Goal: Task Accomplishment & Management: Use online tool/utility

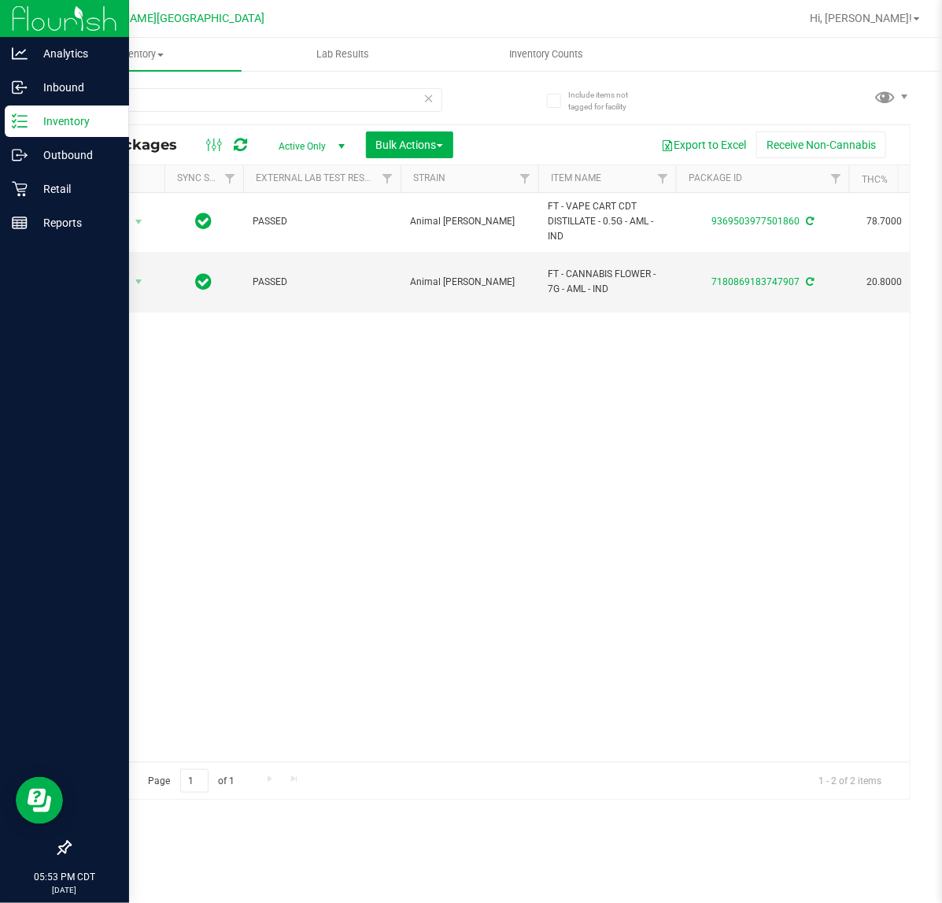
type input "AML"
click at [28, 190] on p "Retail" at bounding box center [75, 188] width 94 height 19
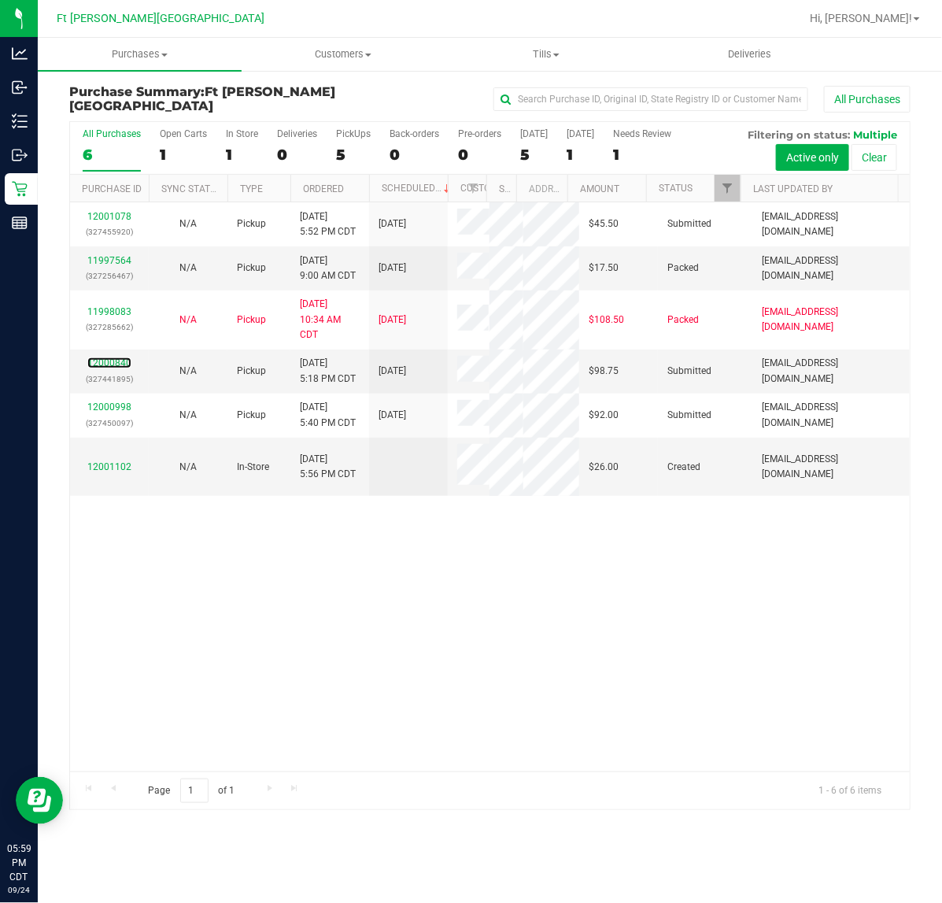
click at [100, 363] on link "12000840" at bounding box center [109, 362] width 44 height 11
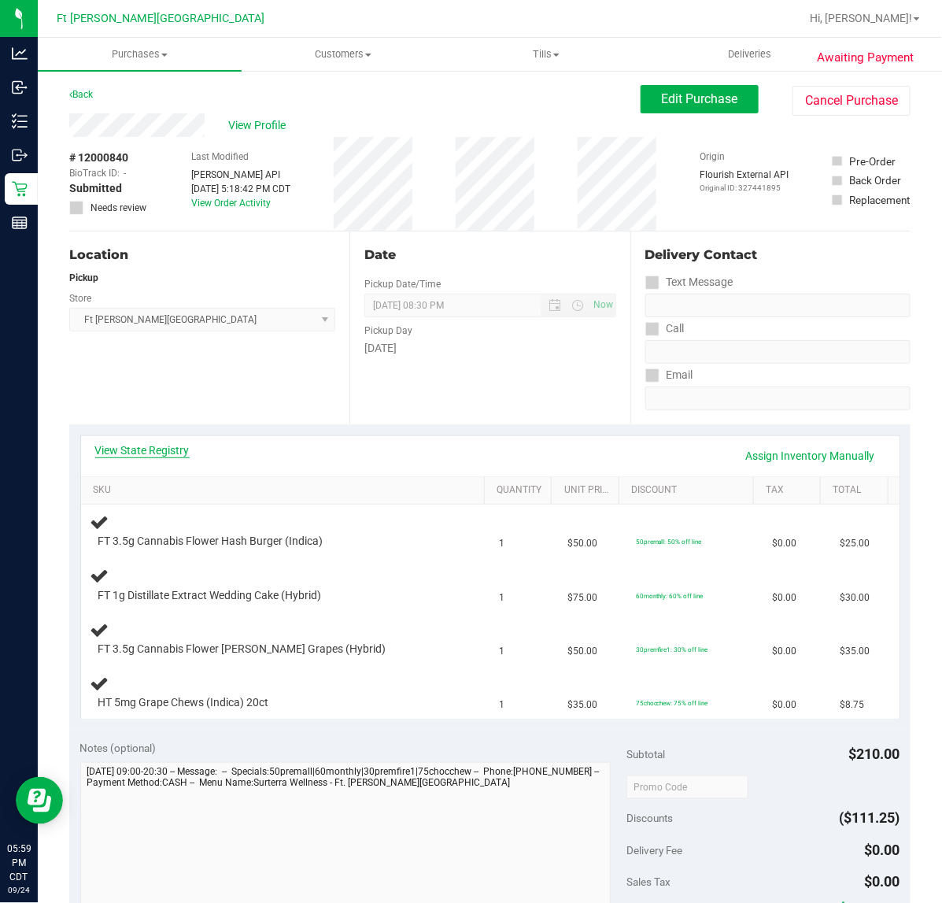
click at [142, 446] on link "View State Registry" at bounding box center [142, 450] width 94 height 16
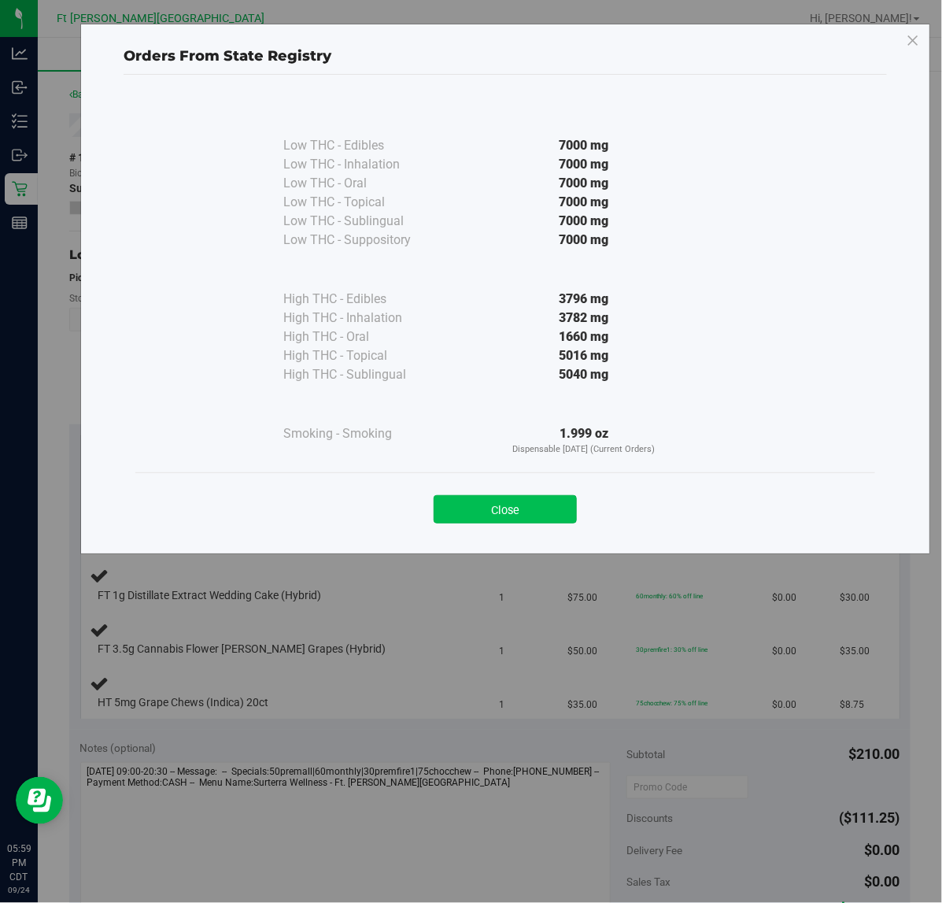
click at [473, 509] on button "Close" at bounding box center [505, 509] width 143 height 28
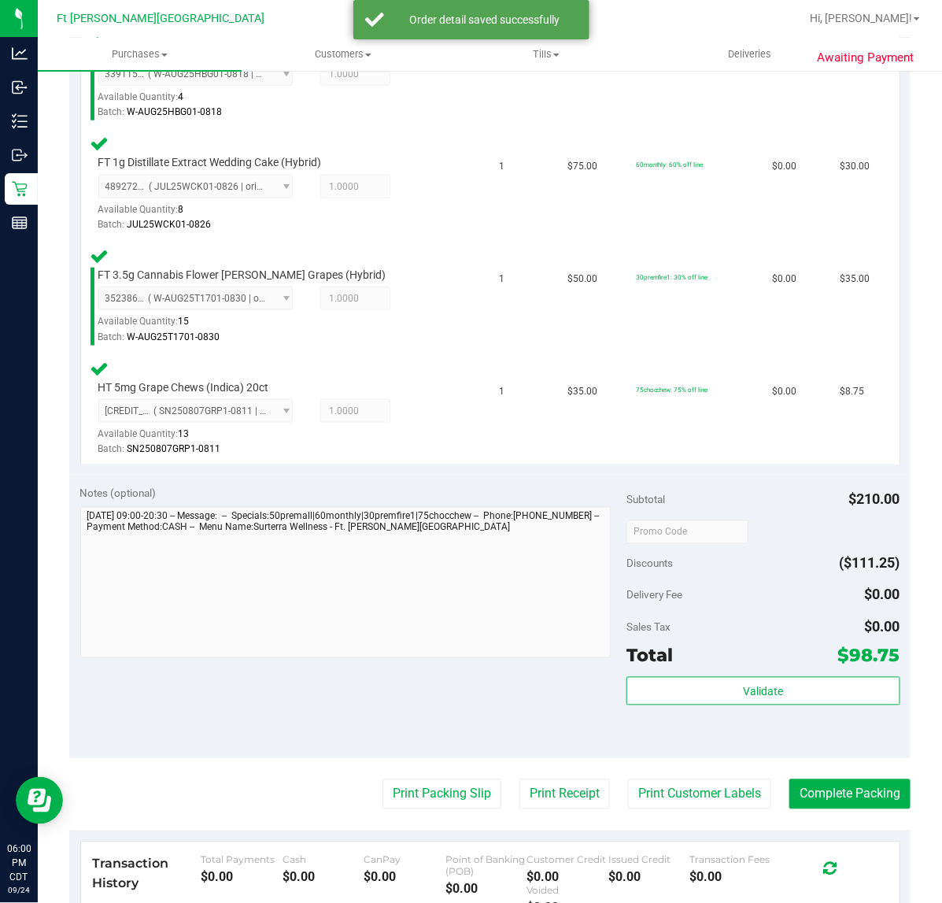
scroll to position [492, 0]
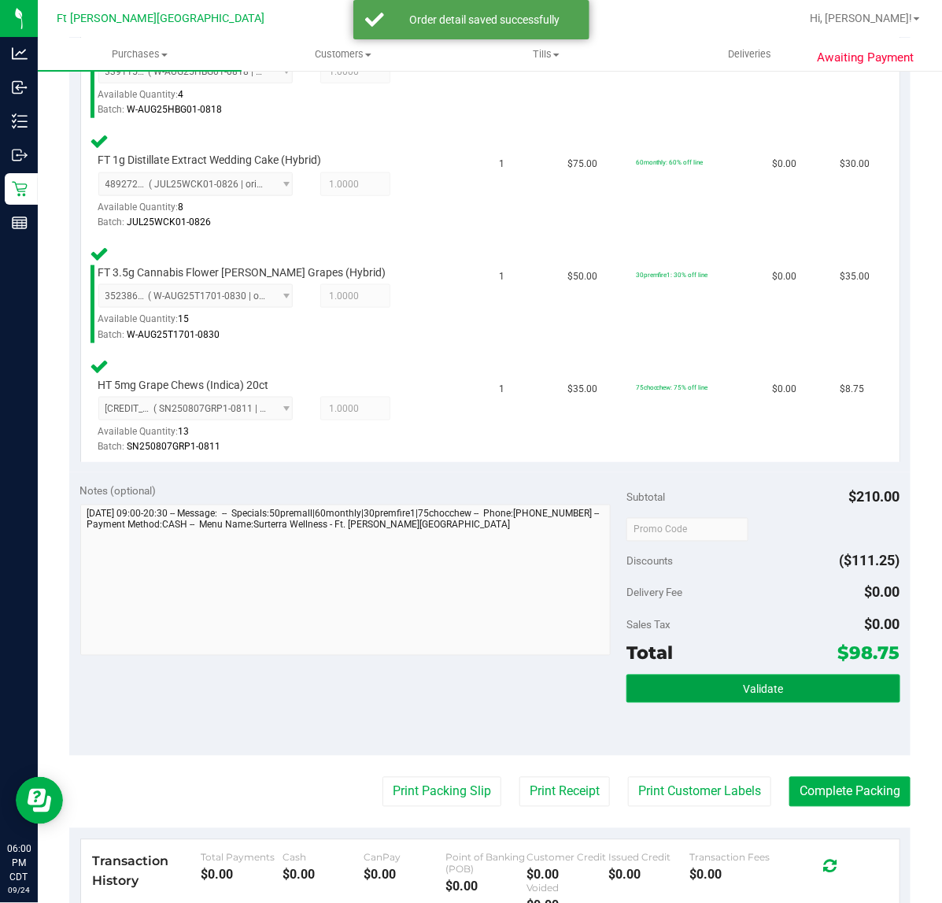
click at [627, 679] on button "Validate" at bounding box center [763, 689] width 273 height 28
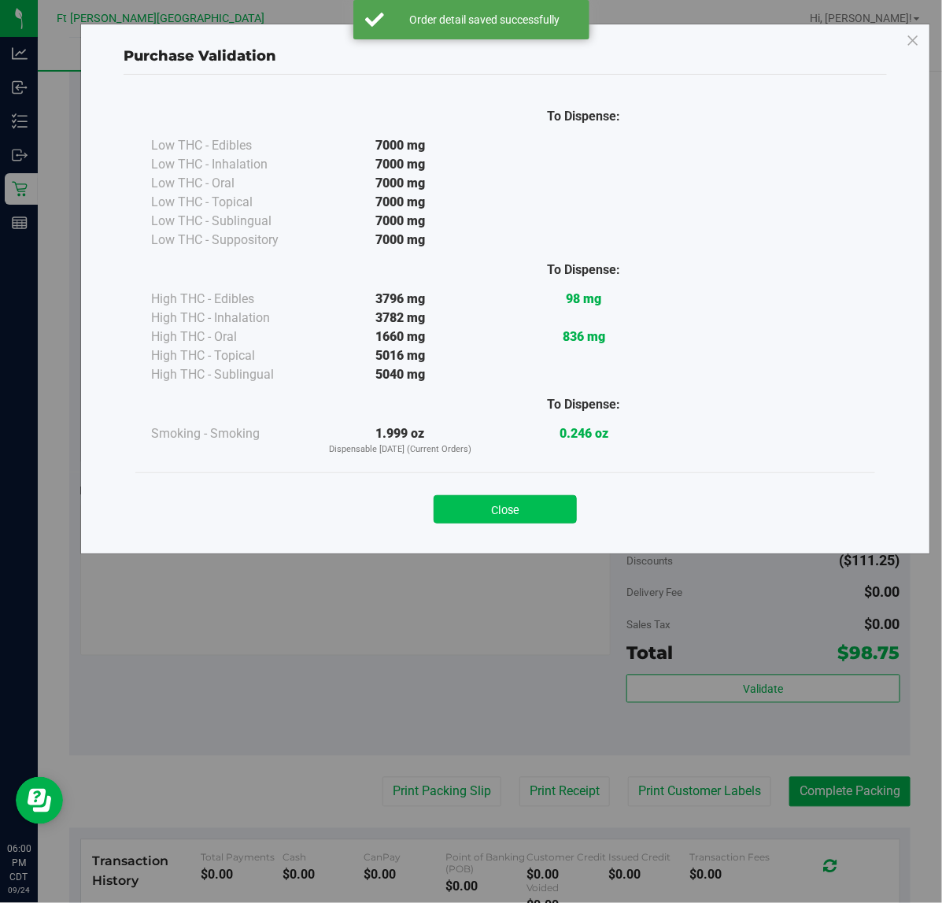
click at [564, 508] on button "Close" at bounding box center [505, 509] width 143 height 28
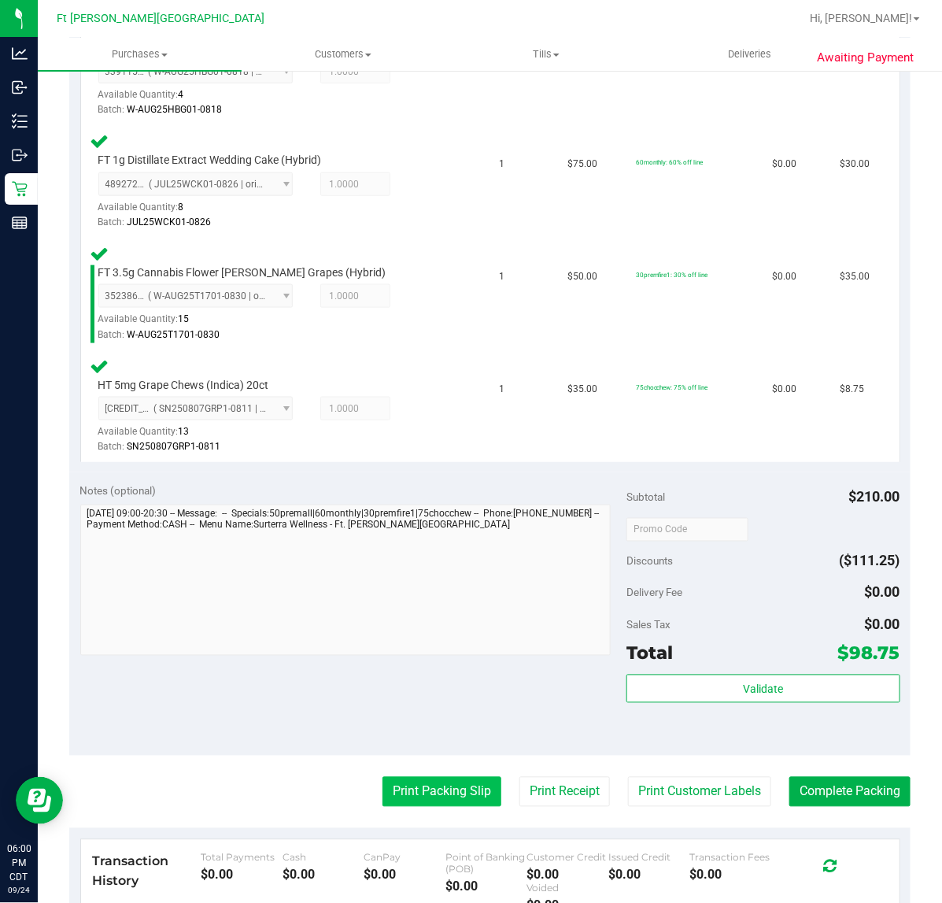
click at [443, 780] on button "Print Packing Slip" at bounding box center [442, 792] width 119 height 30
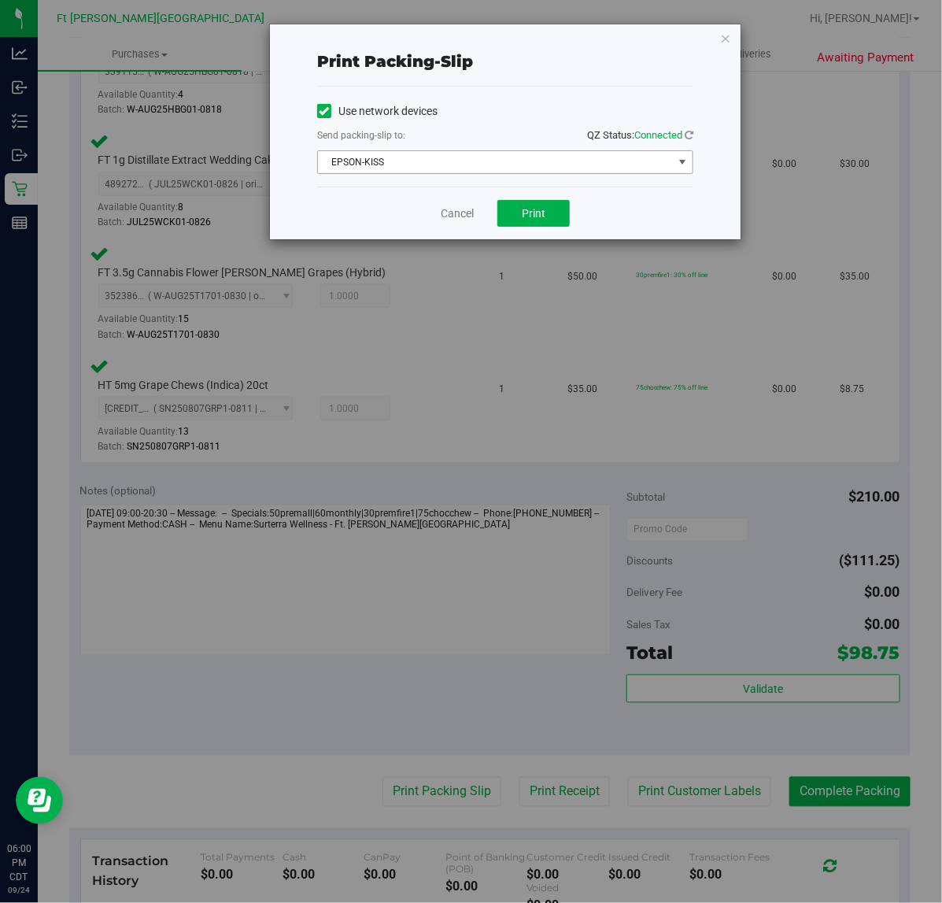
click at [475, 171] on span "EPSON-KISS" at bounding box center [495, 162] width 355 height 22
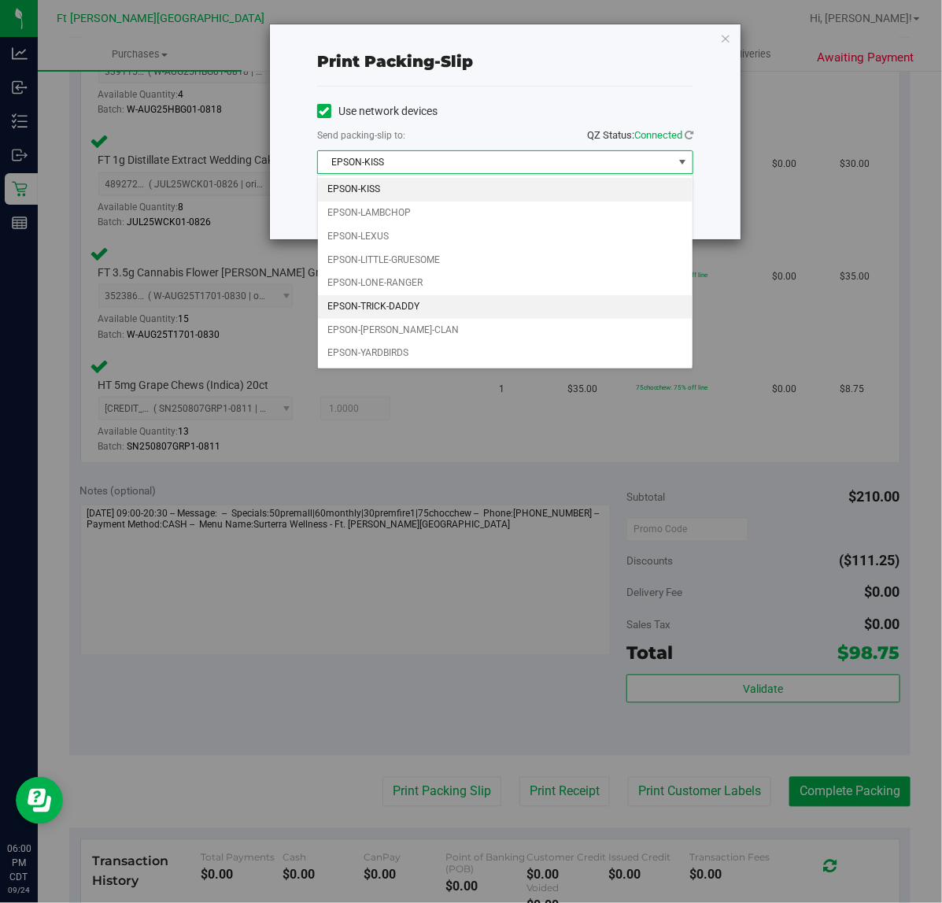
click at [406, 312] on li "EPSON-TRICK-DADDY" at bounding box center [505, 307] width 375 height 24
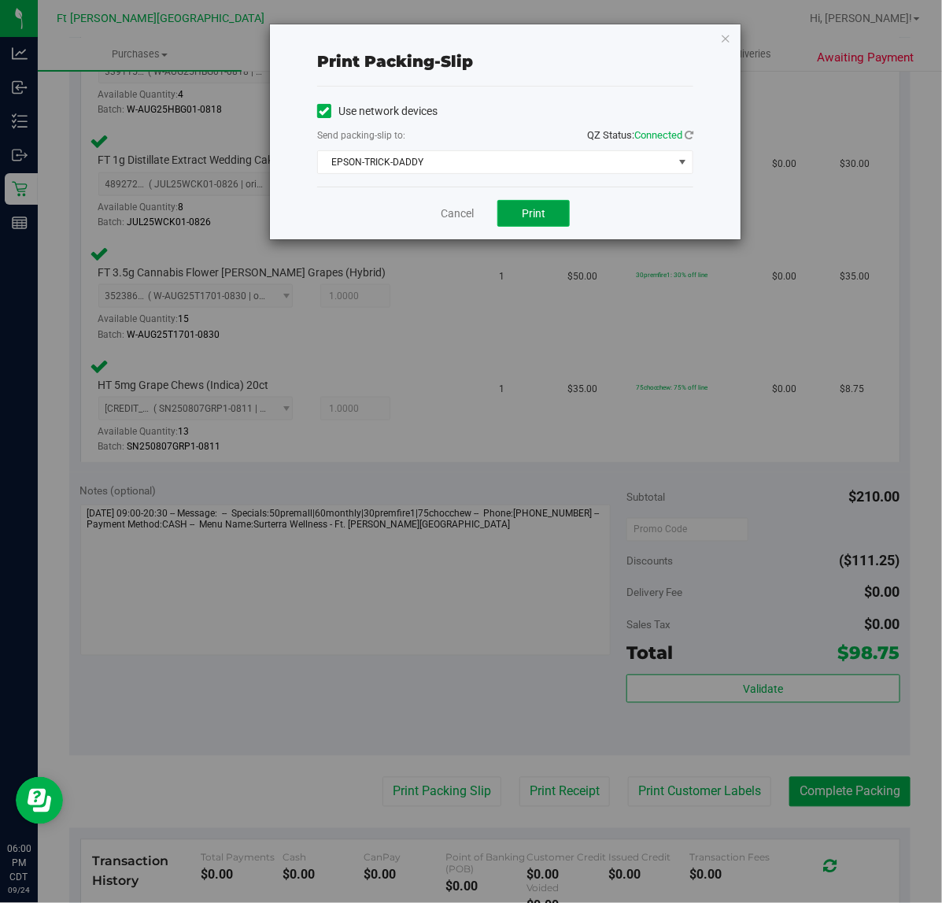
click at [517, 217] on button "Print" at bounding box center [533, 213] width 72 height 27
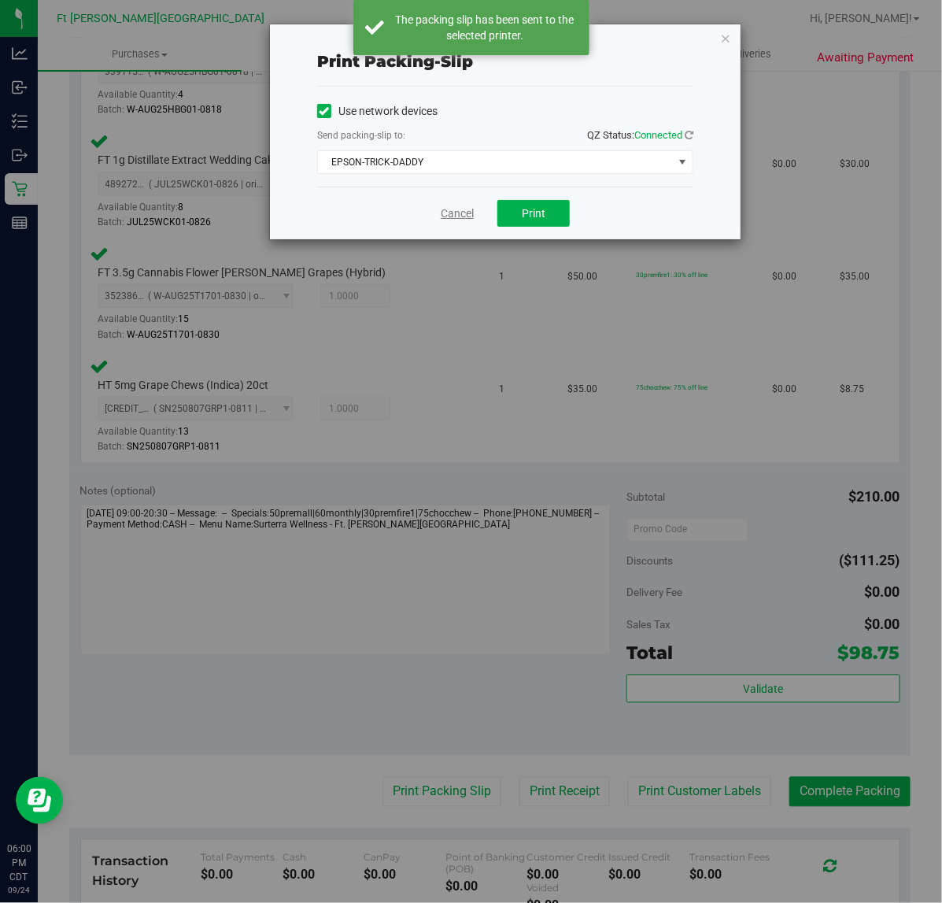
click at [459, 220] on link "Cancel" at bounding box center [457, 213] width 33 height 17
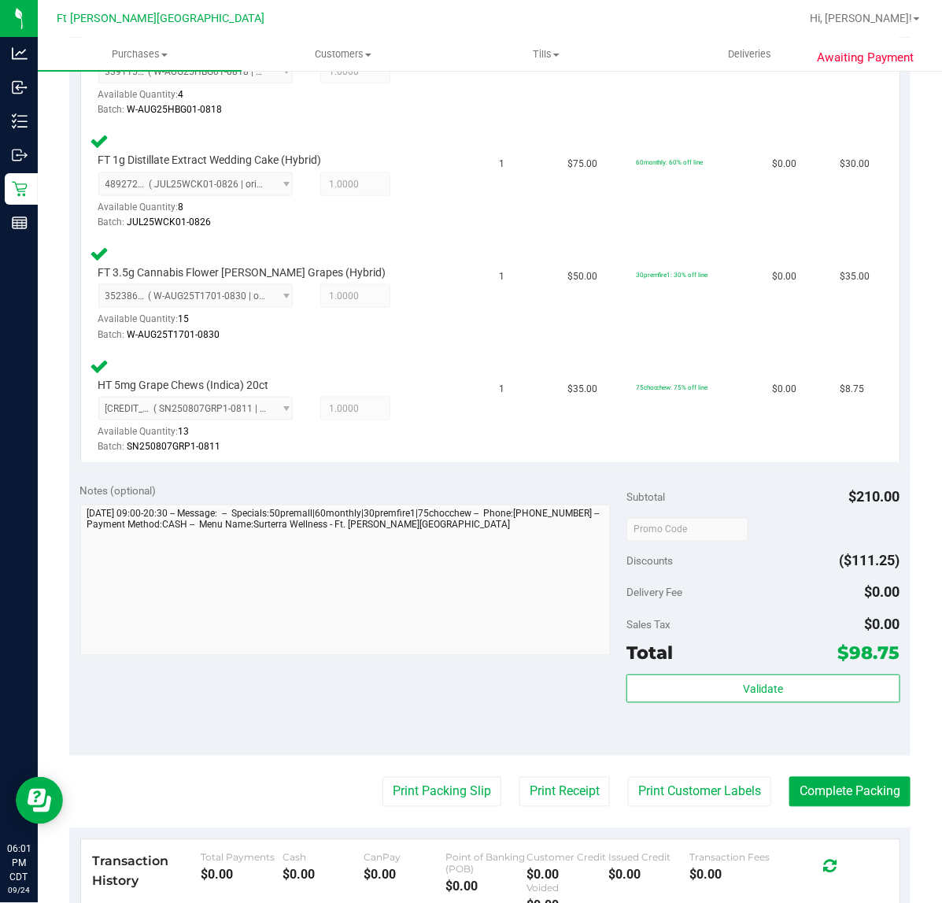
click at [874, 897] on div "Transaction History Total Payments $0.00 Cash $0.00 CanPay $0.00 Point of [GEOG…" at bounding box center [490, 883] width 819 height 86
click at [454, 734] on div "Notes (optional) Subtotal $210.00 Discounts ($111.25) Delivery Fee $0.00 Sales …" at bounding box center [489, 613] width 841 height 283
click at [852, 792] on button "Complete Packing" at bounding box center [849, 792] width 121 height 30
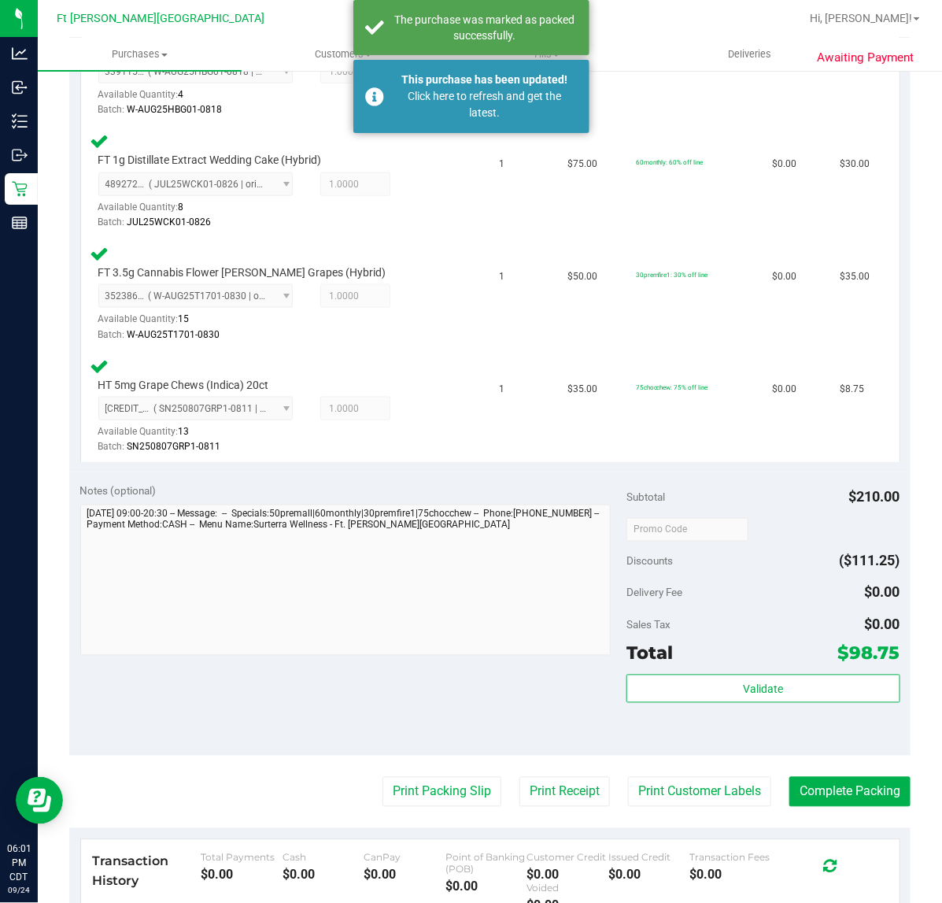
drag, startPoint x: 837, startPoint y: 714, endPoint x: 701, endPoint y: 761, distance: 144.1
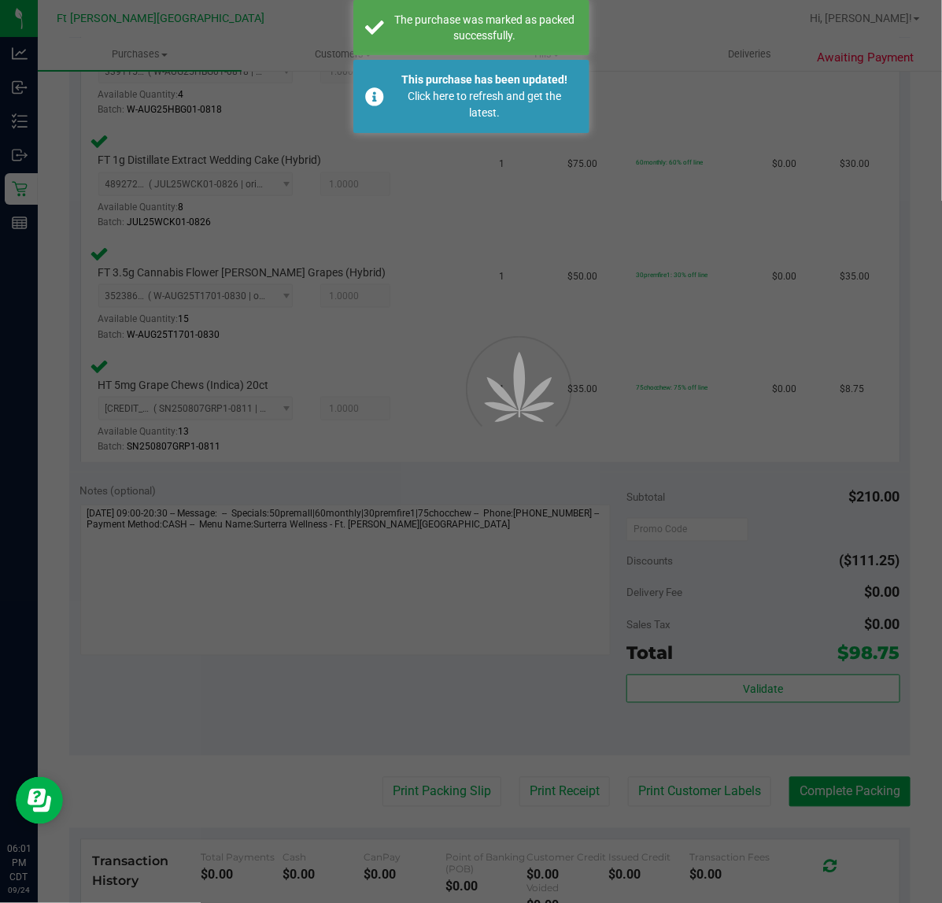
click at [261, 652] on div at bounding box center [471, 451] width 942 height 903
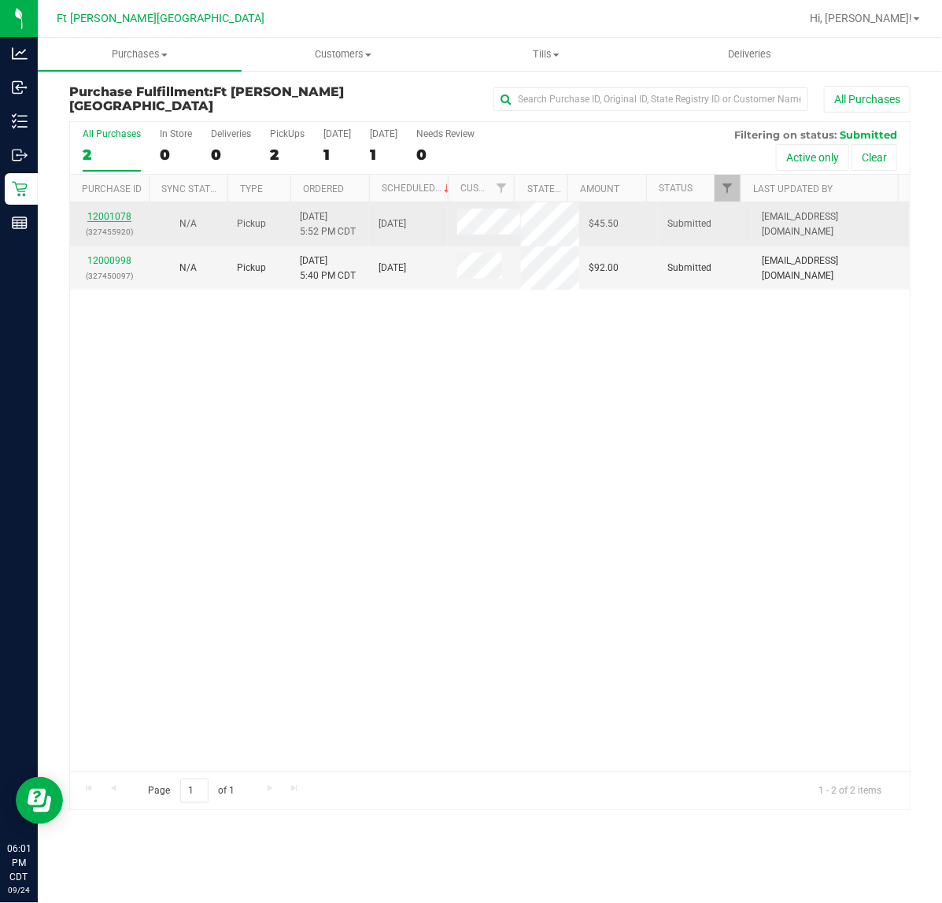
click at [119, 221] on link "12001078" at bounding box center [109, 216] width 44 height 11
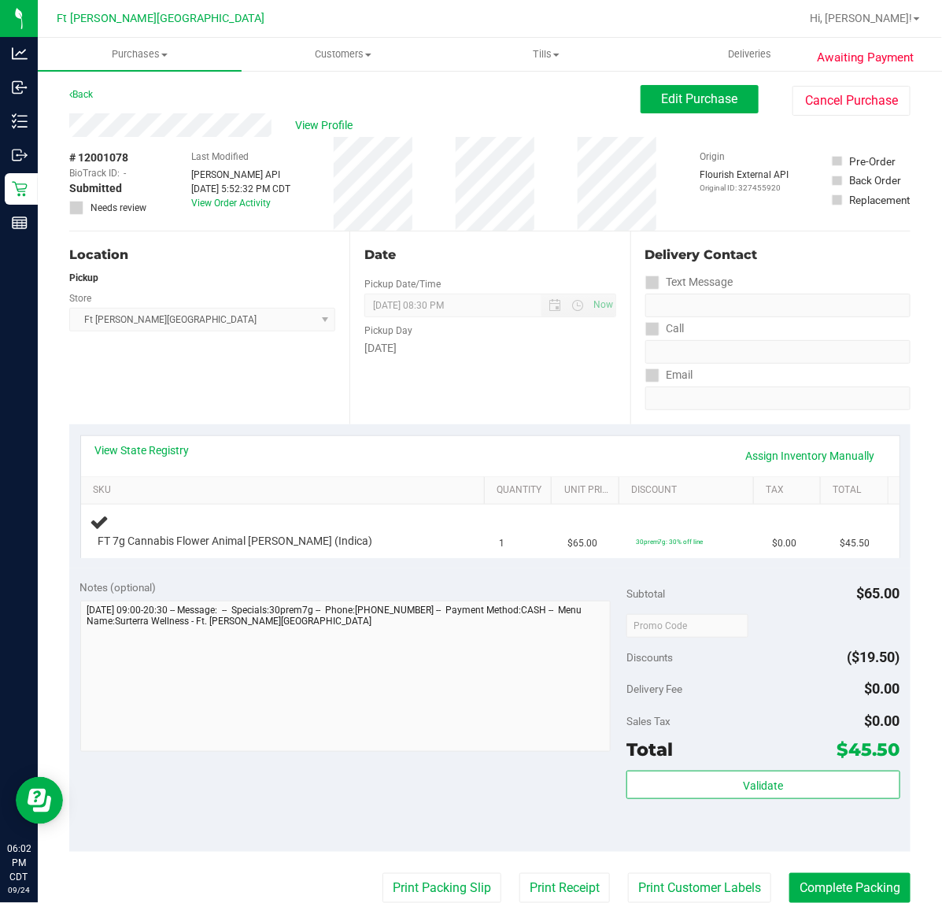
click at [170, 477] on th "SKU" at bounding box center [283, 491] width 404 height 28
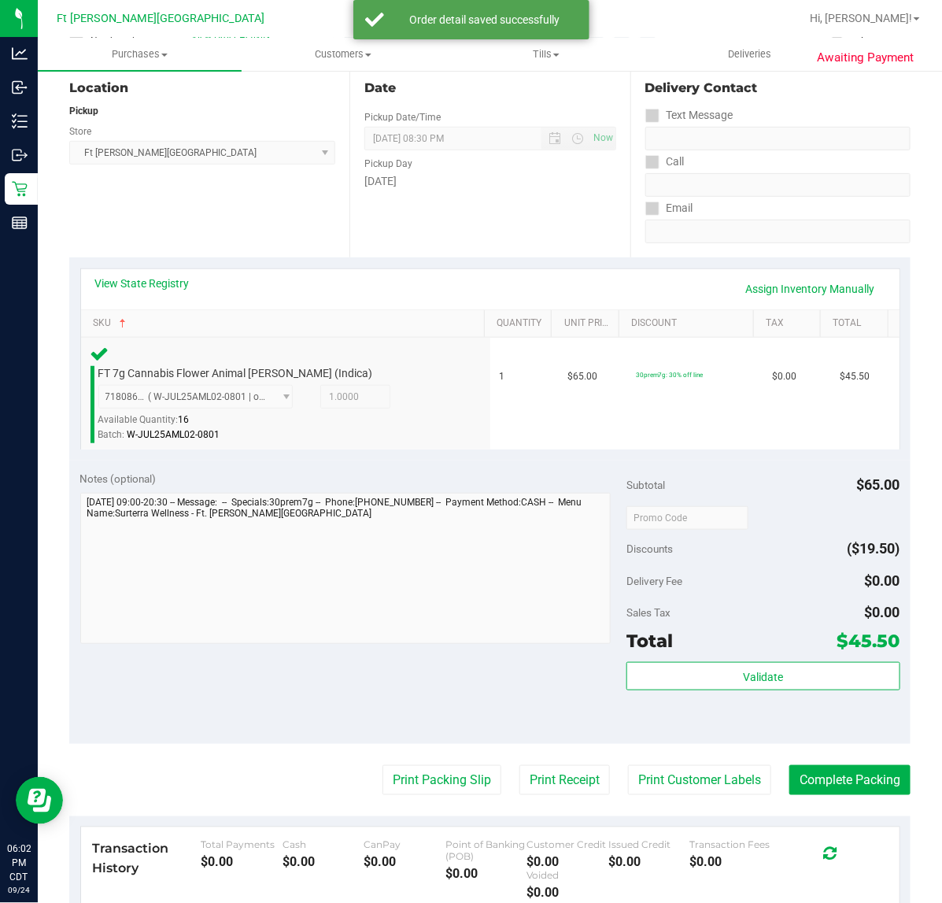
scroll to position [403, 0]
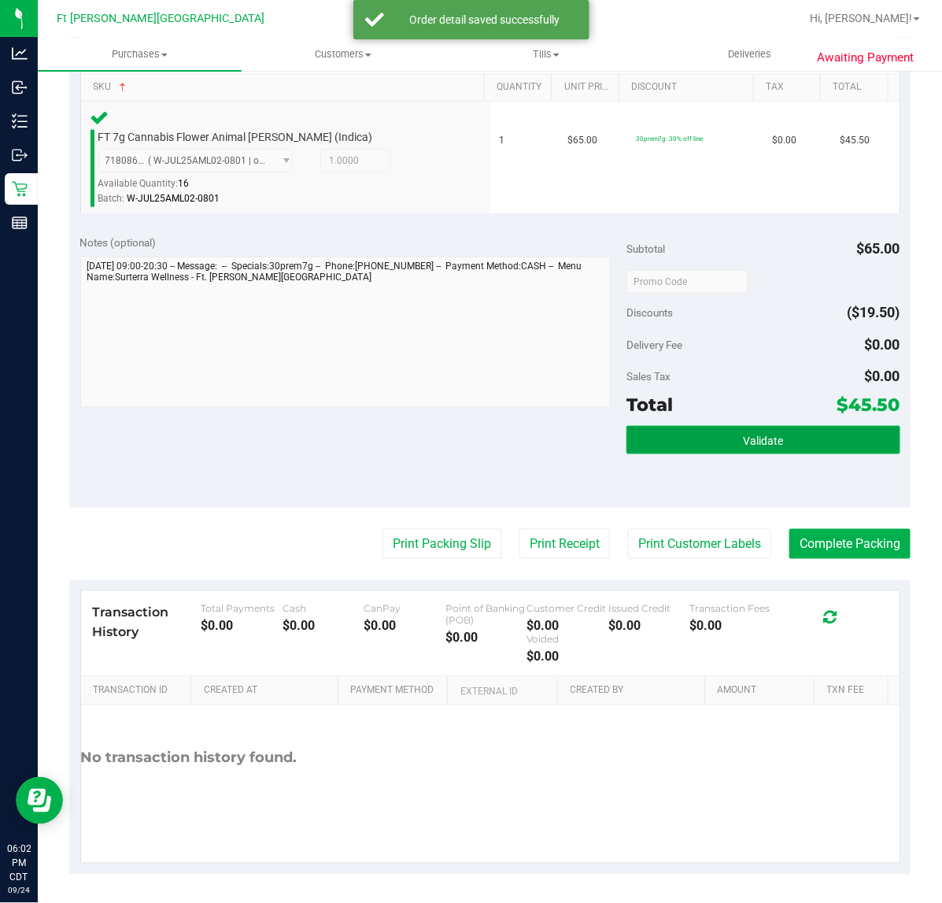
click at [717, 446] on button "Validate" at bounding box center [763, 440] width 273 height 28
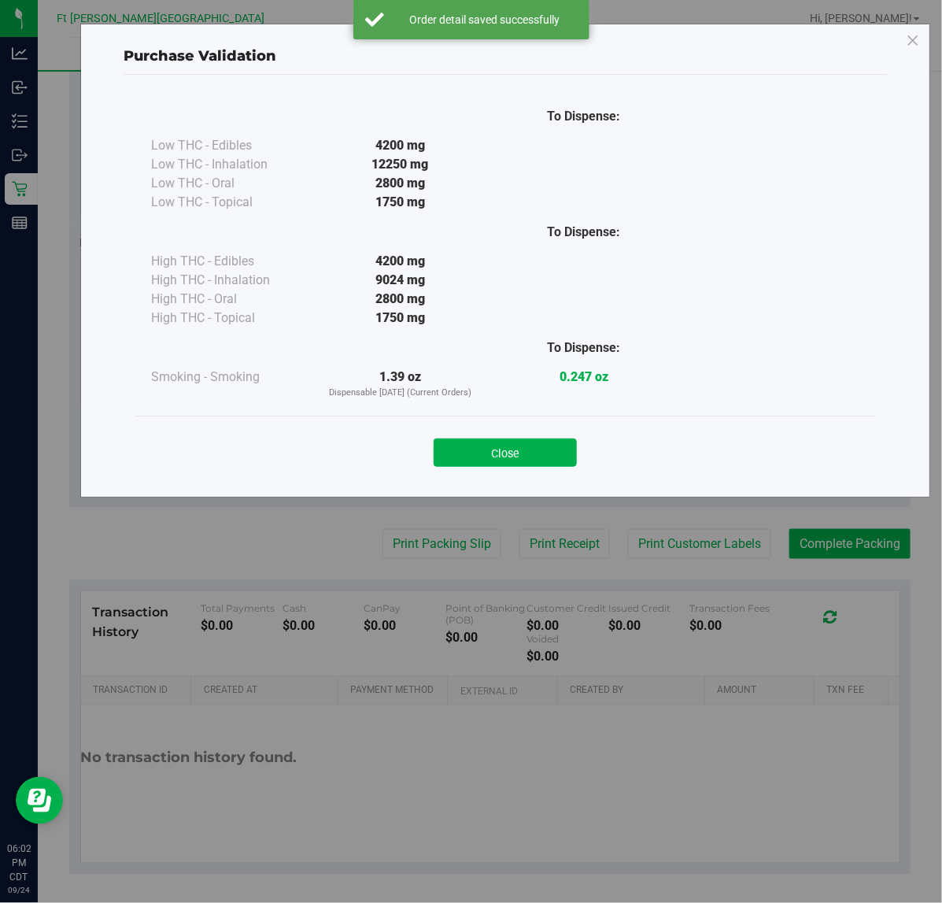
click at [543, 468] on div "Close" at bounding box center [505, 448] width 740 height 64
click at [533, 457] on button "Close" at bounding box center [505, 452] width 143 height 28
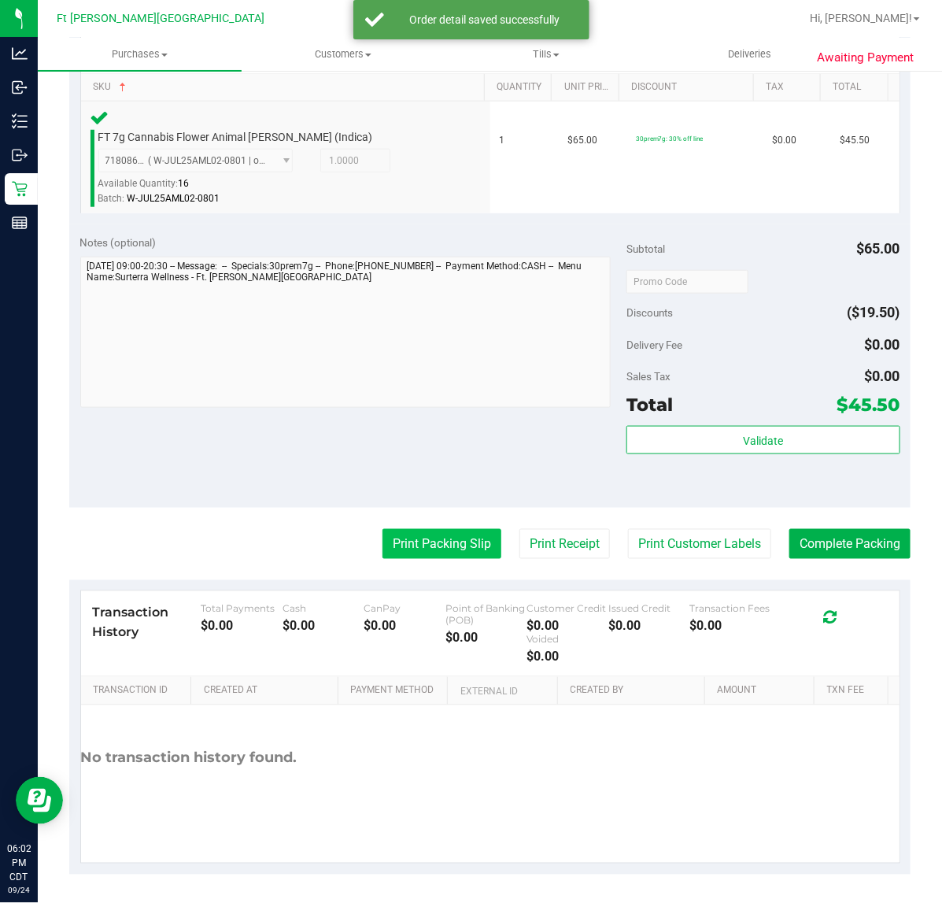
click at [435, 547] on button "Print Packing Slip" at bounding box center [442, 544] width 119 height 30
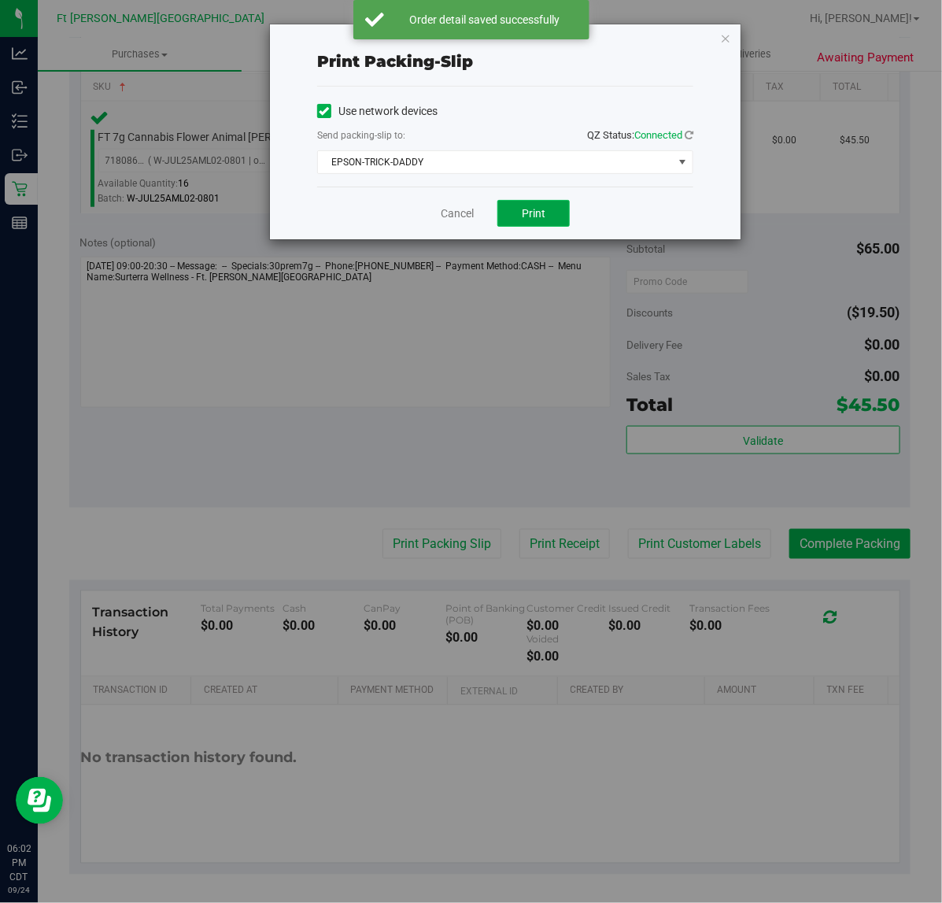
click at [509, 213] on button "Print" at bounding box center [533, 213] width 72 height 27
click at [441, 215] on link "Cancel" at bounding box center [457, 213] width 33 height 17
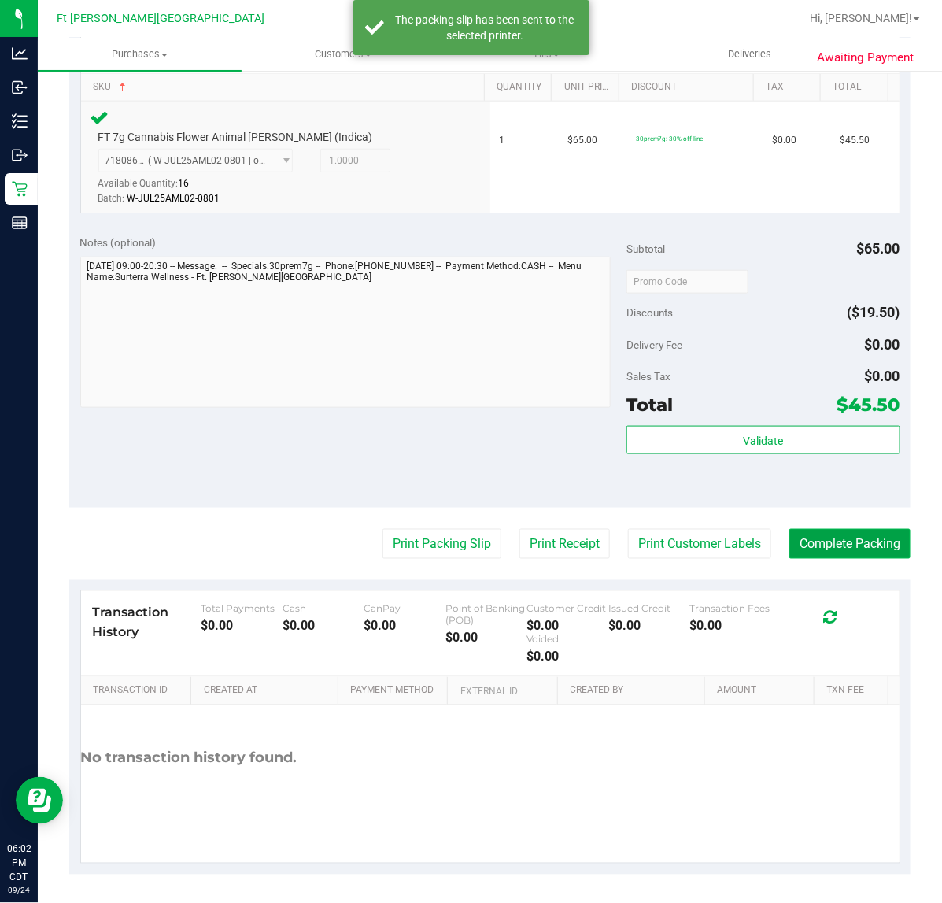
click at [863, 553] on button "Complete Packing" at bounding box center [849, 544] width 121 height 30
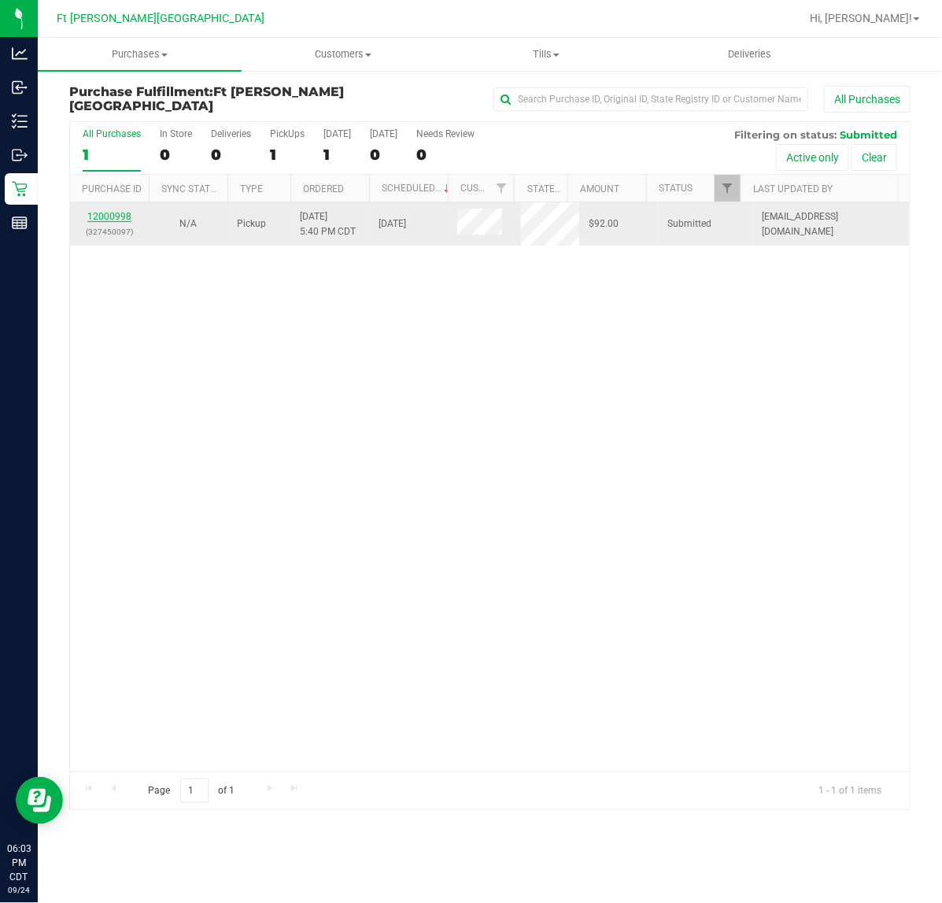
click at [123, 222] on link "12000998" at bounding box center [109, 216] width 44 height 11
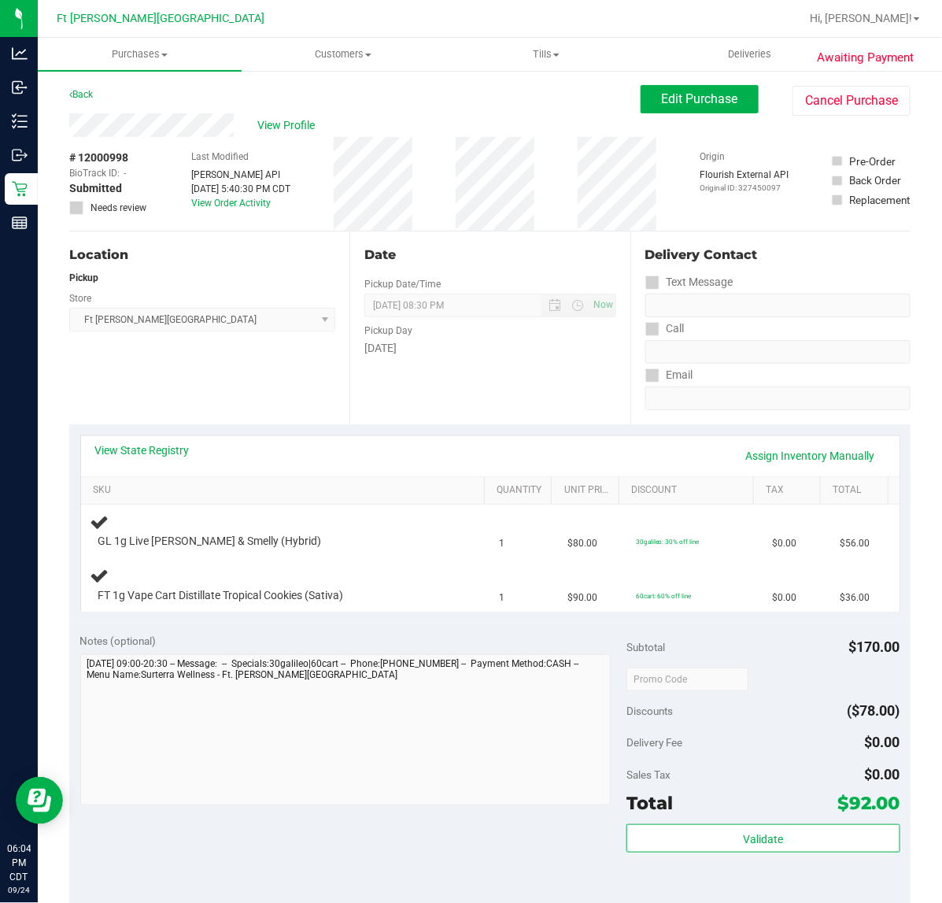
click at [229, 628] on div "Notes (optional) Subtotal $170.00 Discounts ($78.00) Delivery Fee $0.00 Sales T…" at bounding box center [489, 763] width 841 height 283
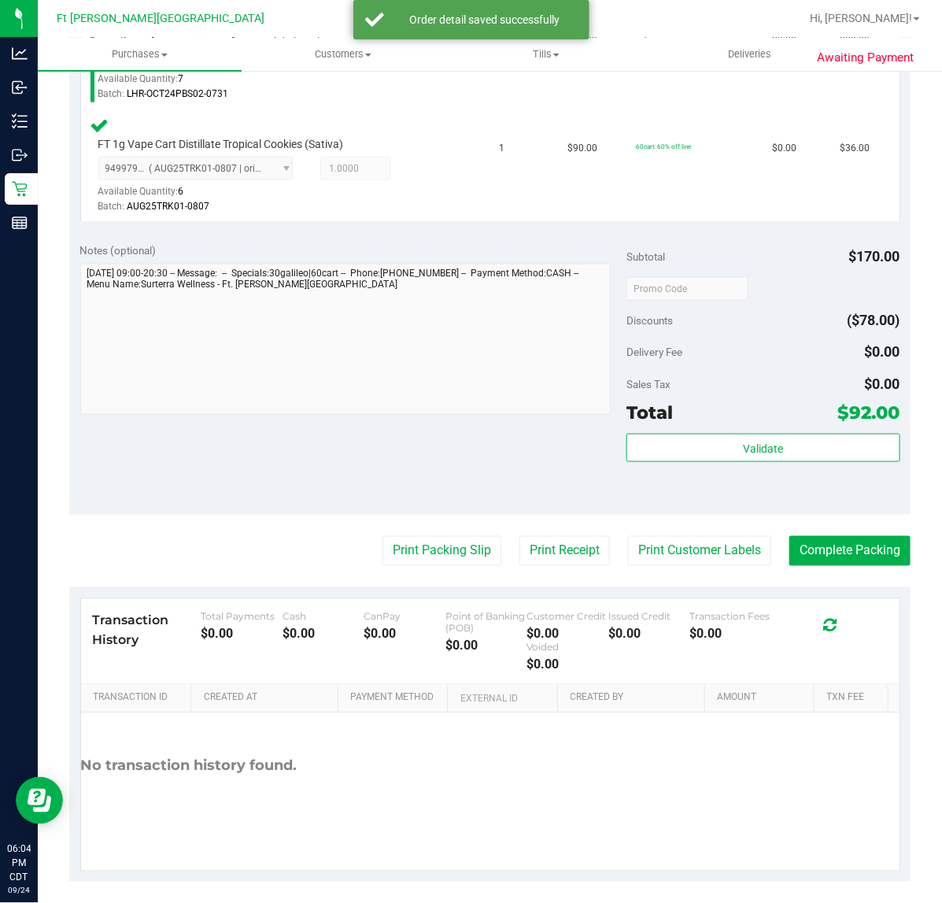
scroll to position [516, 0]
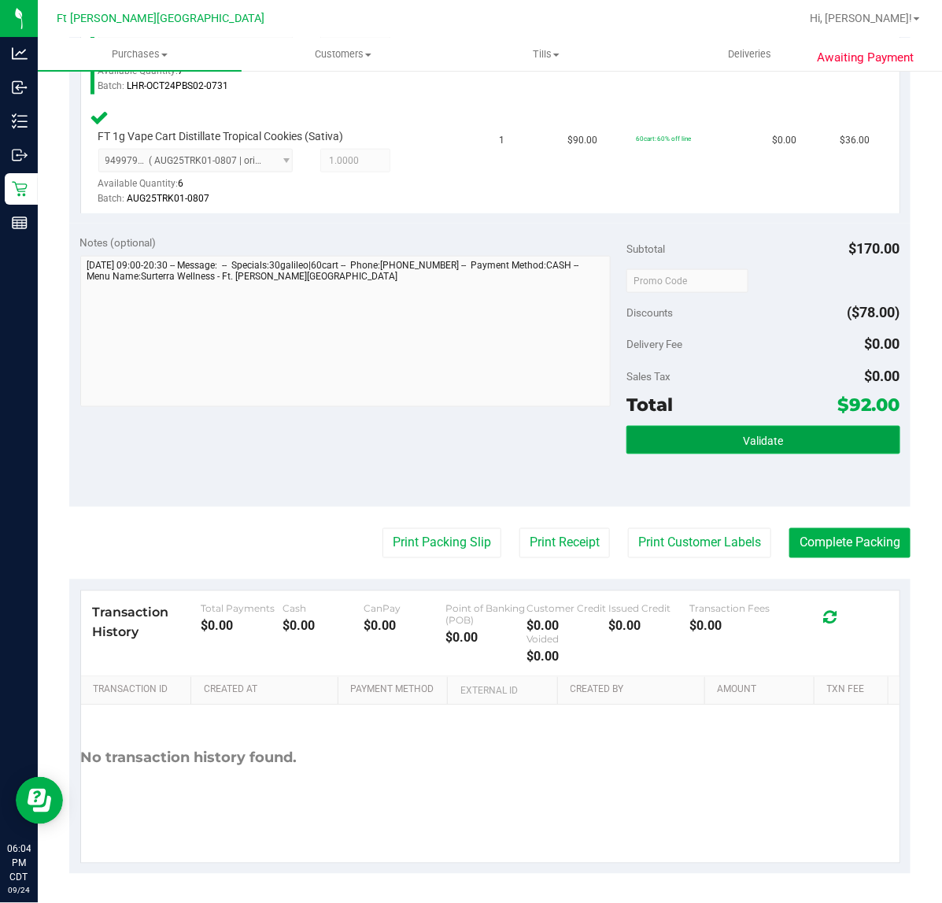
click at [675, 441] on button "Validate" at bounding box center [763, 440] width 273 height 28
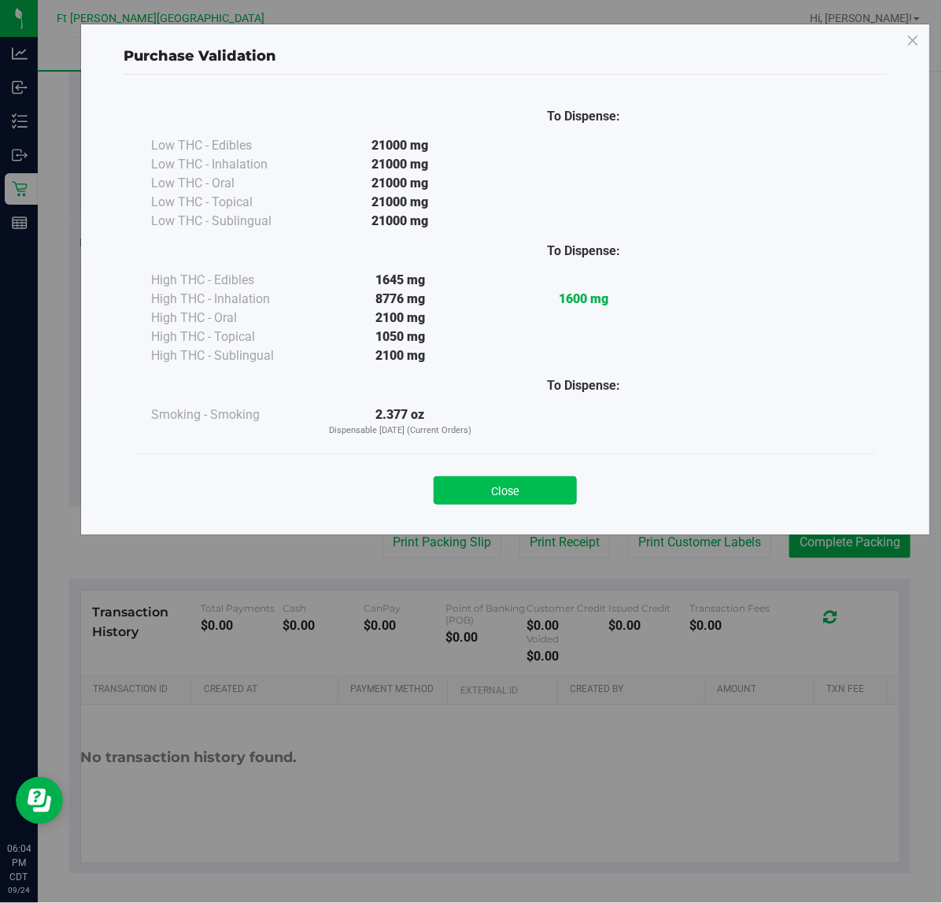
click at [533, 490] on button "Close" at bounding box center [505, 490] width 143 height 28
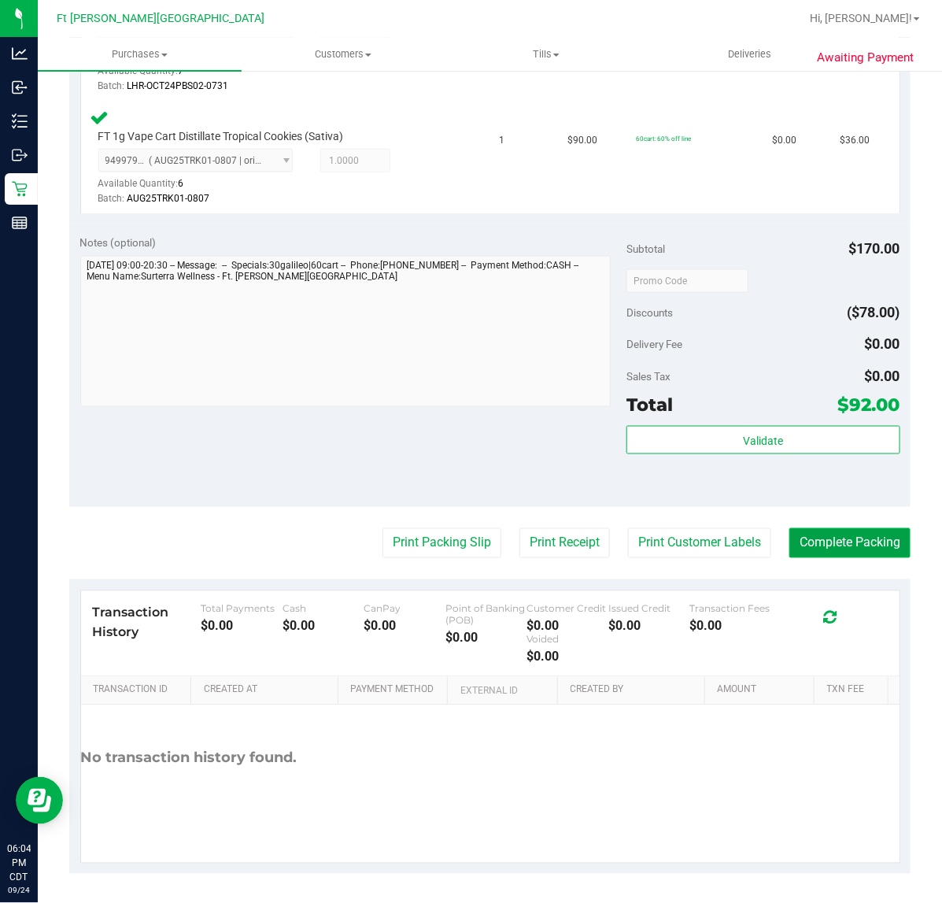
click at [805, 535] on button "Complete Packing" at bounding box center [849, 543] width 121 height 30
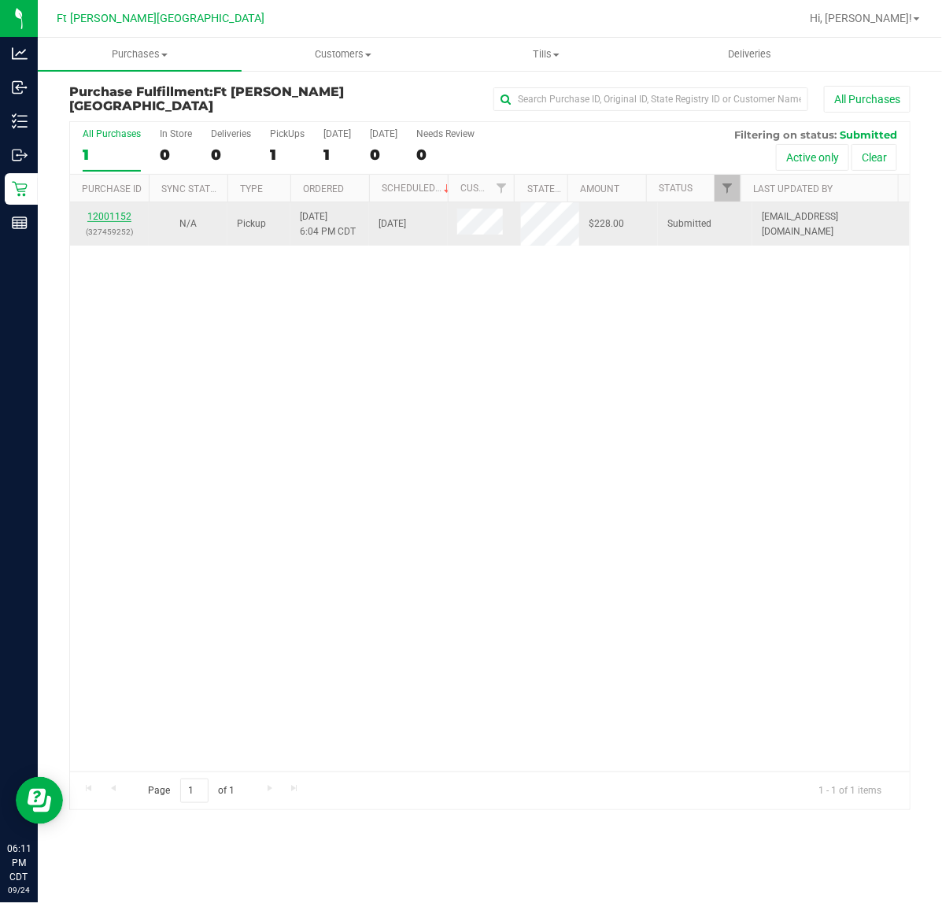
click at [102, 220] on link "12001152" at bounding box center [109, 216] width 44 height 11
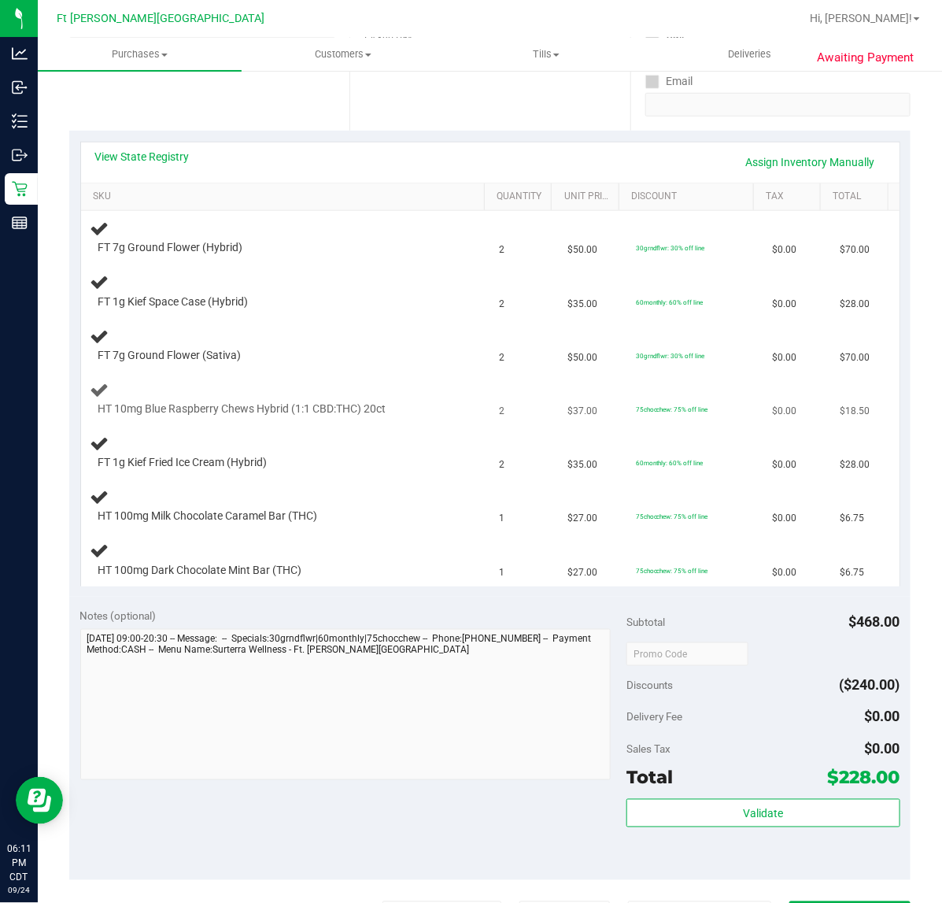
scroll to position [295, 0]
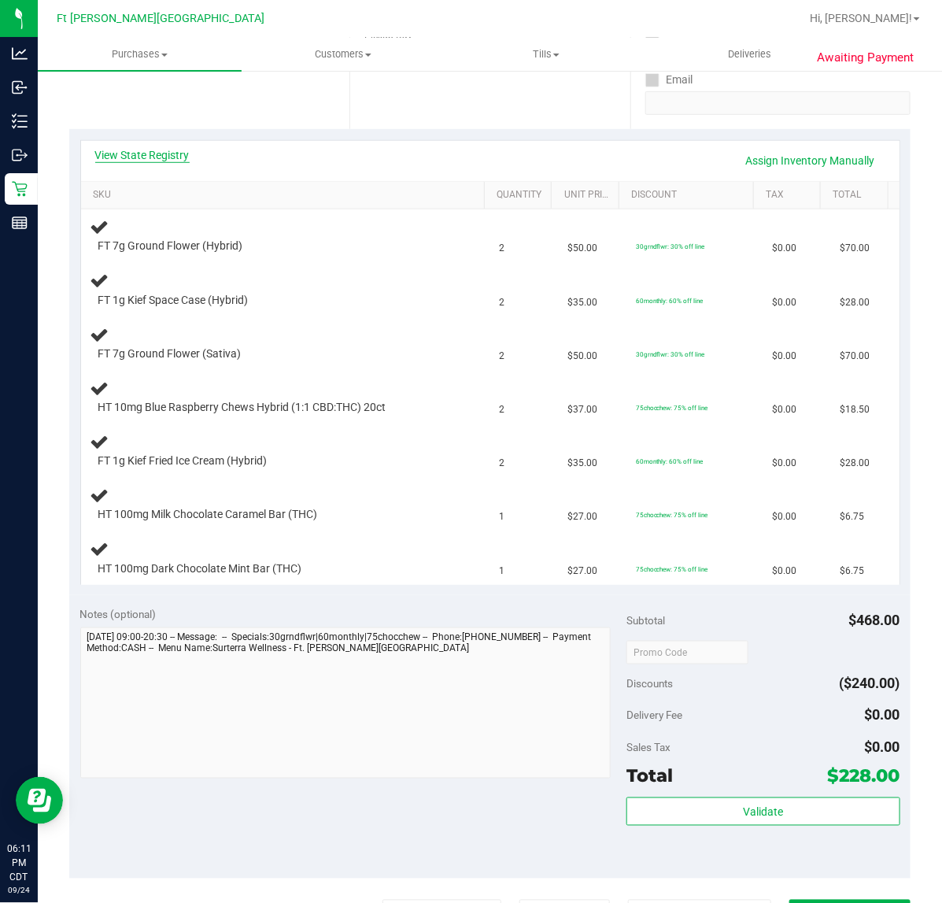
click at [140, 153] on link "View State Registry" at bounding box center [142, 155] width 94 height 16
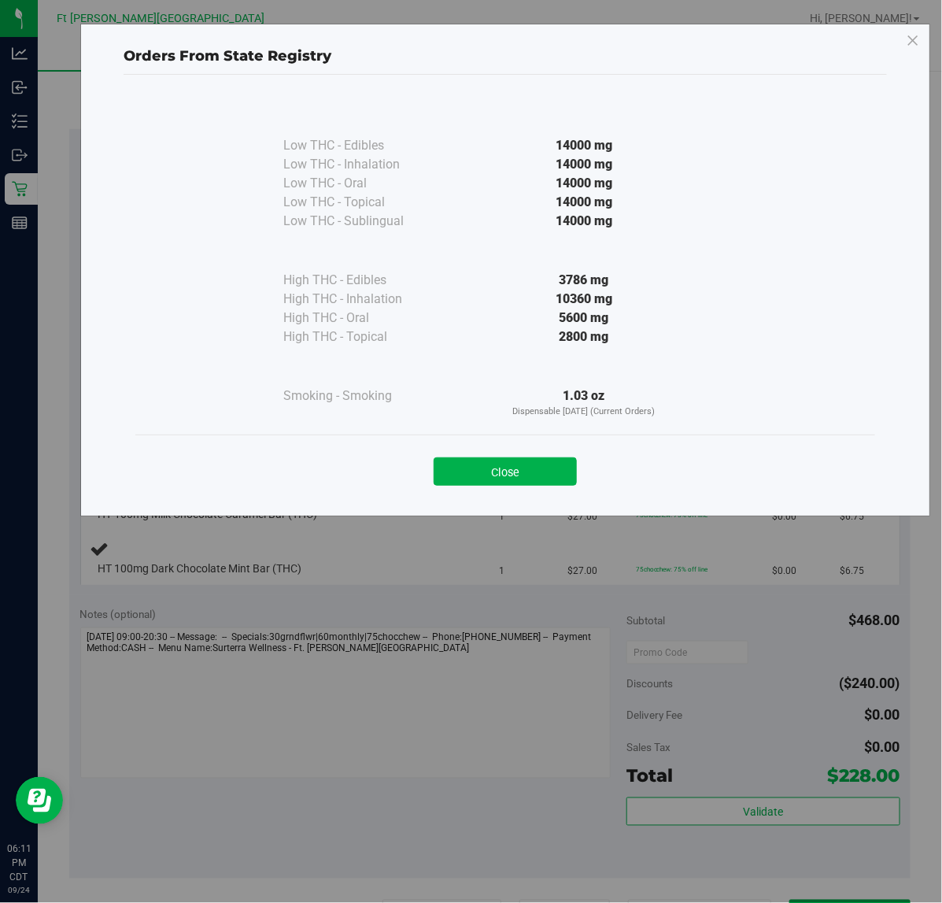
click at [501, 471] on button "Close" at bounding box center [505, 471] width 143 height 28
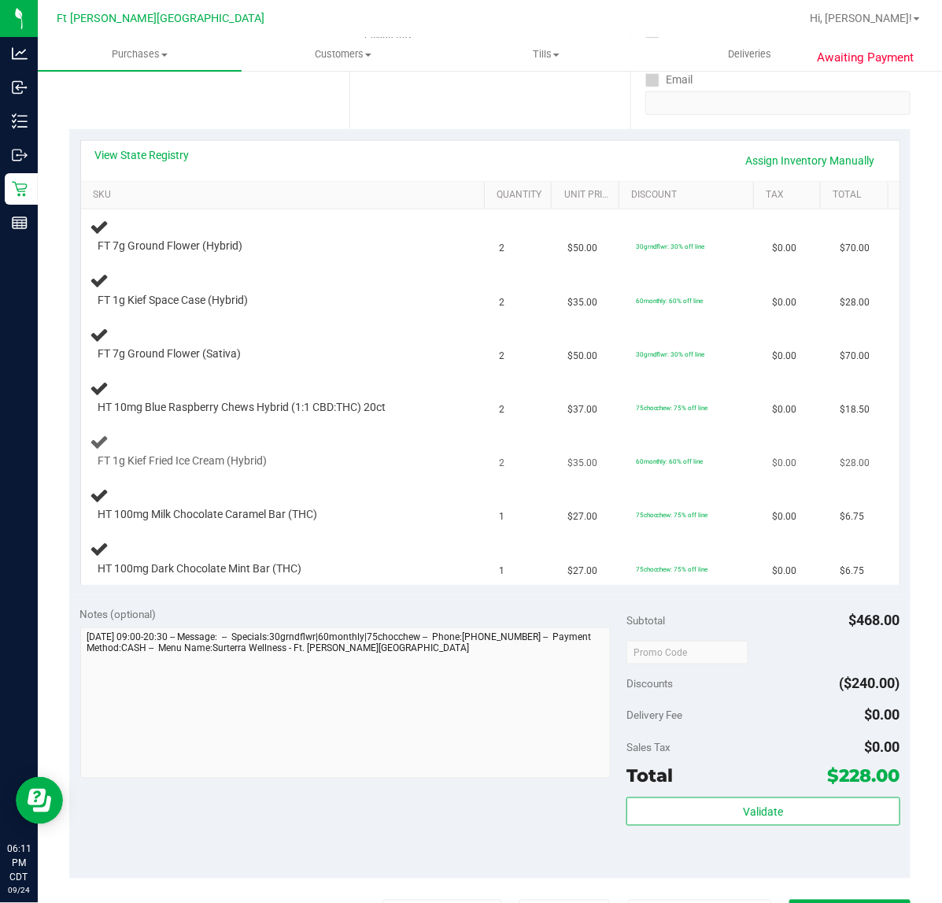
scroll to position [197, 0]
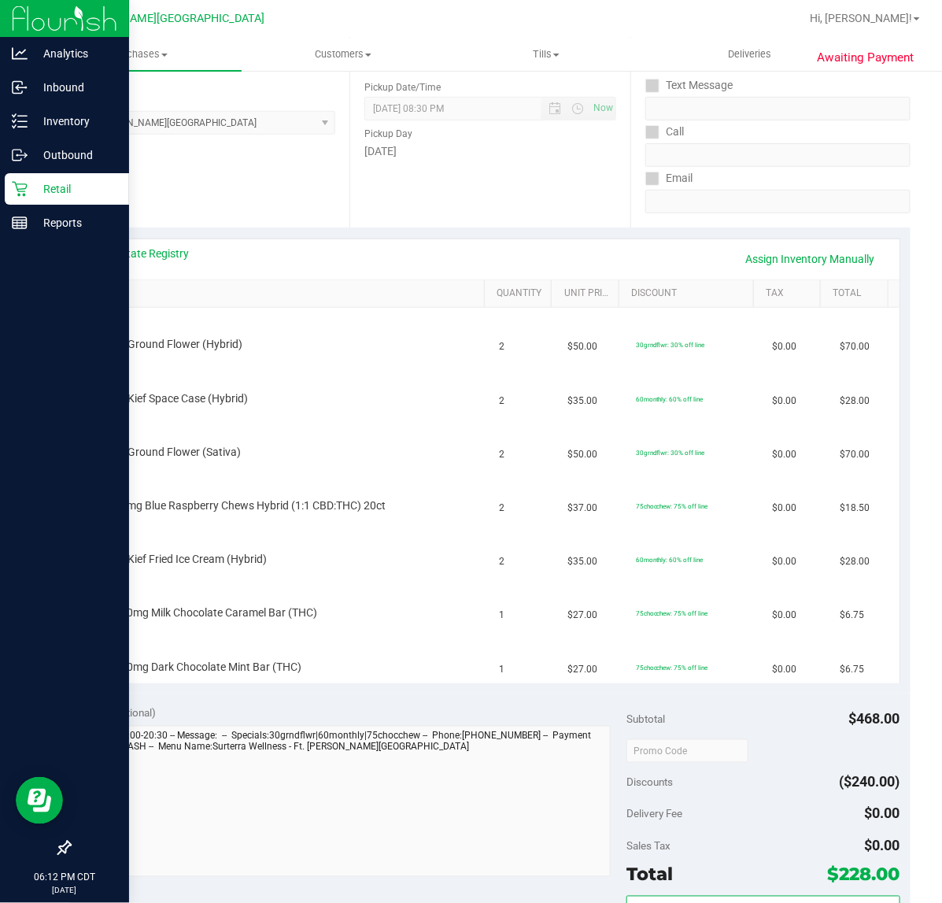
click at [29, 197] on p "Retail" at bounding box center [75, 188] width 94 height 19
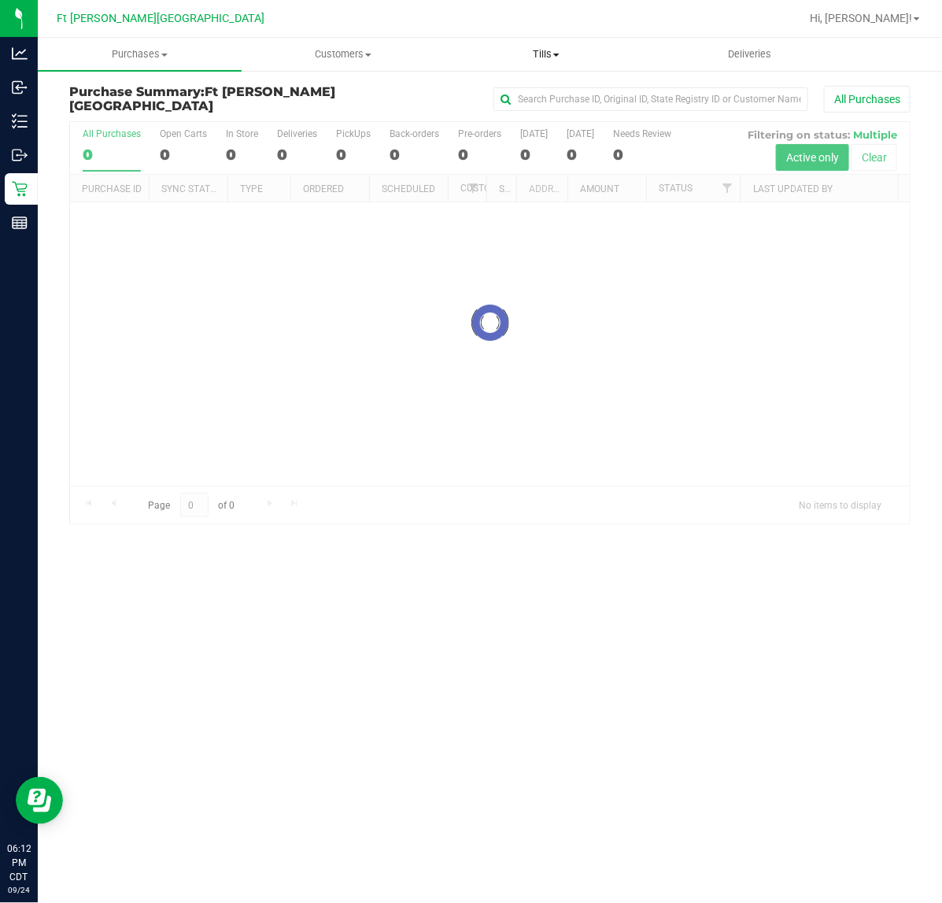
click at [555, 40] on uib-tab-heading "Tills Manage tills Reconcile e-payments" at bounding box center [547, 54] width 202 height 31
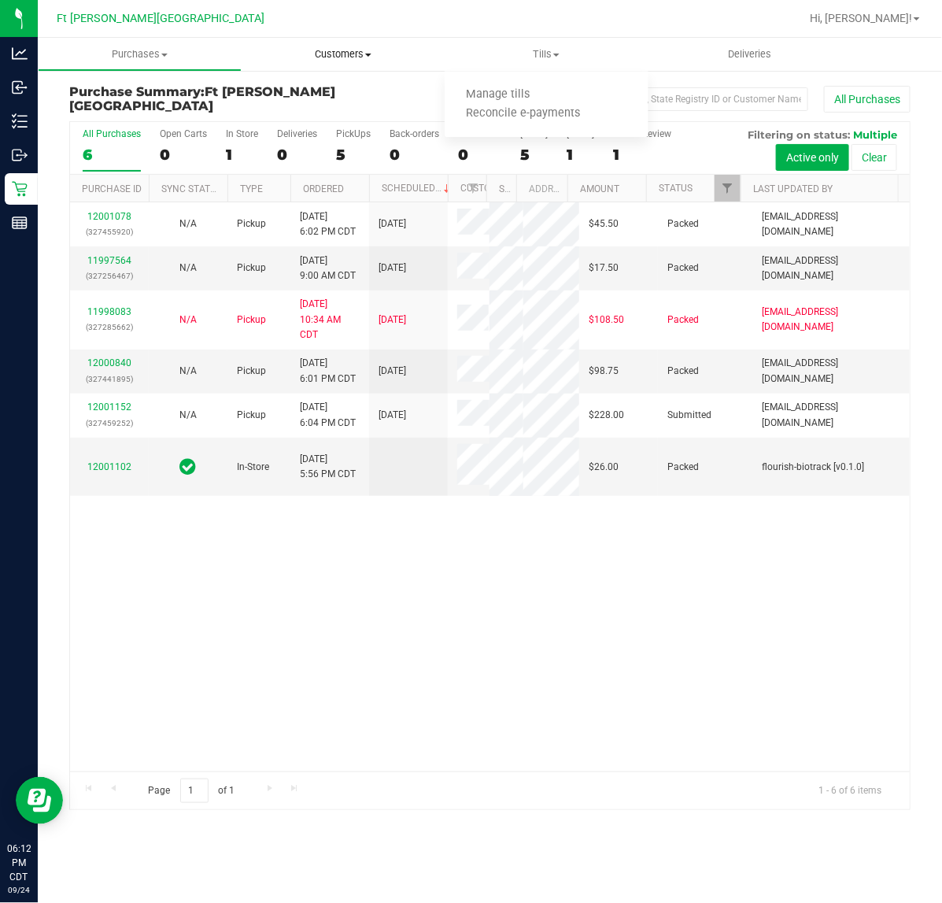
click at [324, 45] on uib-tab-heading "Customers All customers Add a new customer All physicians" at bounding box center [343, 54] width 202 height 31
click at [324, 89] on span "All customers" at bounding box center [298, 94] width 113 height 13
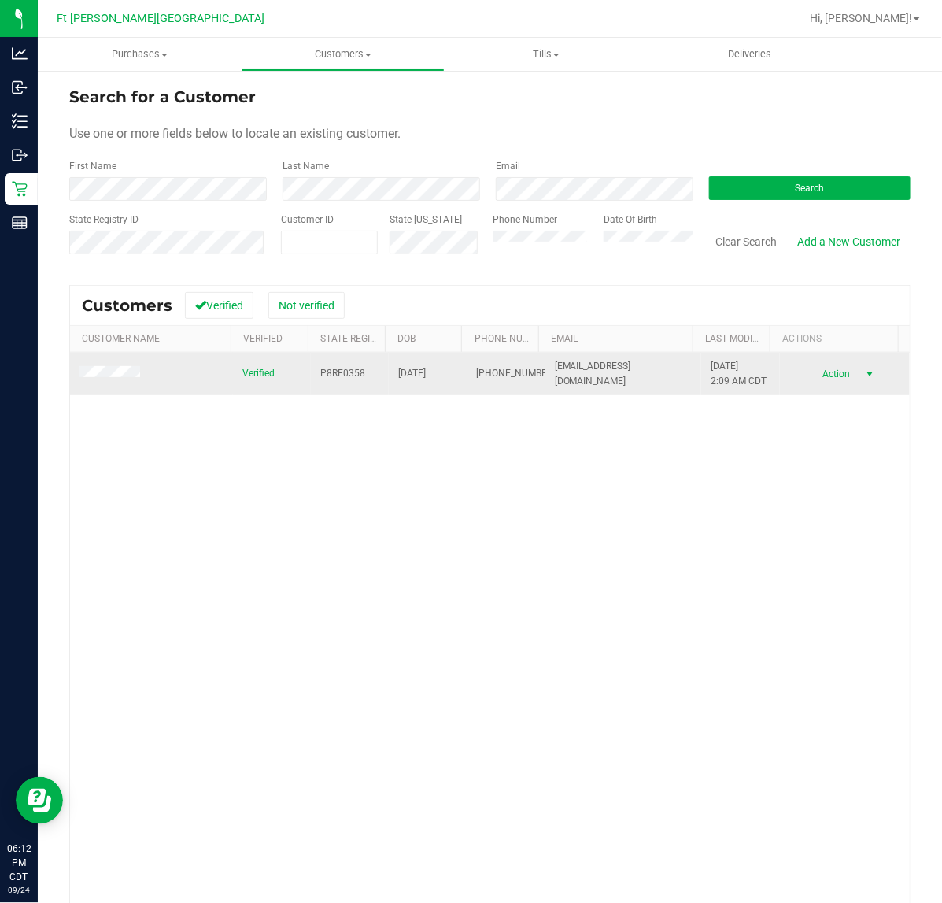
click at [817, 374] on span "Action" at bounding box center [834, 374] width 51 height 22
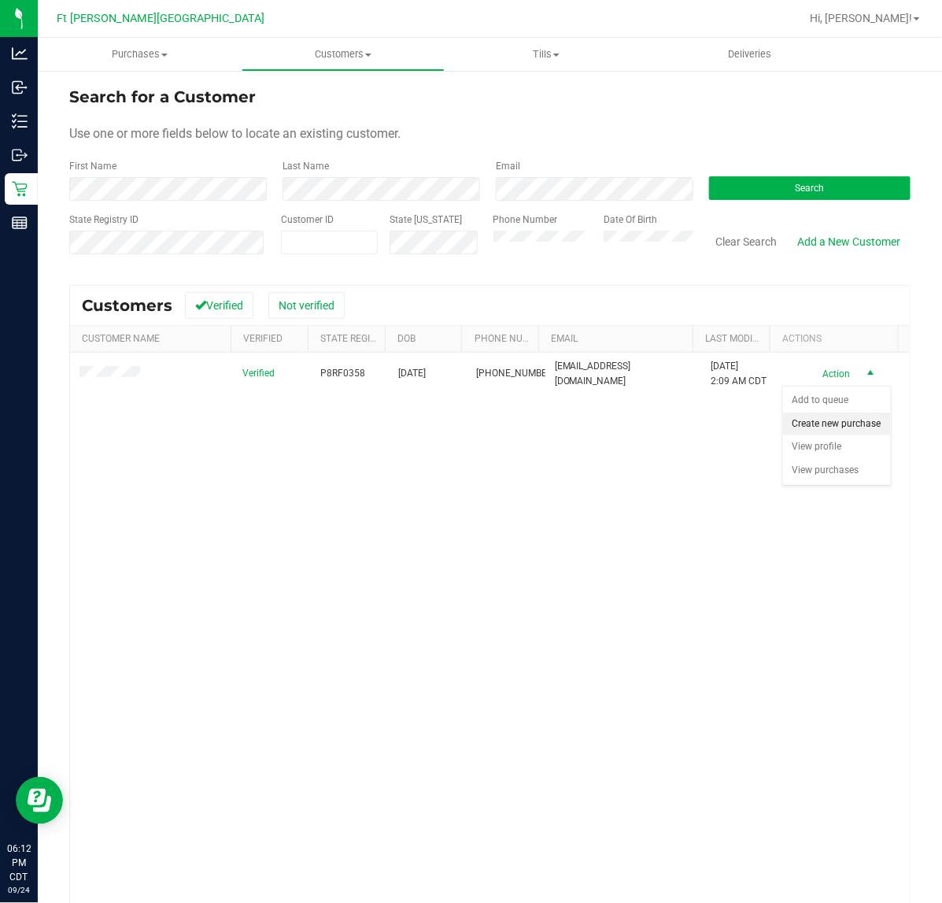
click at [811, 436] on li "Create new purchase" at bounding box center [837, 424] width 108 height 24
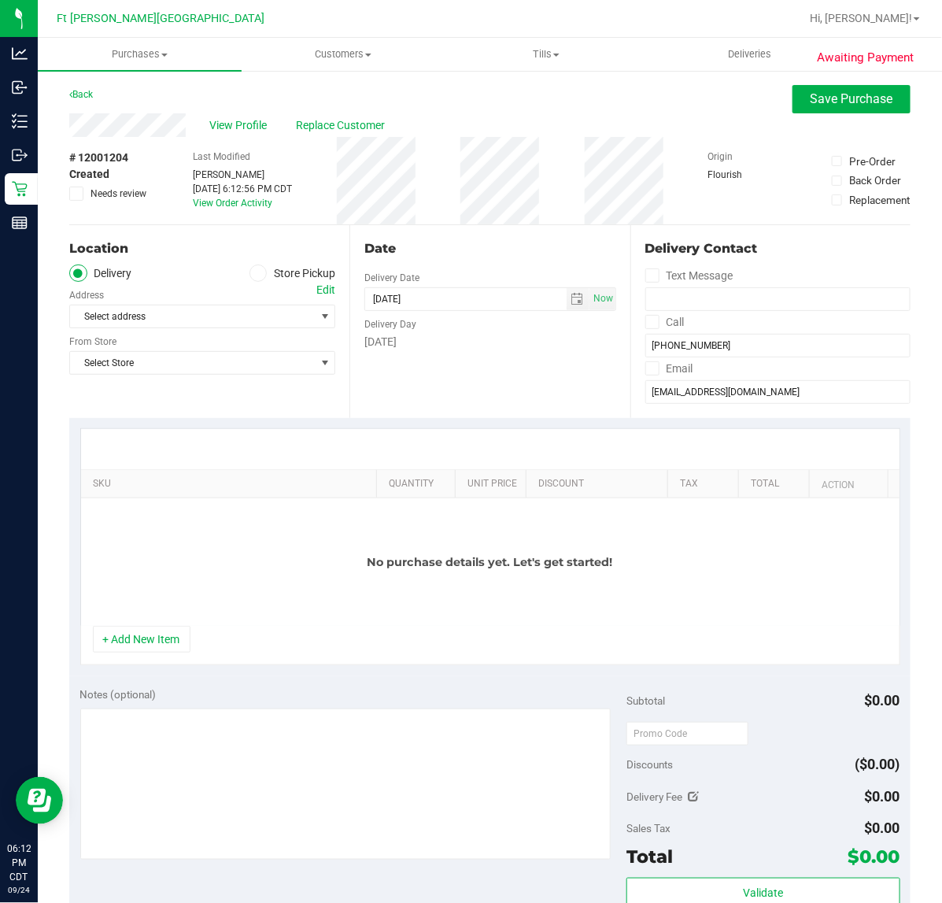
click at [253, 273] on icon at bounding box center [257, 273] width 9 height 0
click at [0, 0] on input "Store Pickup" at bounding box center [0, 0] width 0 height 0
click at [252, 312] on span "Select Store" at bounding box center [192, 316] width 245 height 22
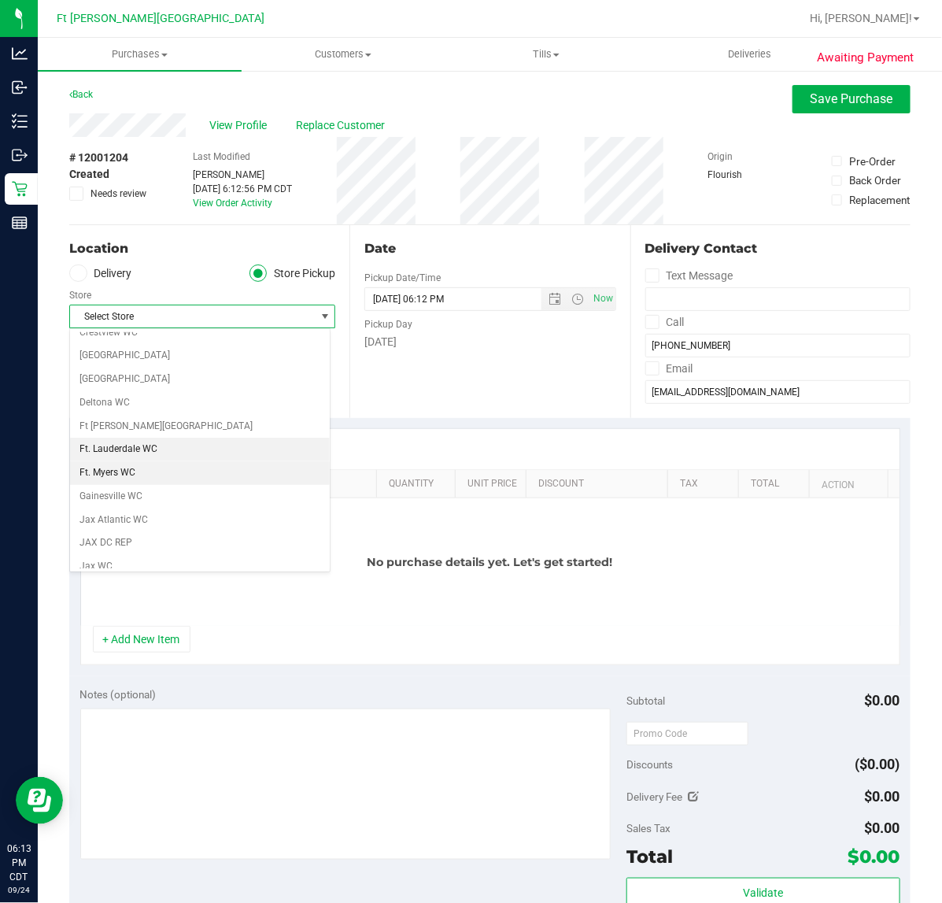
scroll to position [197, 0]
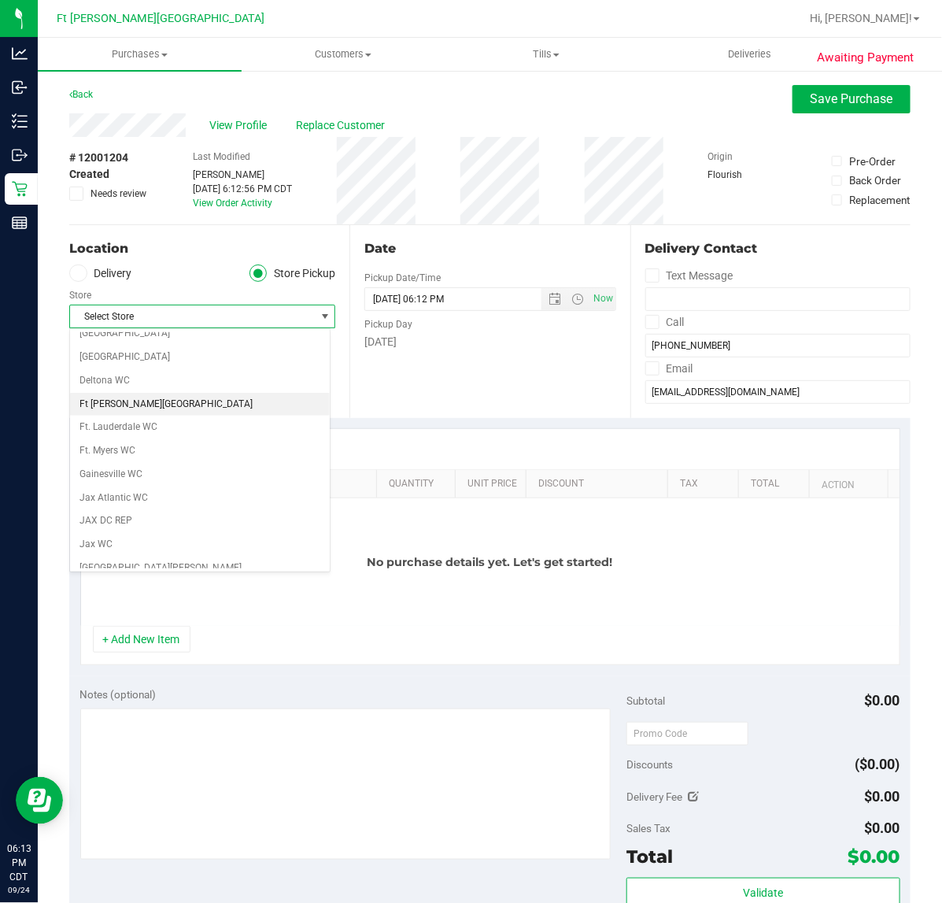
click at [154, 407] on li "Ft [PERSON_NAME][GEOGRAPHIC_DATA]" at bounding box center [200, 405] width 260 height 24
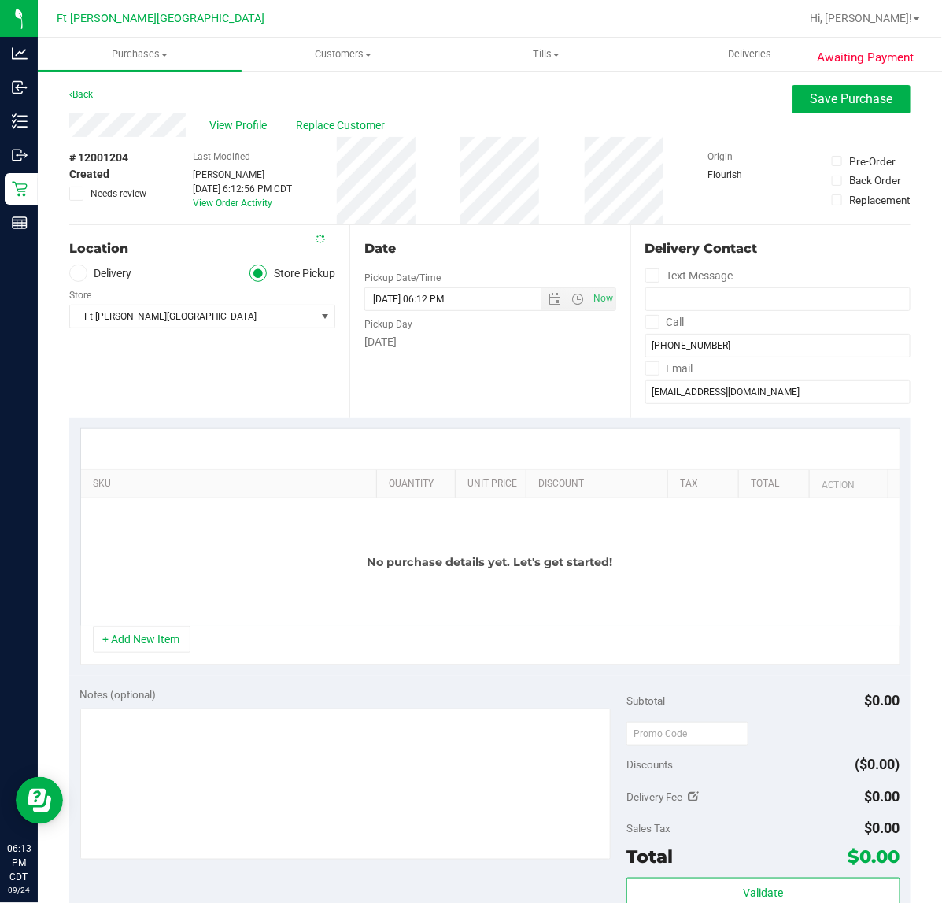
click at [194, 394] on div "Location Delivery Store Pickup Store [GEOGRAPHIC_DATA][PERSON_NAME] WC Select S…" at bounding box center [209, 321] width 280 height 193
click at [169, 650] on button "+ Add New Item" at bounding box center [142, 639] width 98 height 27
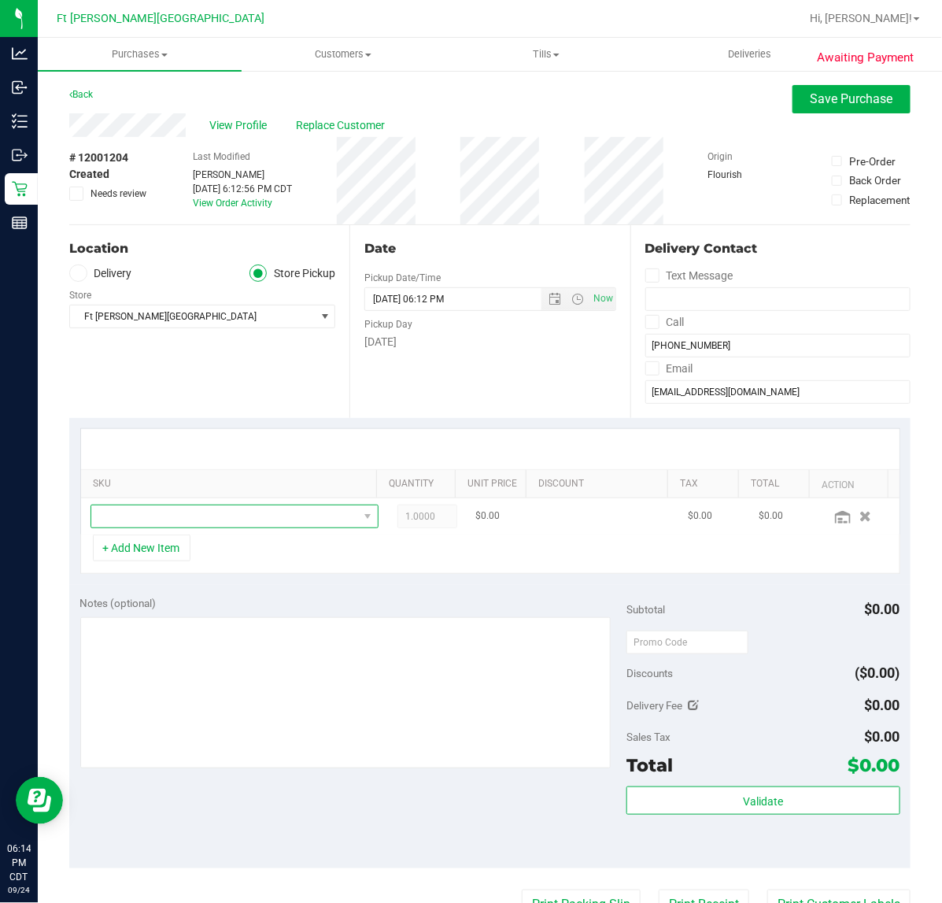
click at [146, 516] on span "NO DATA FOUND" at bounding box center [224, 516] width 267 height 22
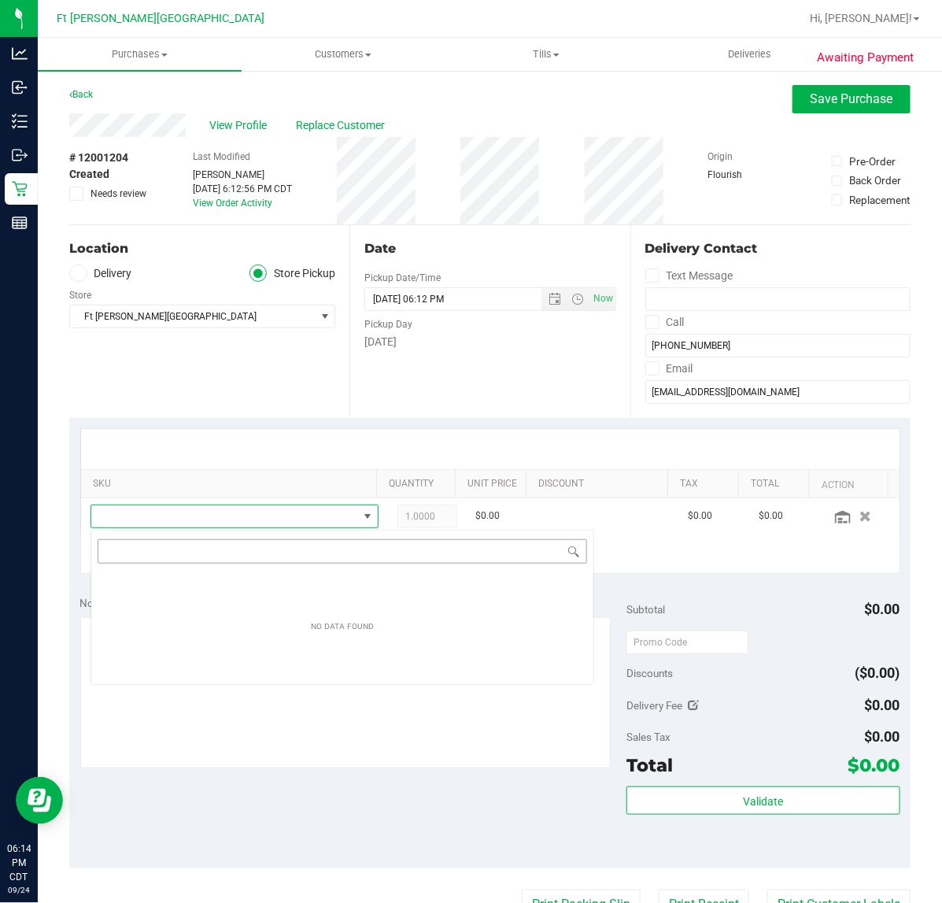
scroll to position [24, 258]
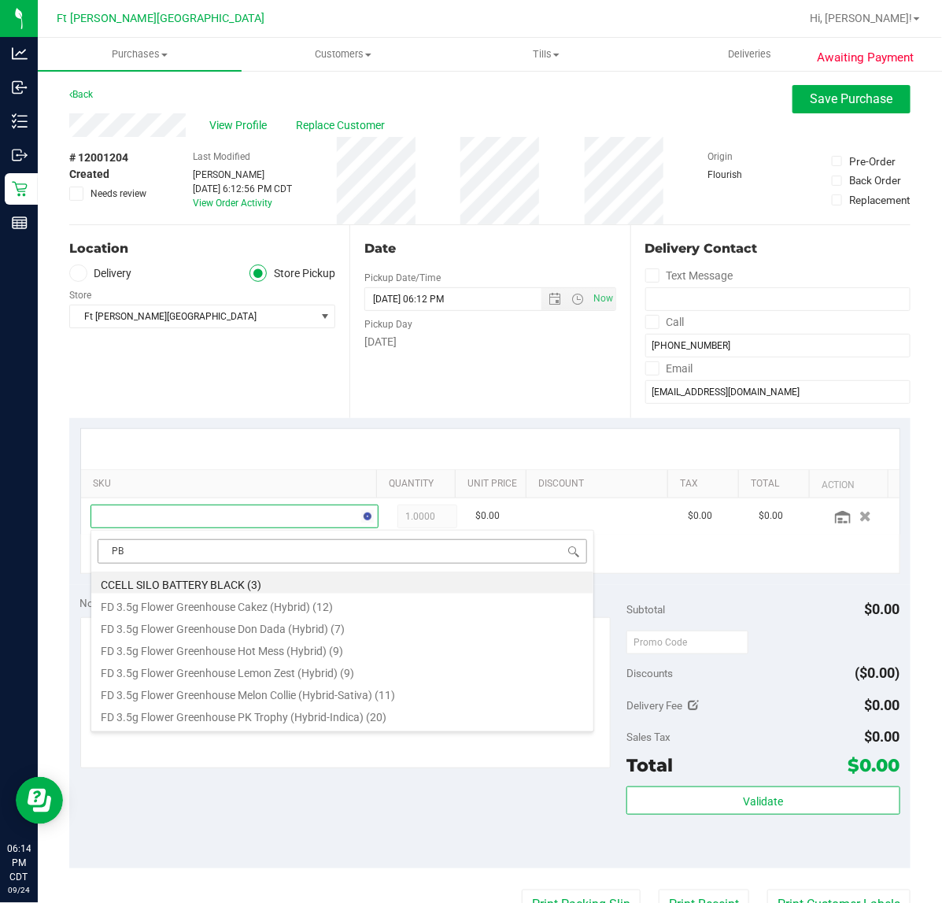
type input "PBS"
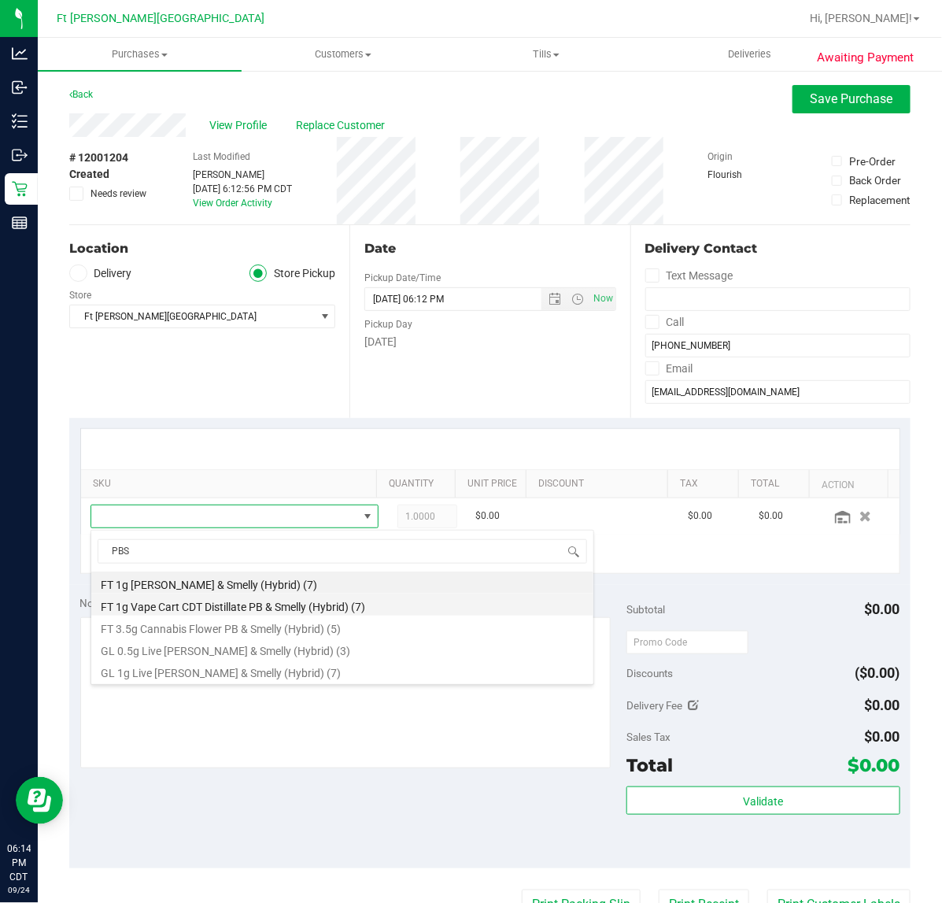
click at [236, 608] on li "FT 1g Vape Cart CDT Distillate PB & Smelly (Hybrid) (7)" at bounding box center [342, 604] width 502 height 22
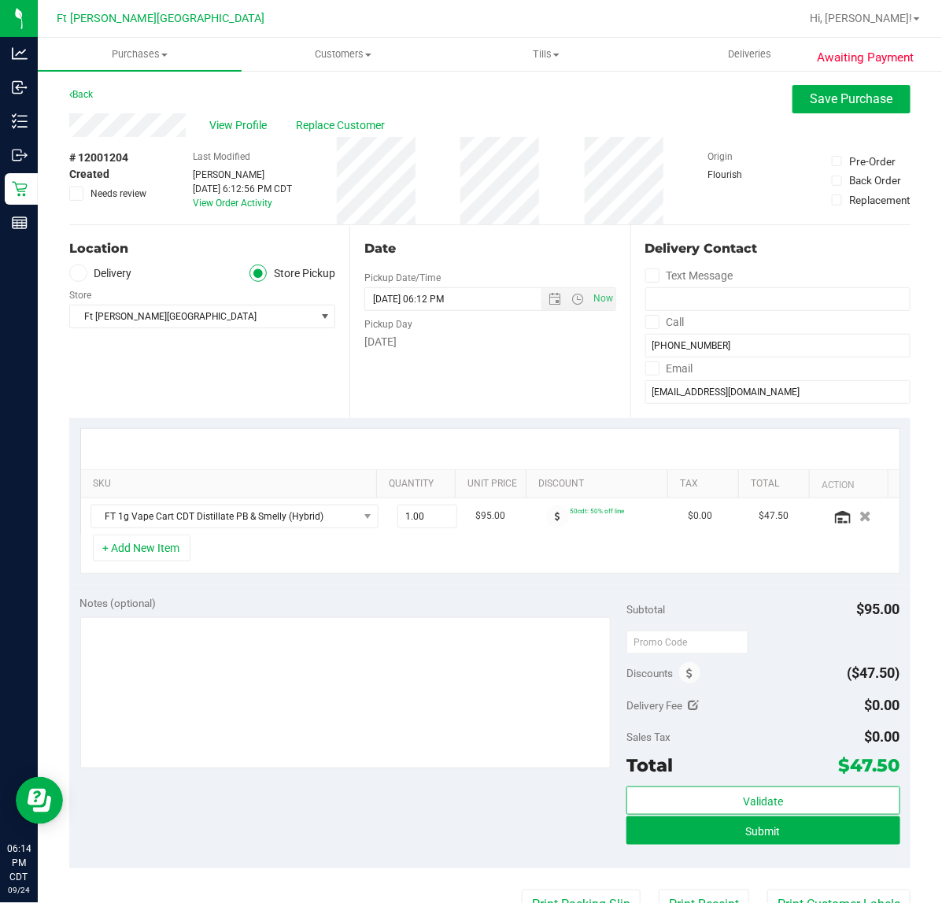
click at [841, 61] on span "Awaiting Payment" at bounding box center [865, 58] width 97 height 18
click at [841, 85] on button "Save Purchase" at bounding box center [852, 99] width 118 height 28
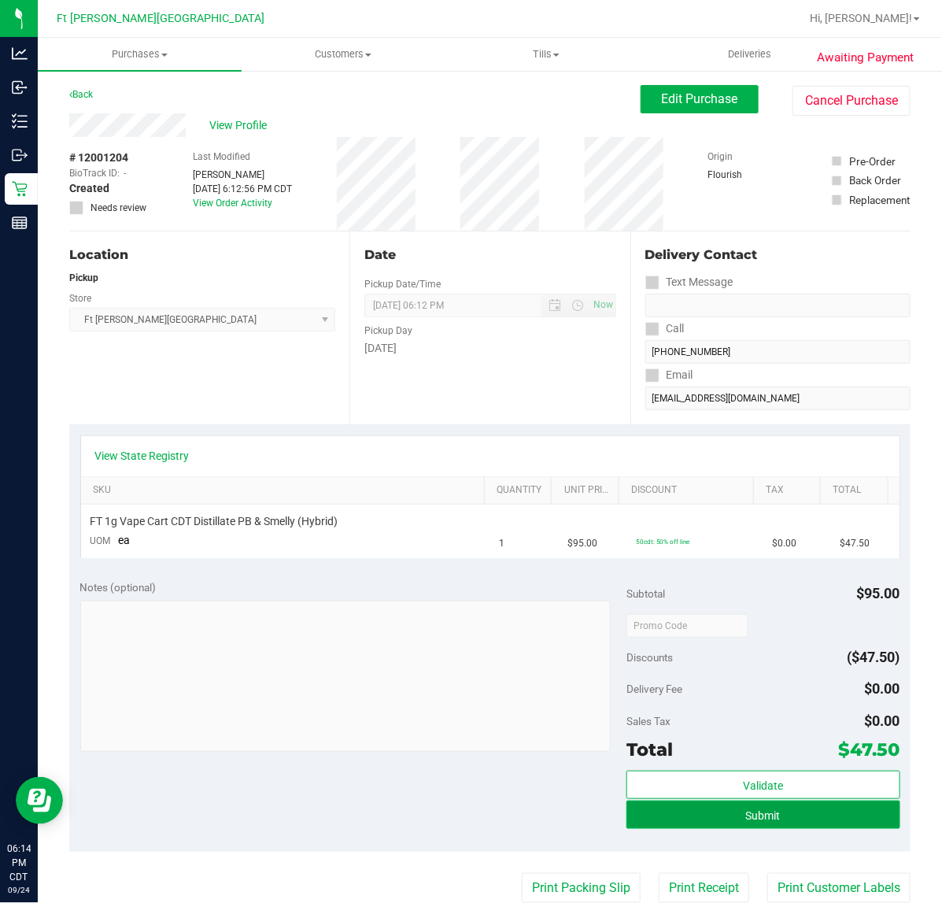
click at [746, 813] on span "Submit" at bounding box center [763, 815] width 35 height 13
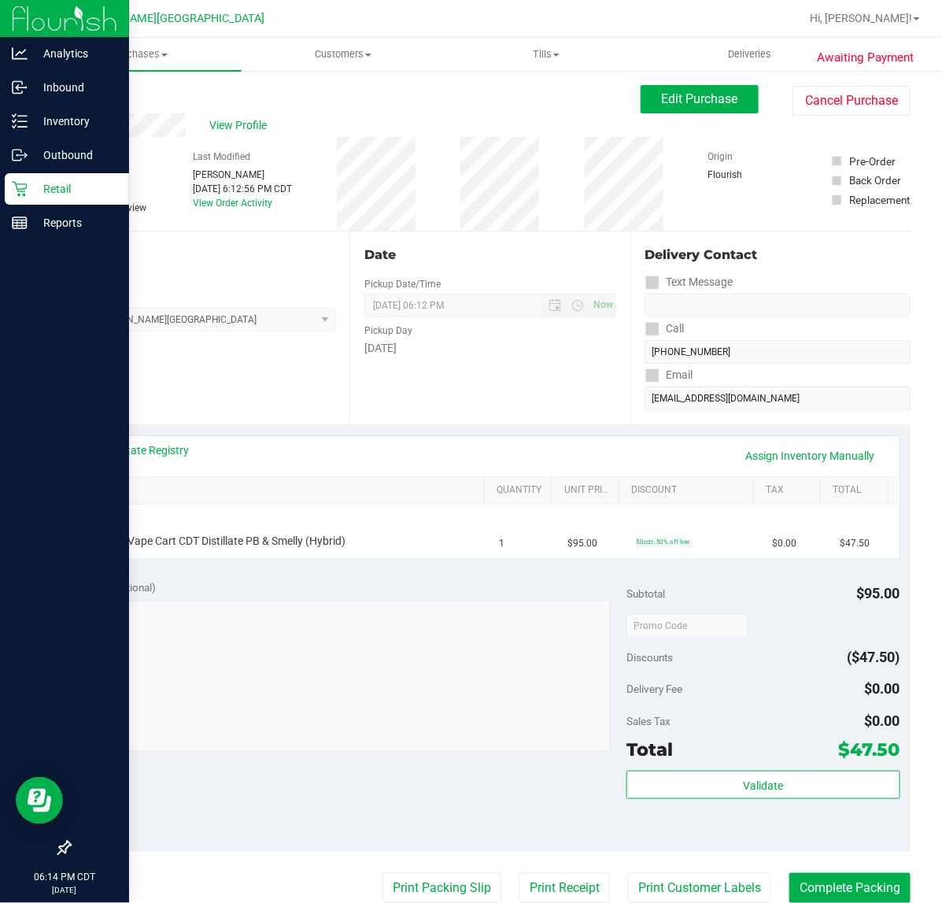
click at [20, 194] on icon at bounding box center [20, 189] width 16 height 16
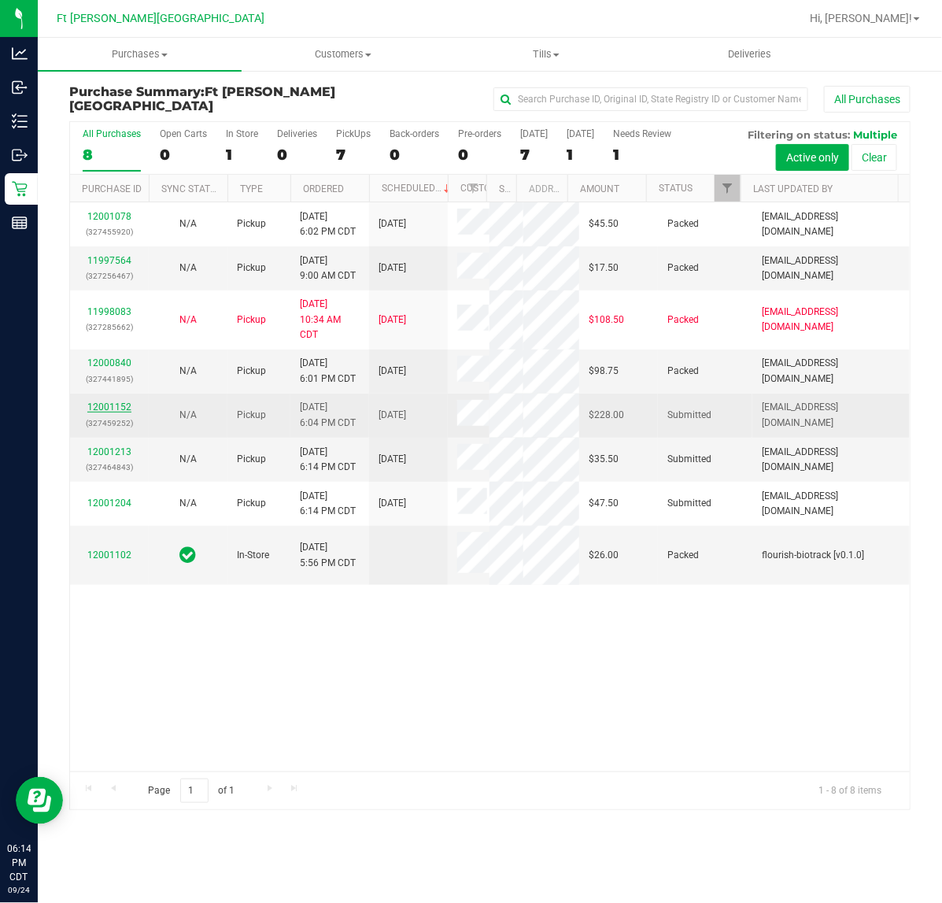
click at [112, 411] on link "12001152" at bounding box center [109, 406] width 44 height 11
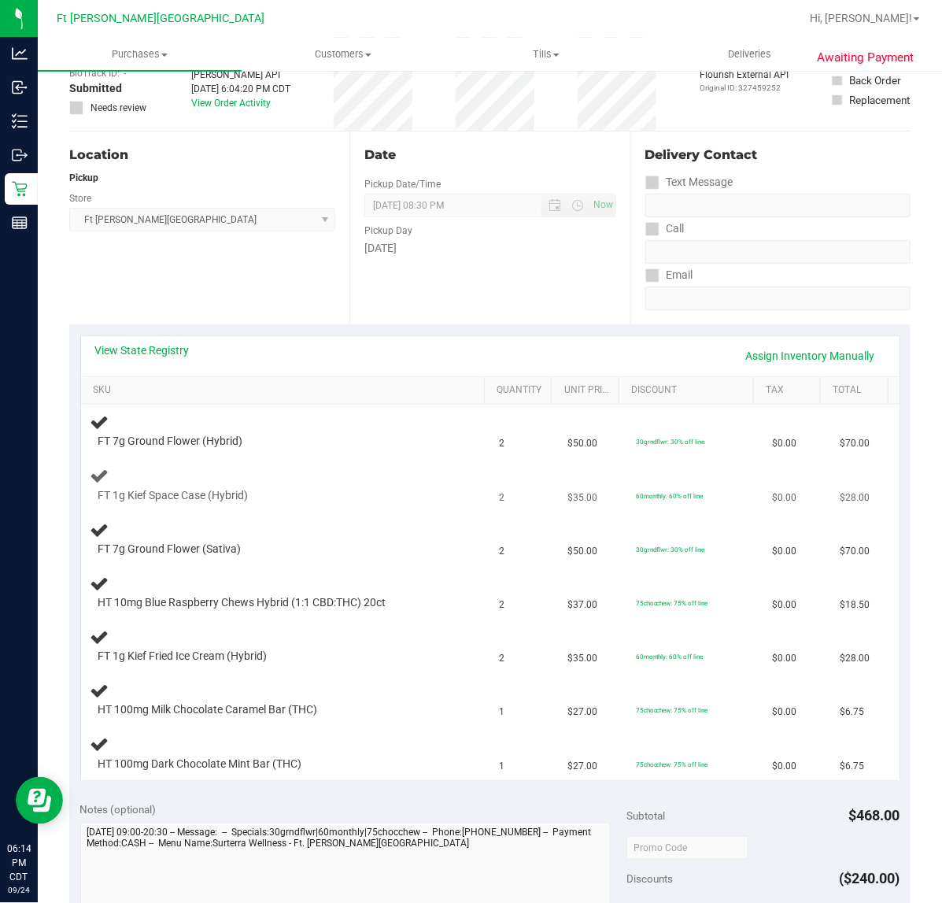
scroll to position [197, 0]
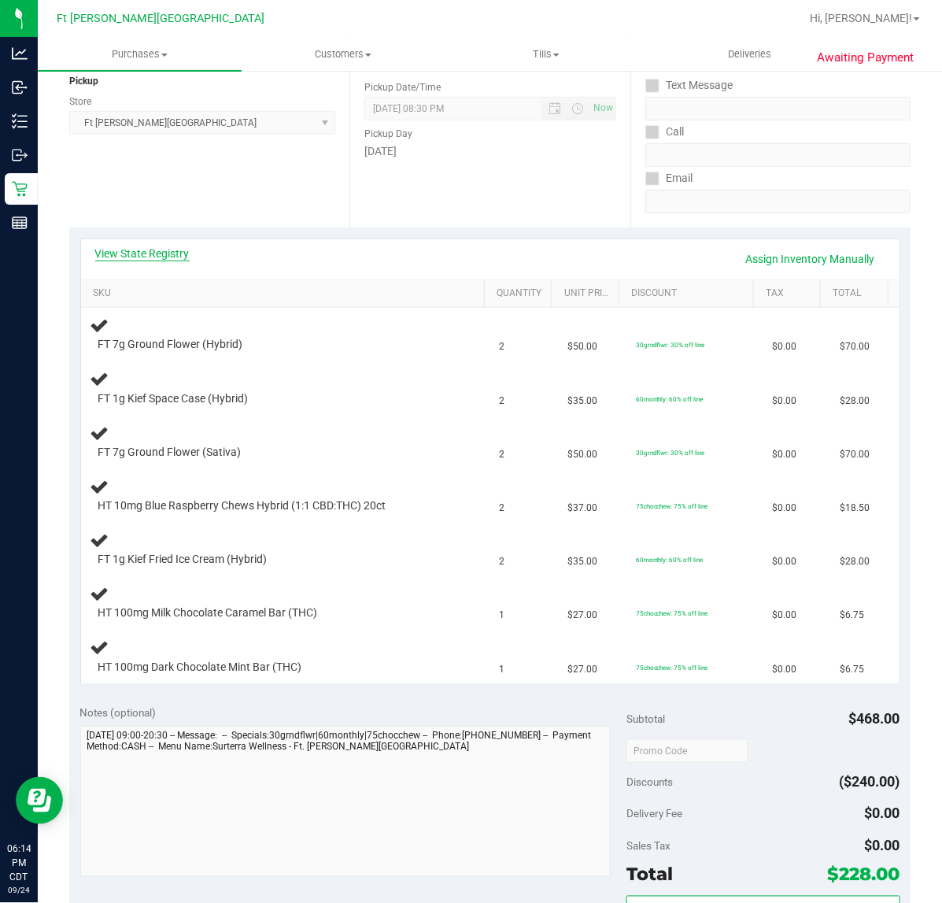
click at [142, 249] on link "View State Registry" at bounding box center [142, 254] width 94 height 16
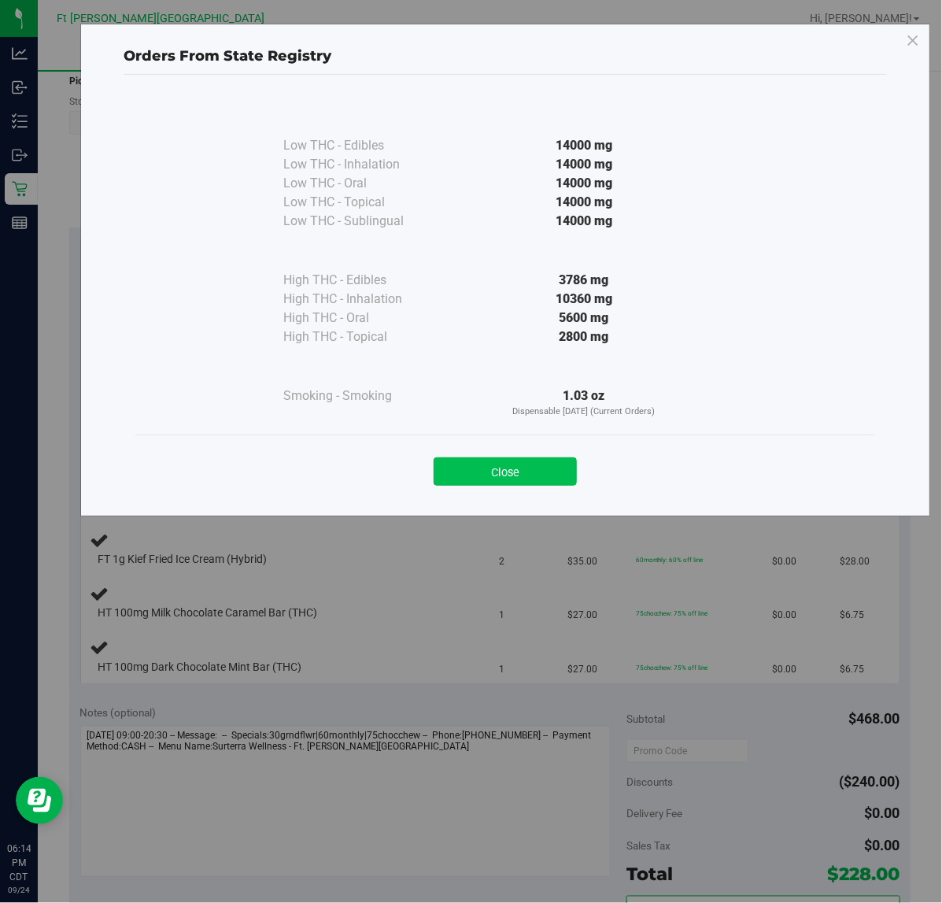
click at [493, 485] on button "Close" at bounding box center [505, 471] width 143 height 28
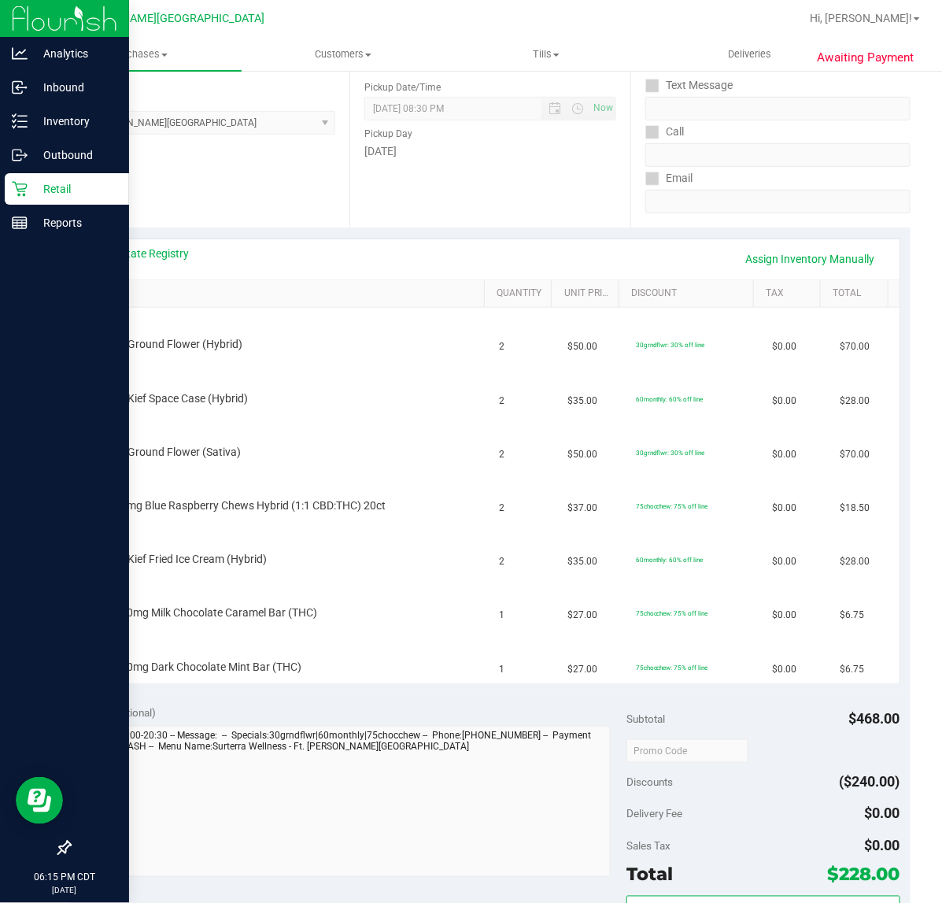
click at [16, 190] on icon at bounding box center [20, 189] width 16 height 16
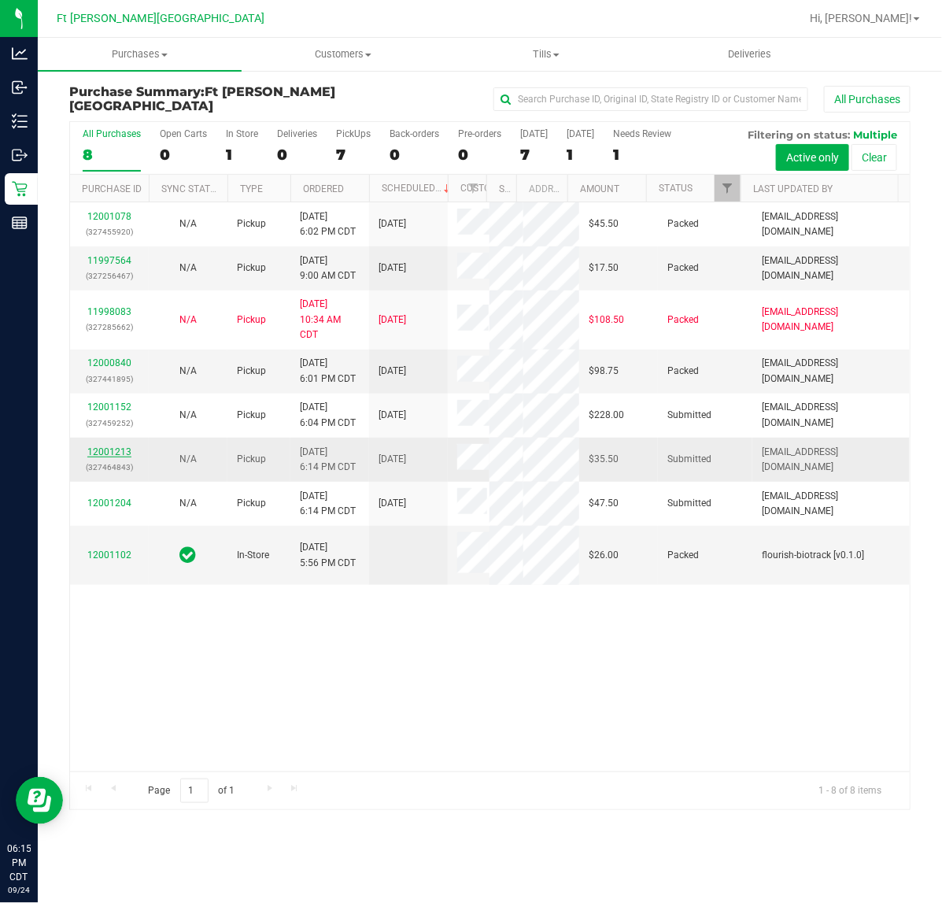
click at [101, 451] on link "12001213" at bounding box center [109, 451] width 44 height 11
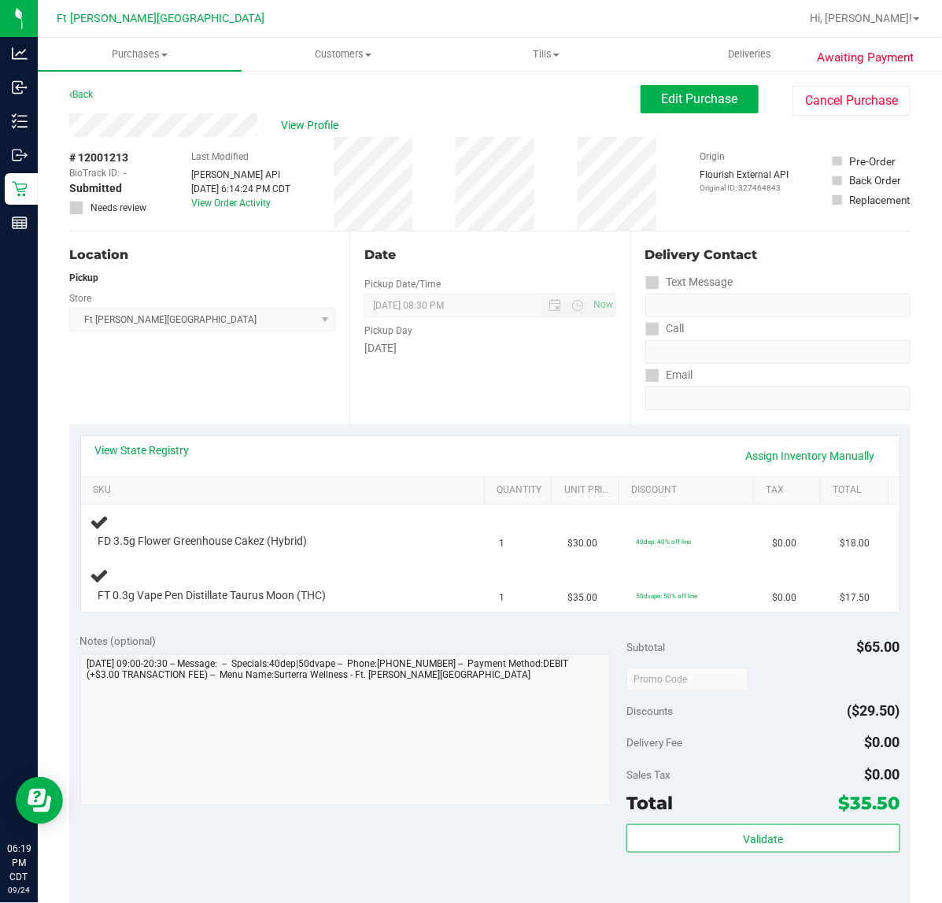
click at [342, 438] on div "View State Registry Assign Inventory Manually" at bounding box center [490, 456] width 819 height 40
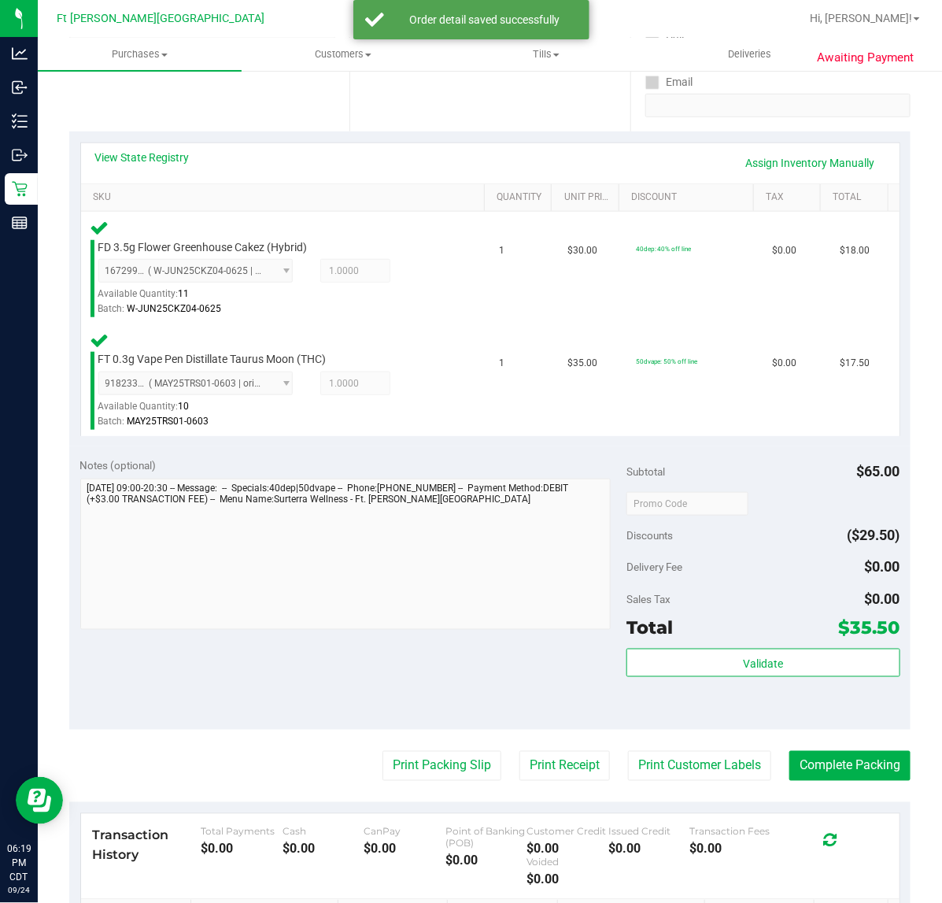
scroll to position [516, 0]
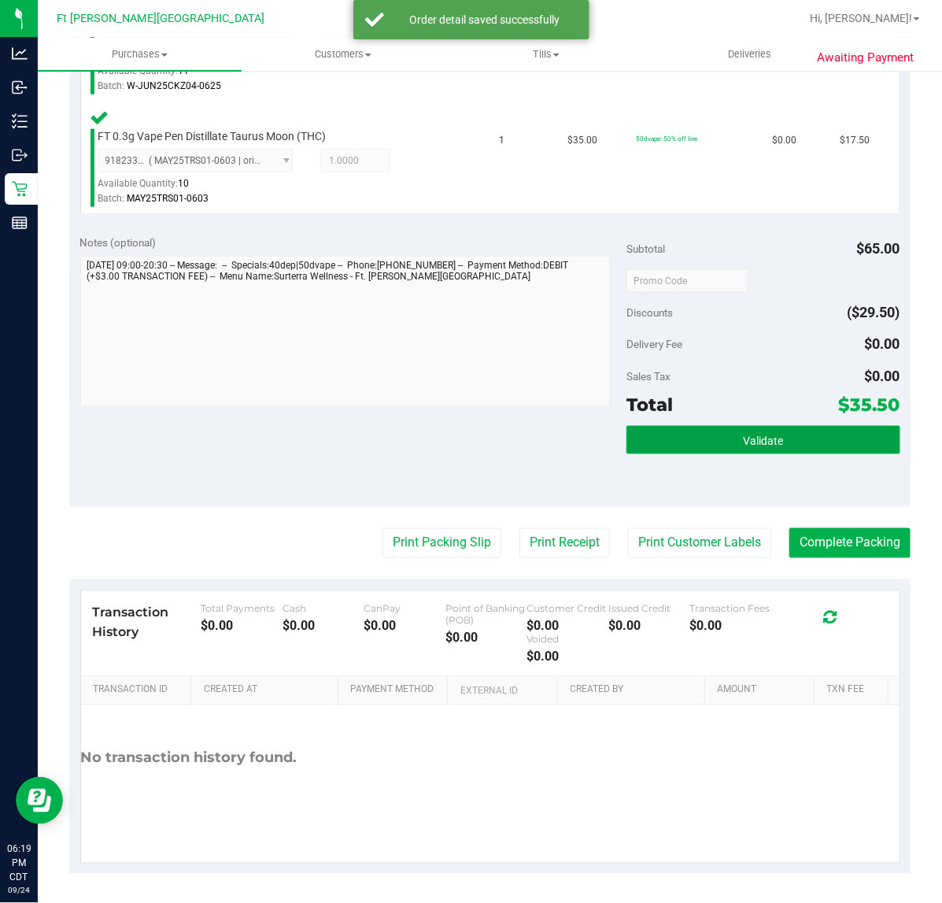
click at [686, 435] on button "Validate" at bounding box center [763, 440] width 273 height 28
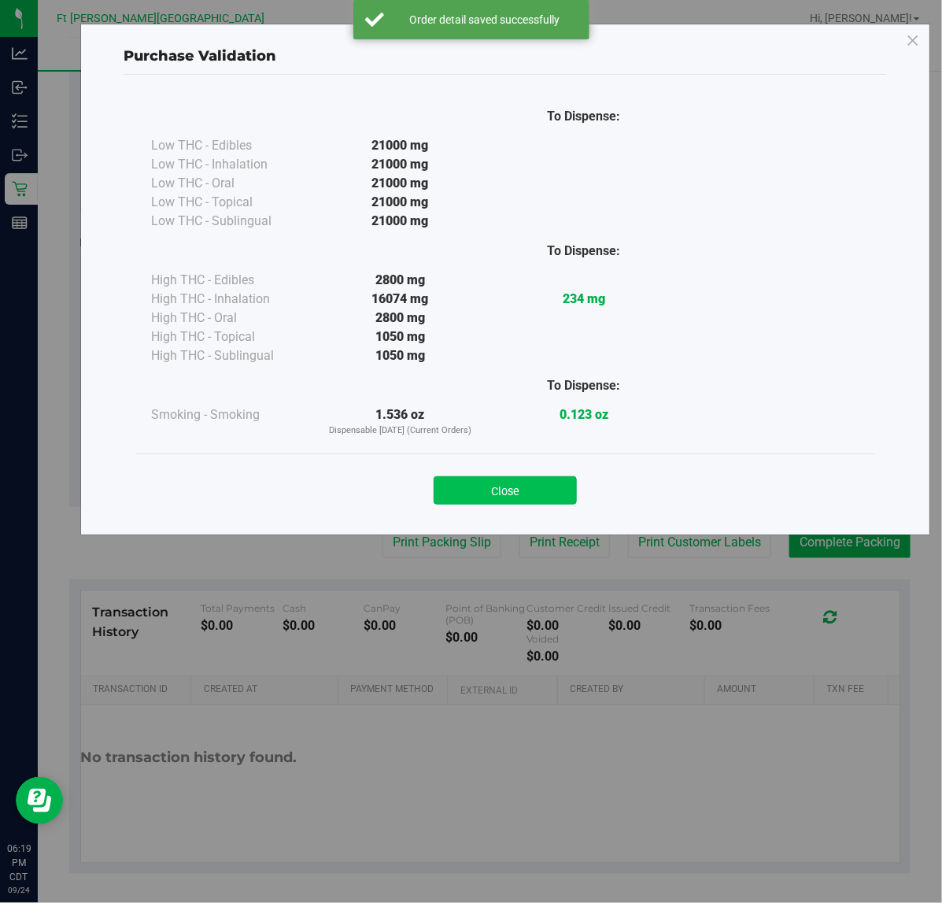
click at [478, 489] on button "Close" at bounding box center [505, 490] width 143 height 28
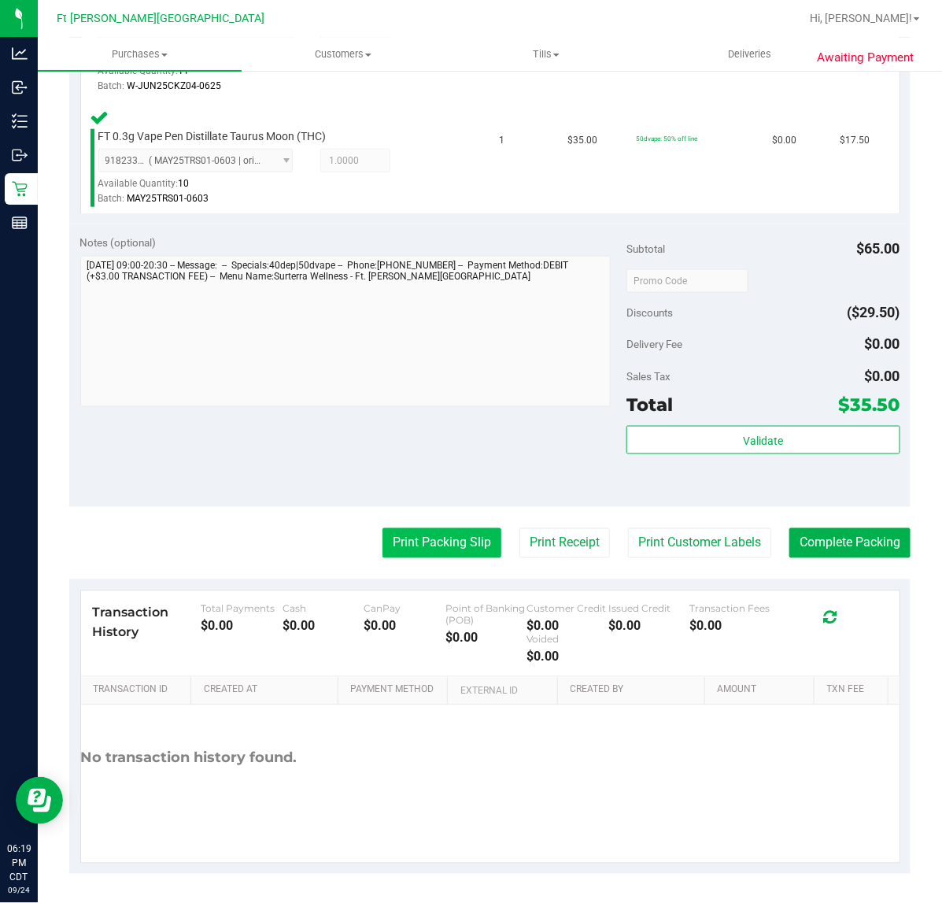
click at [434, 555] on button "Print Packing Slip" at bounding box center [442, 543] width 119 height 30
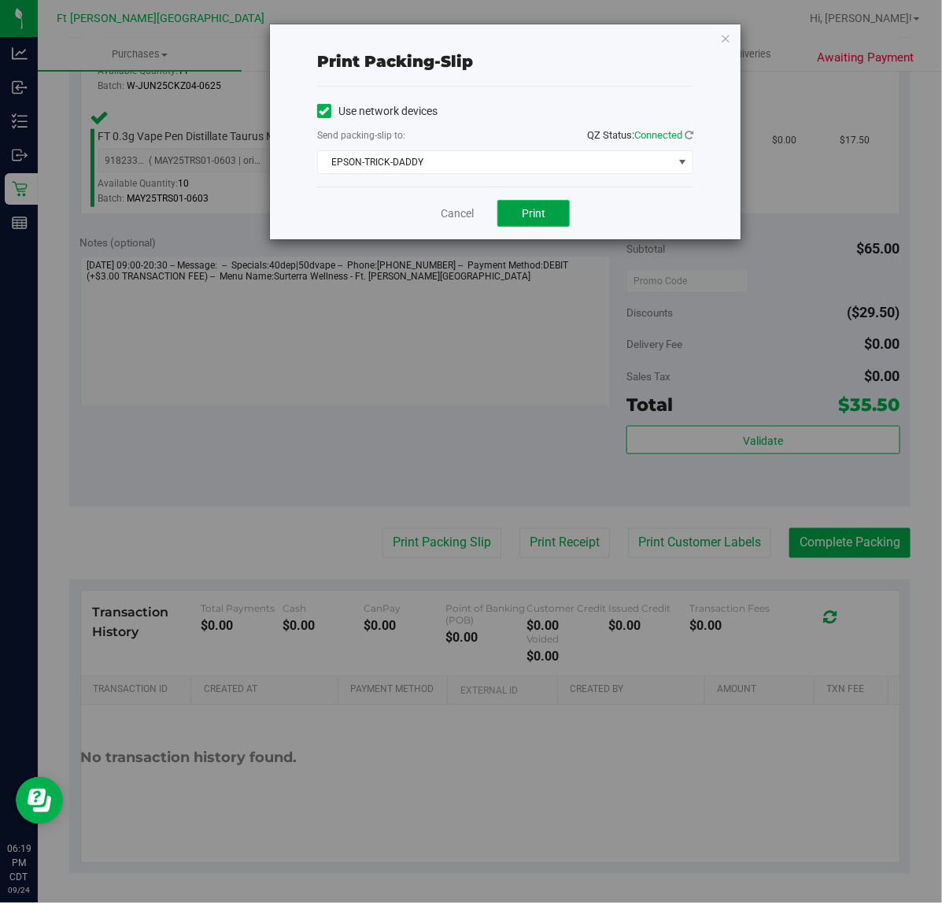
click at [508, 219] on button "Print" at bounding box center [533, 213] width 72 height 27
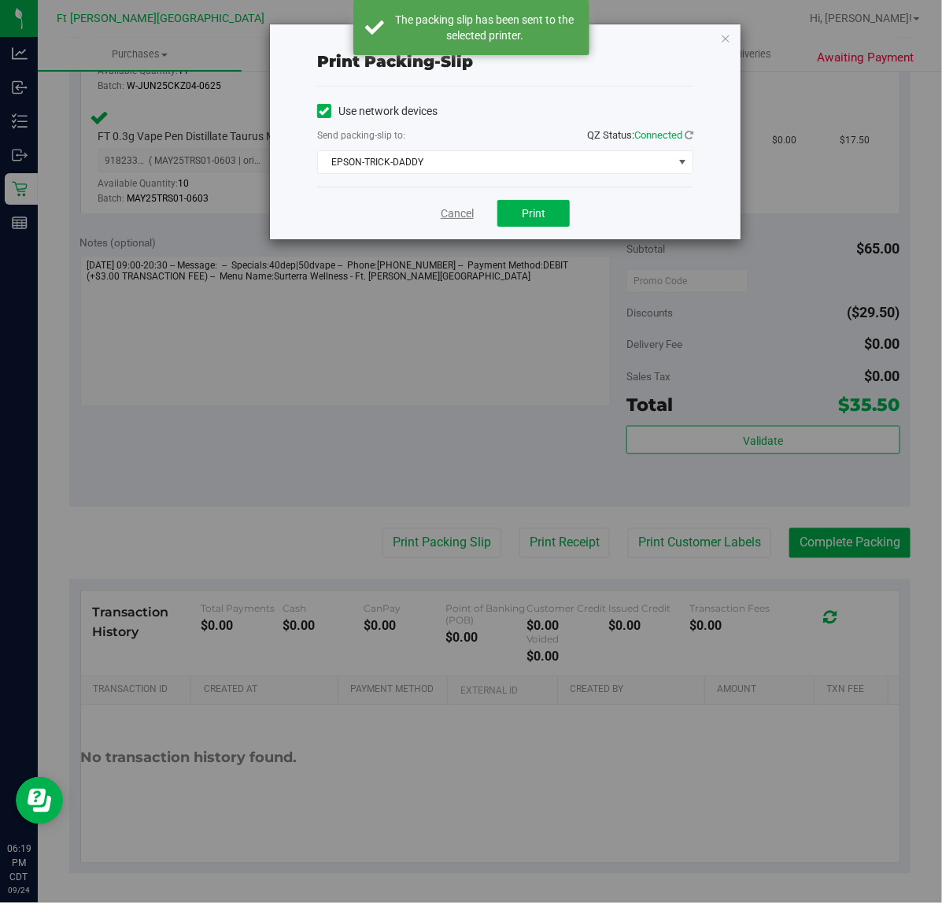
click at [458, 217] on link "Cancel" at bounding box center [457, 213] width 33 height 17
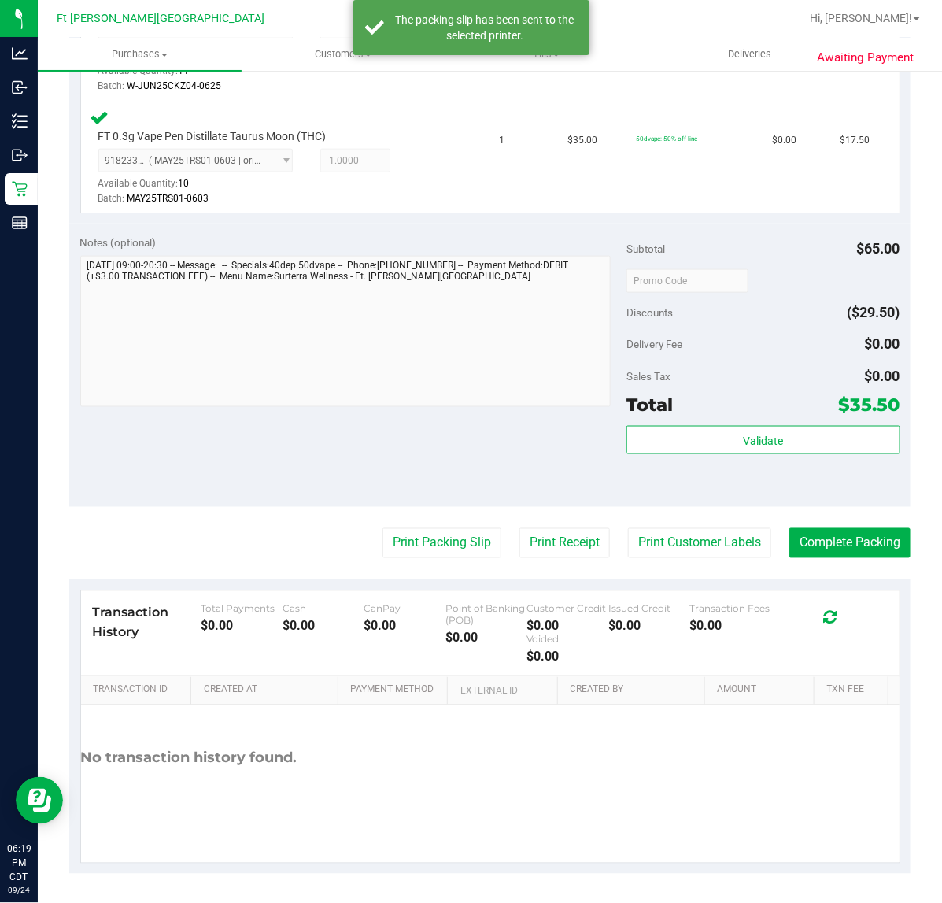
click at [823, 559] on purchase-details "Back Edit Purchase Cancel Purchase View Profile # 12001213 BioTrack ID: - Submi…" at bounding box center [489, 221] width 841 height 1304
click at [820, 545] on button "Complete Packing" at bounding box center [849, 543] width 121 height 30
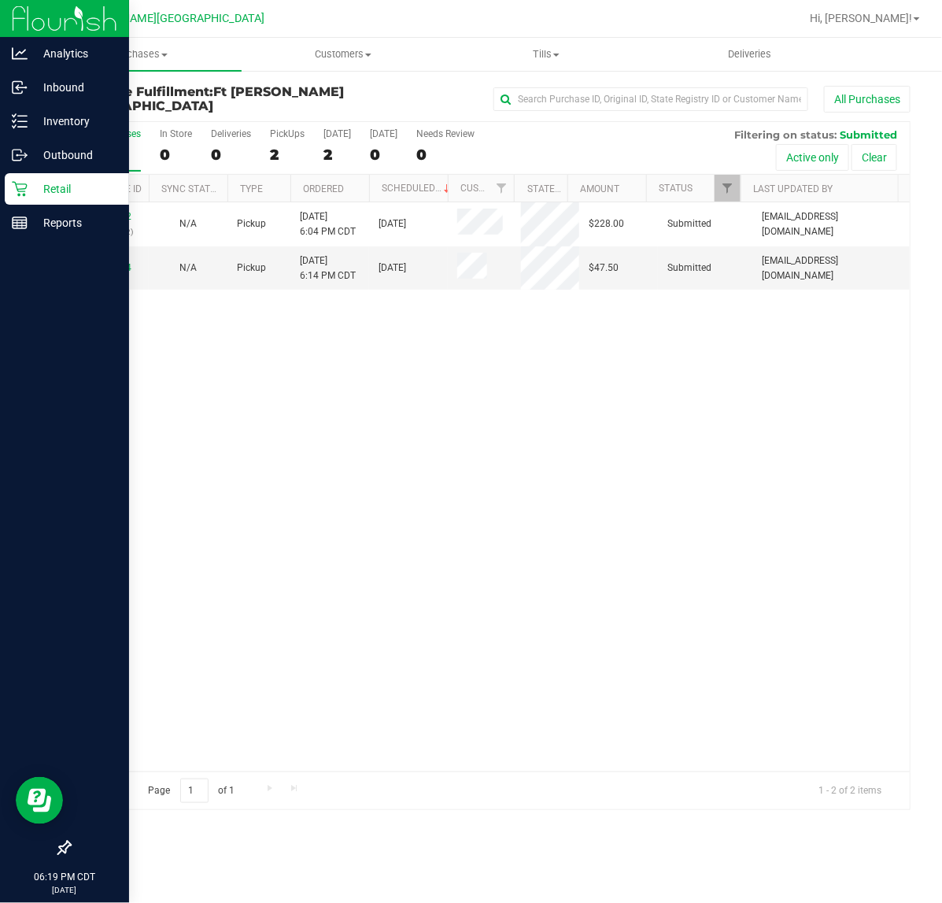
click at [20, 195] on icon at bounding box center [20, 189] width 16 height 16
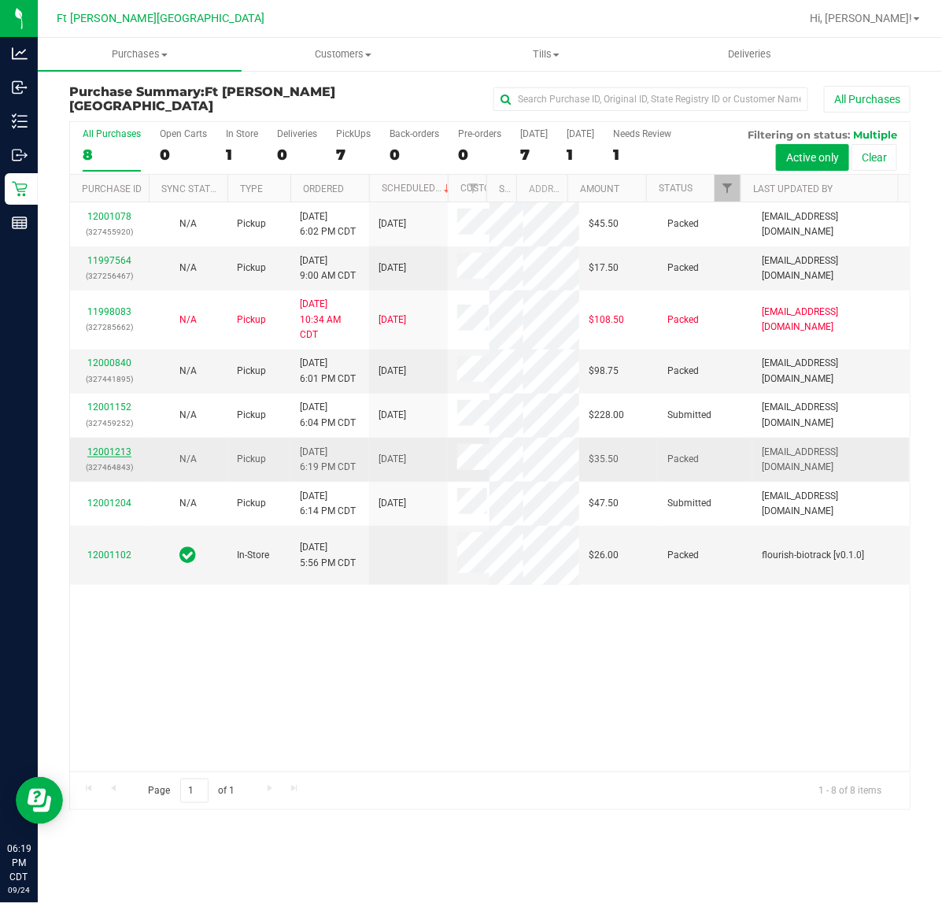
click at [96, 447] on link "12001213" at bounding box center [109, 451] width 44 height 11
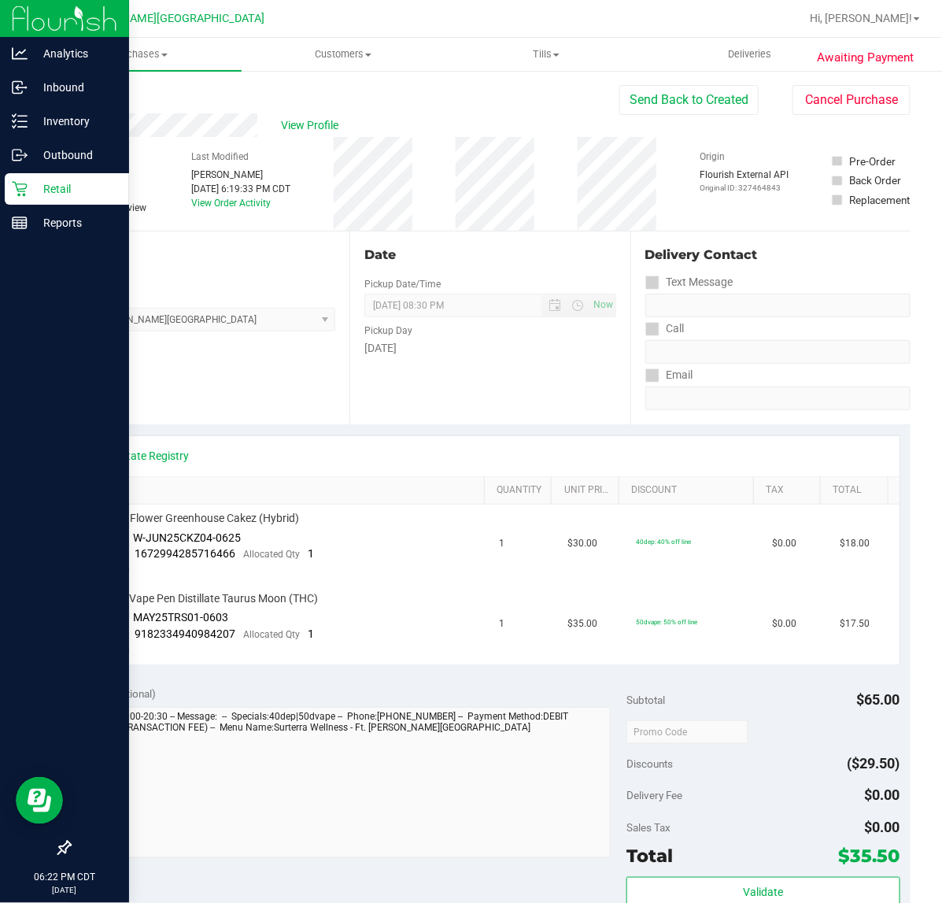
click at [21, 190] on icon at bounding box center [19, 189] width 15 height 15
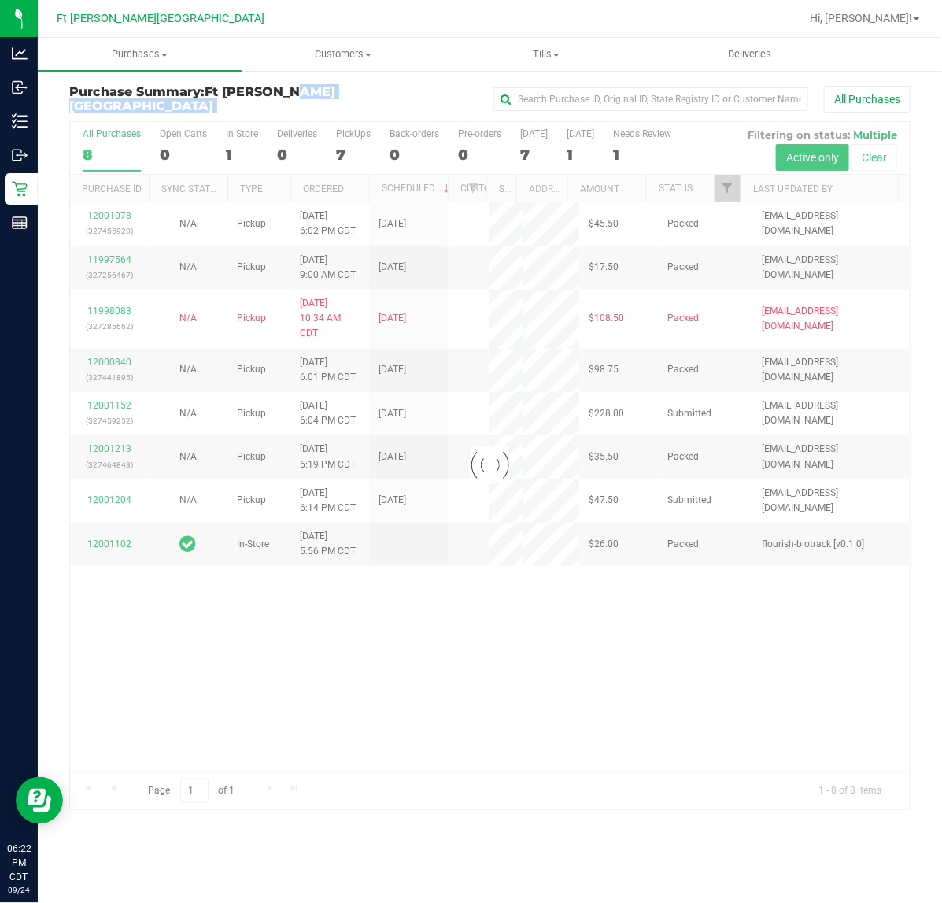
drag, startPoint x: 320, startPoint y: 102, endPoint x: 215, endPoint y: 102, distance: 104.7
click at [215, 102] on div "Purchase Summary: [GEOGRAPHIC_DATA][PERSON_NAME] All Purchases" at bounding box center [489, 102] width 841 height 35
click at [455, 97] on div "All Purchases" at bounding box center [629, 99] width 561 height 27
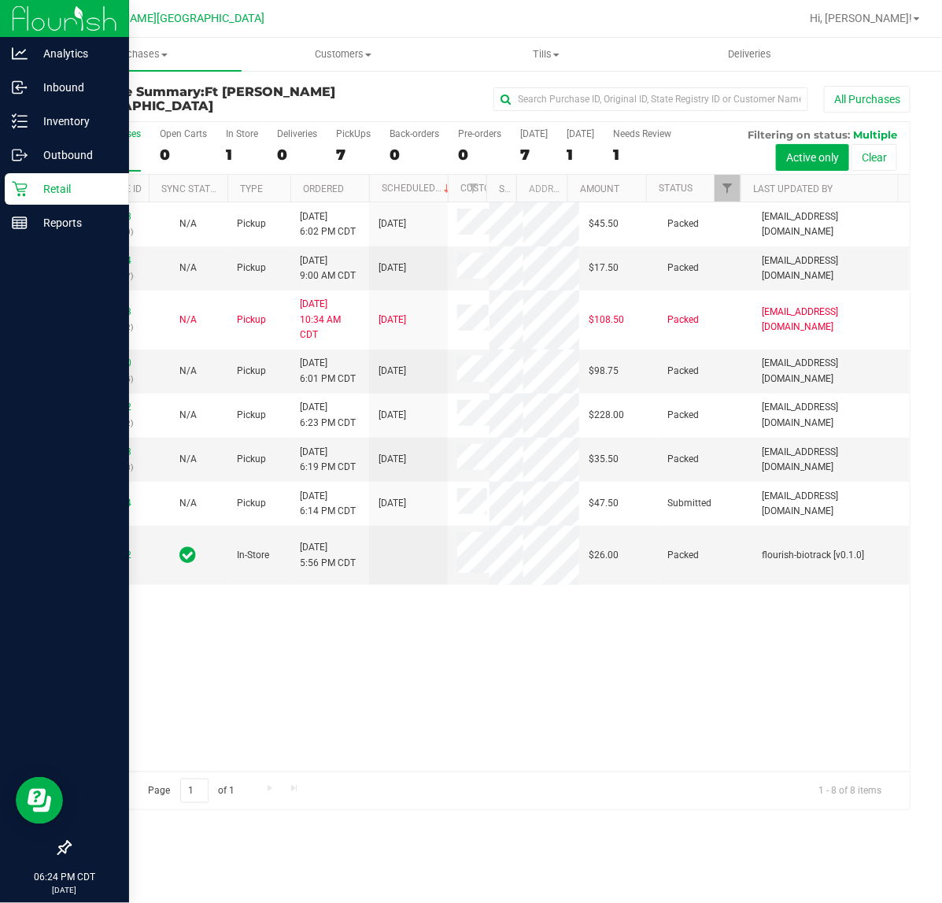
click at [13, 179] on div "Retail" at bounding box center [67, 188] width 124 height 31
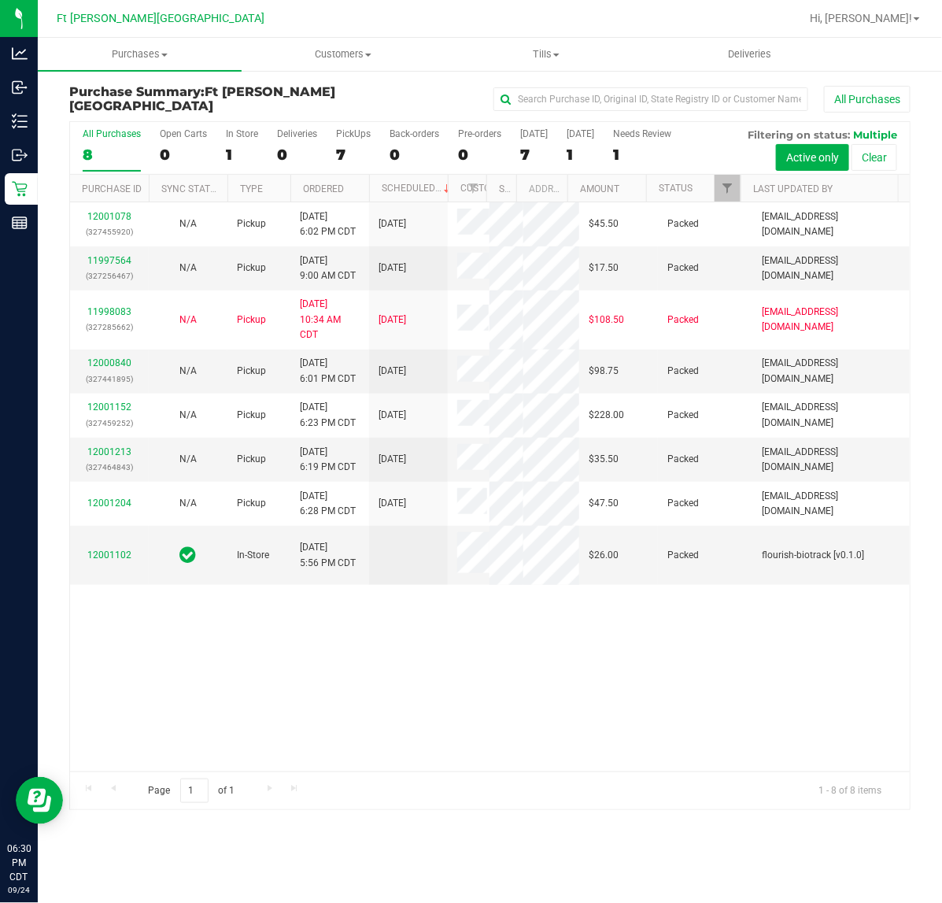
click at [401, 756] on div "12001078 (327455920) N/A Pickup [DATE] 6:02 PM CDT 9/25/2025 $45.50 Packed [EMA…" at bounding box center [490, 486] width 840 height 569
click at [244, 697] on div "12001078 (327455920) N/A Pickup [DATE] 6:02 PM CDT 9/25/2025 $45.50 Packed [EMA…" at bounding box center [490, 486] width 840 height 569
click at [107, 660] on div "12001078 (327455920) N/A Pickup [DATE] 6:02 PM CDT 9/25/2025 $45.50 Packed [EMA…" at bounding box center [490, 486] width 840 height 569
click at [339, 730] on div "12001078 (327455920) N/A Pickup [DATE] 6:02 PM CDT 9/25/2025 $45.50 Packed [EMA…" at bounding box center [490, 486] width 840 height 569
click at [49, 354] on div "Purchase Summary: [GEOGRAPHIC_DATA][PERSON_NAME] All Purchases All Purchases 8 …" at bounding box center [490, 447] width 904 height 756
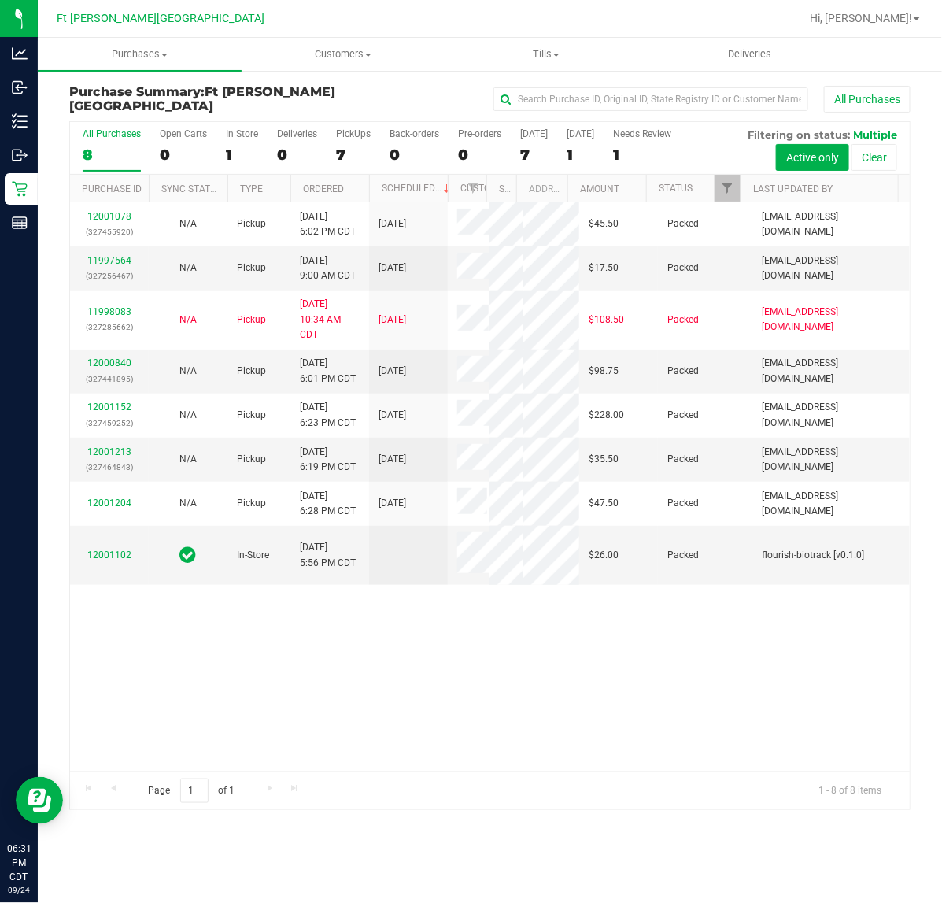
click at [202, 112] on div "Purchase Summary: [GEOGRAPHIC_DATA][PERSON_NAME] All Purchases" at bounding box center [489, 102] width 841 height 35
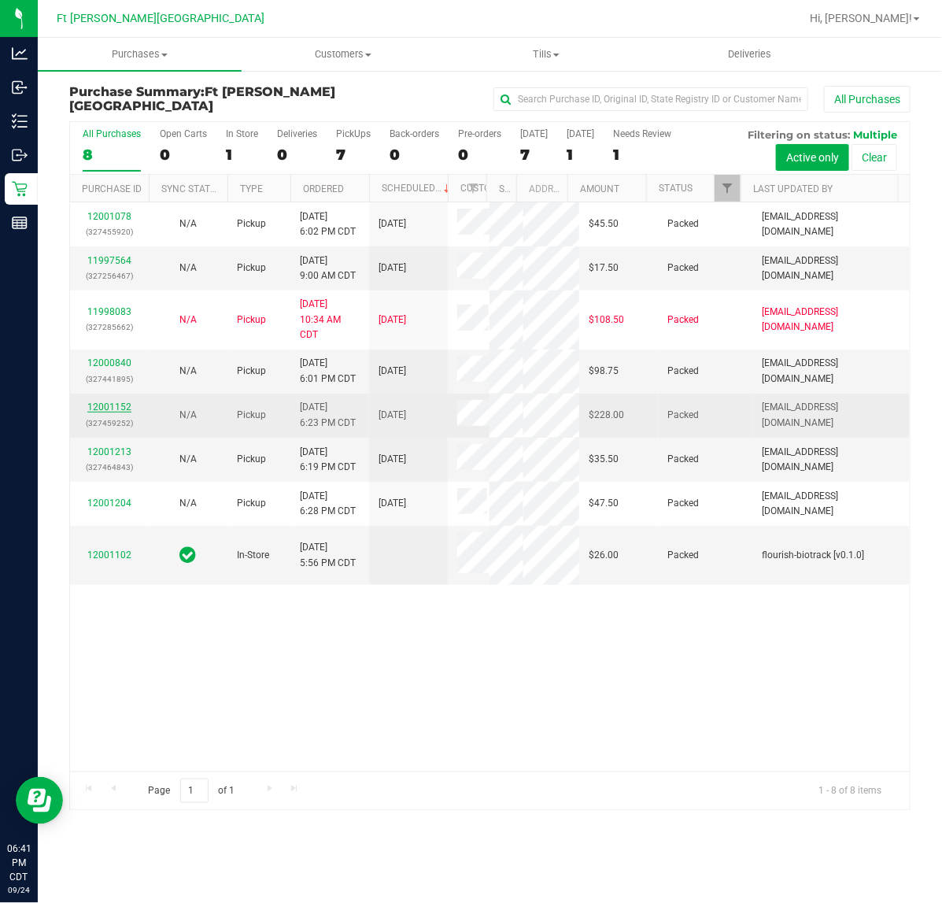
click at [89, 408] on link "12001152" at bounding box center [109, 406] width 44 height 11
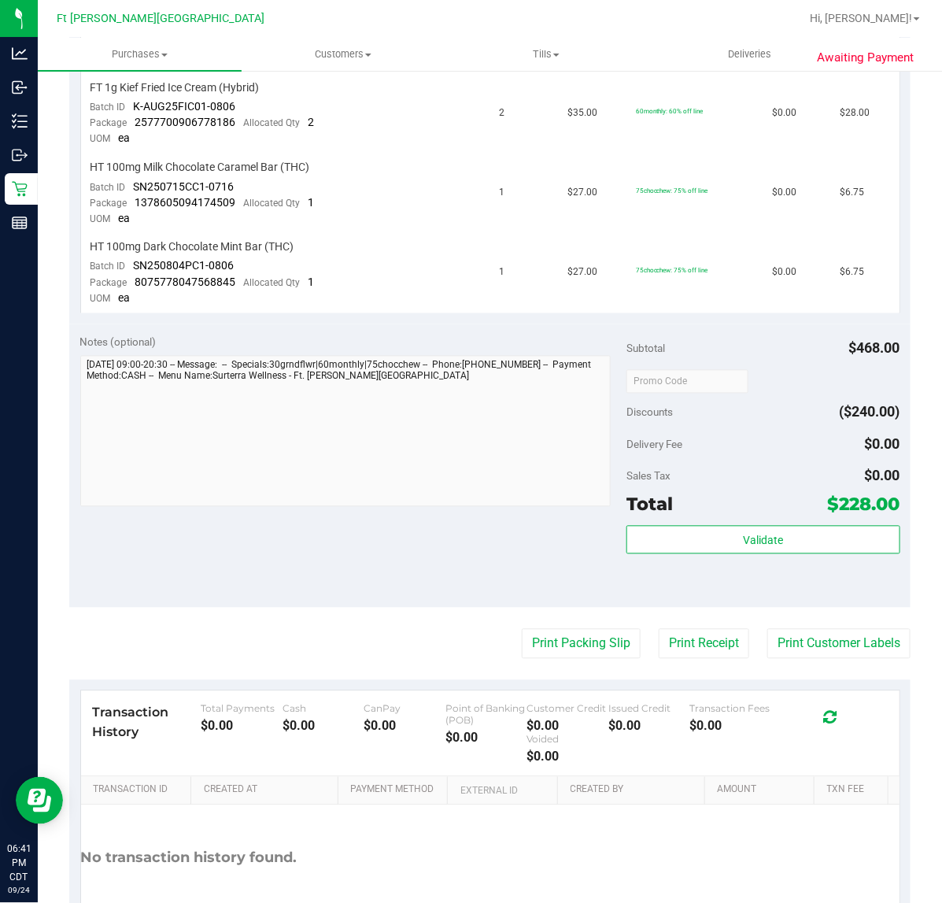
scroll to position [787, 0]
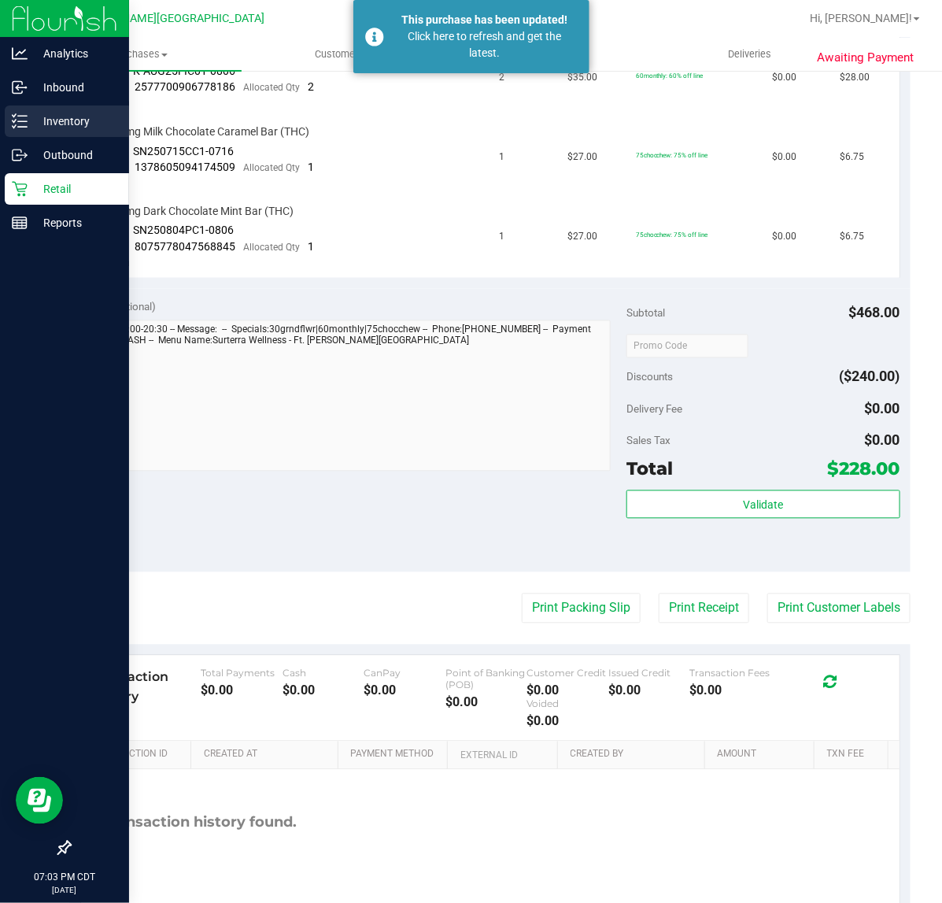
click at [18, 118] on icon at bounding box center [20, 121] width 16 height 16
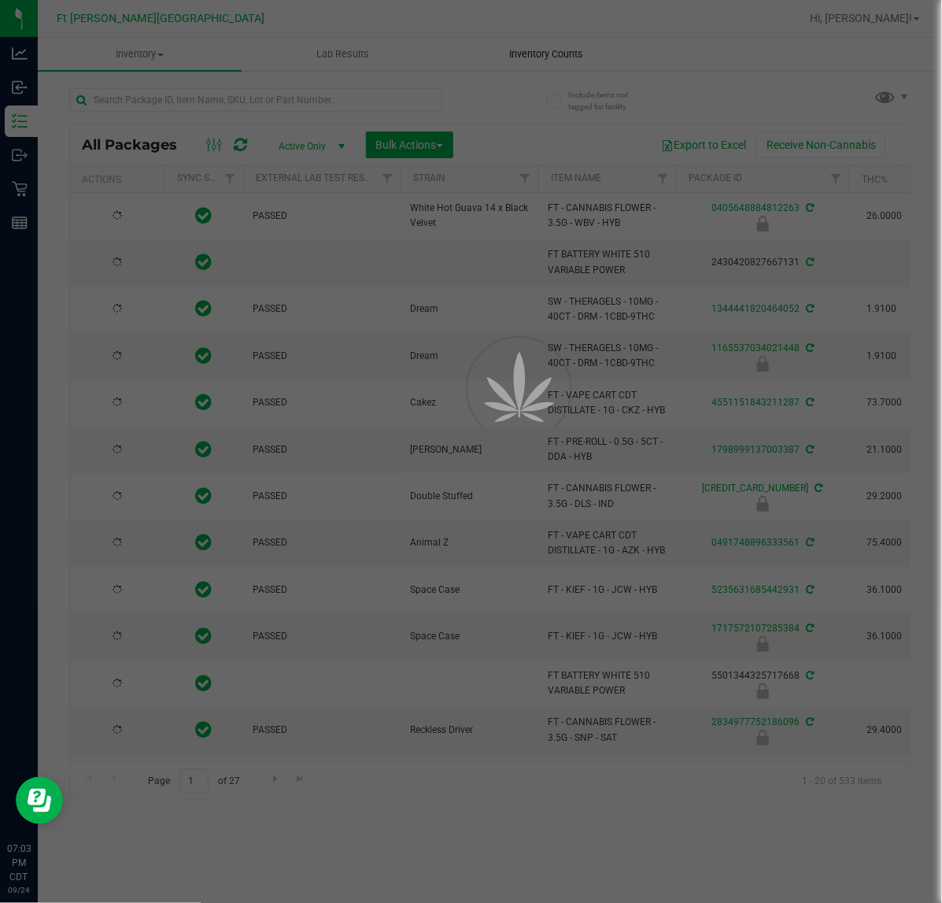
click at [543, 47] on div at bounding box center [471, 451] width 942 height 903
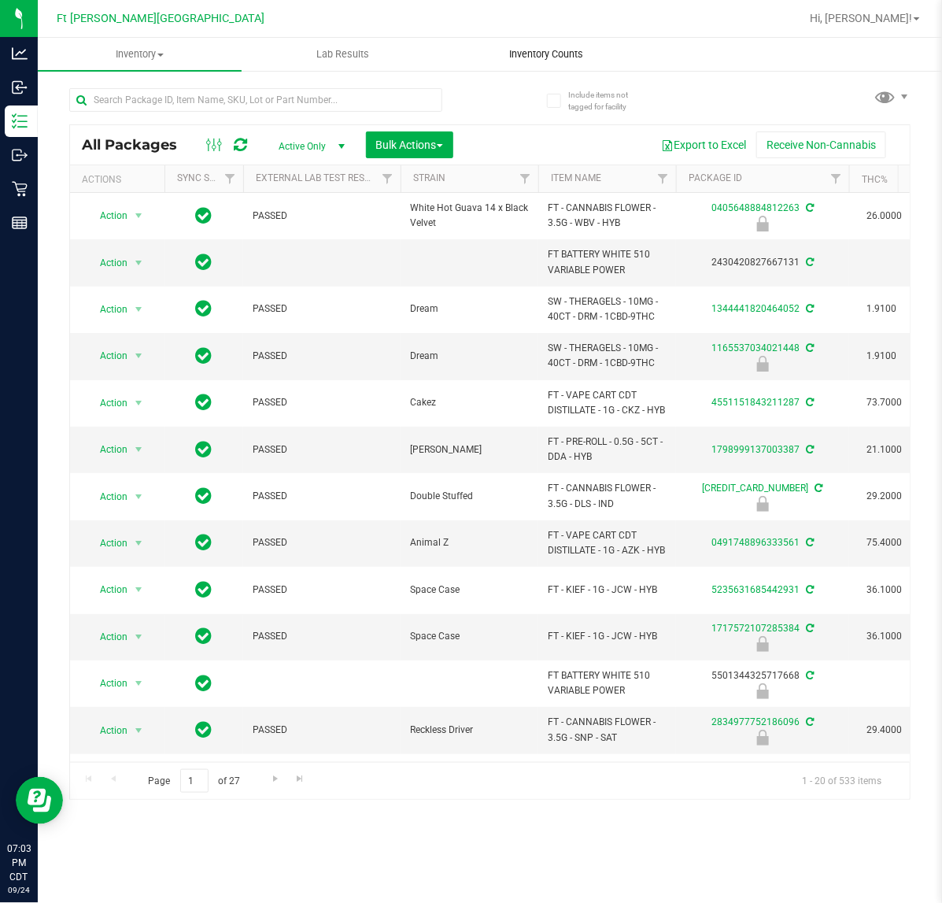
click at [548, 54] on span "Inventory Counts" at bounding box center [546, 54] width 116 height 14
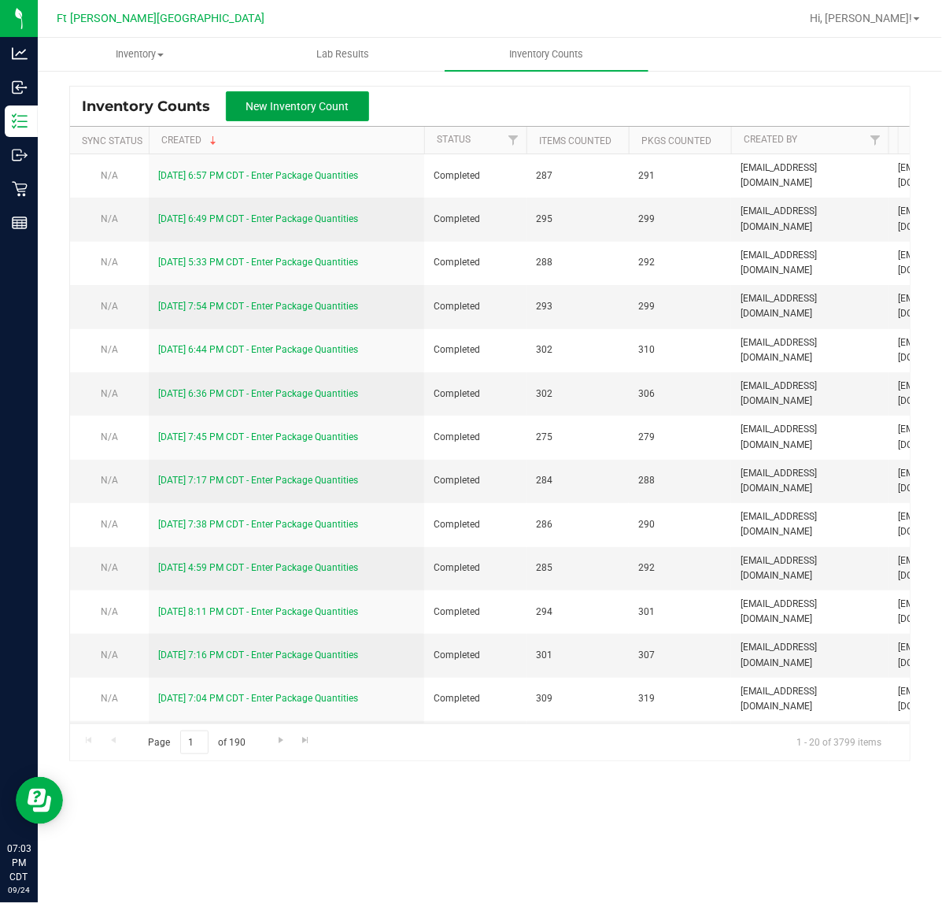
click at [324, 103] on span "New Inventory Count" at bounding box center [297, 106] width 103 height 13
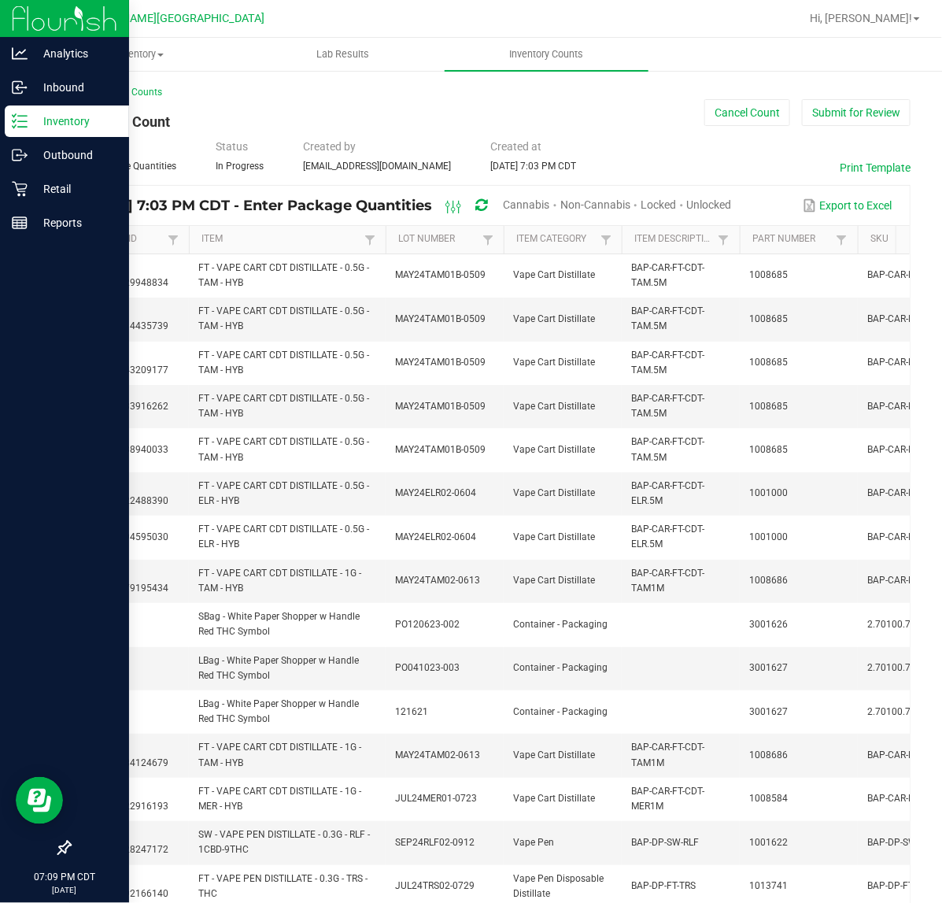
click at [42, 126] on p "Inventory" at bounding box center [75, 121] width 94 height 19
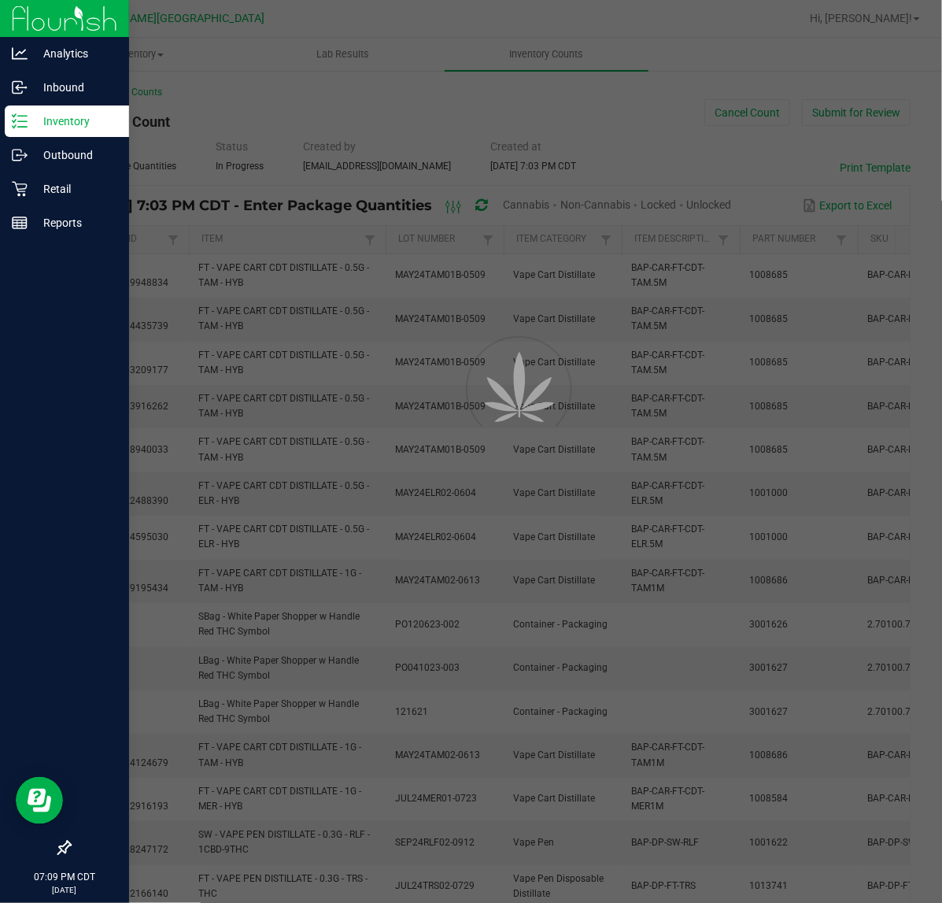
click at [42, 126] on p "Inventory" at bounding box center [75, 121] width 94 height 19
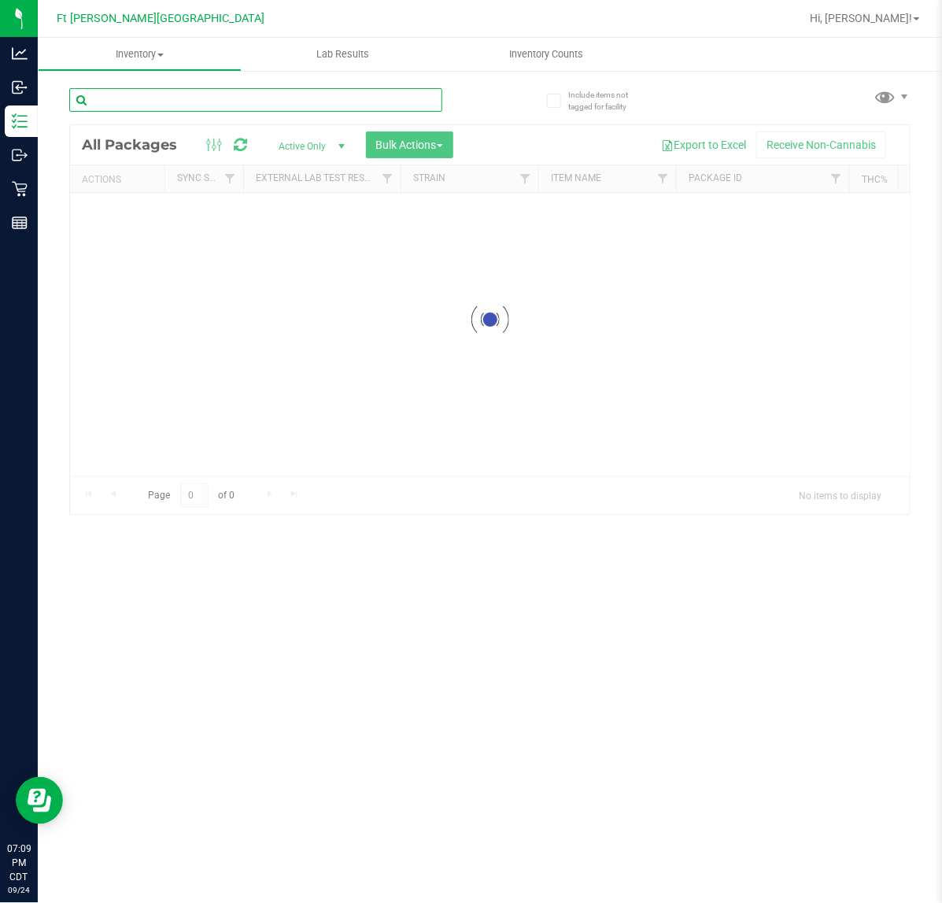
click at [167, 103] on input "text" at bounding box center [255, 100] width 373 height 24
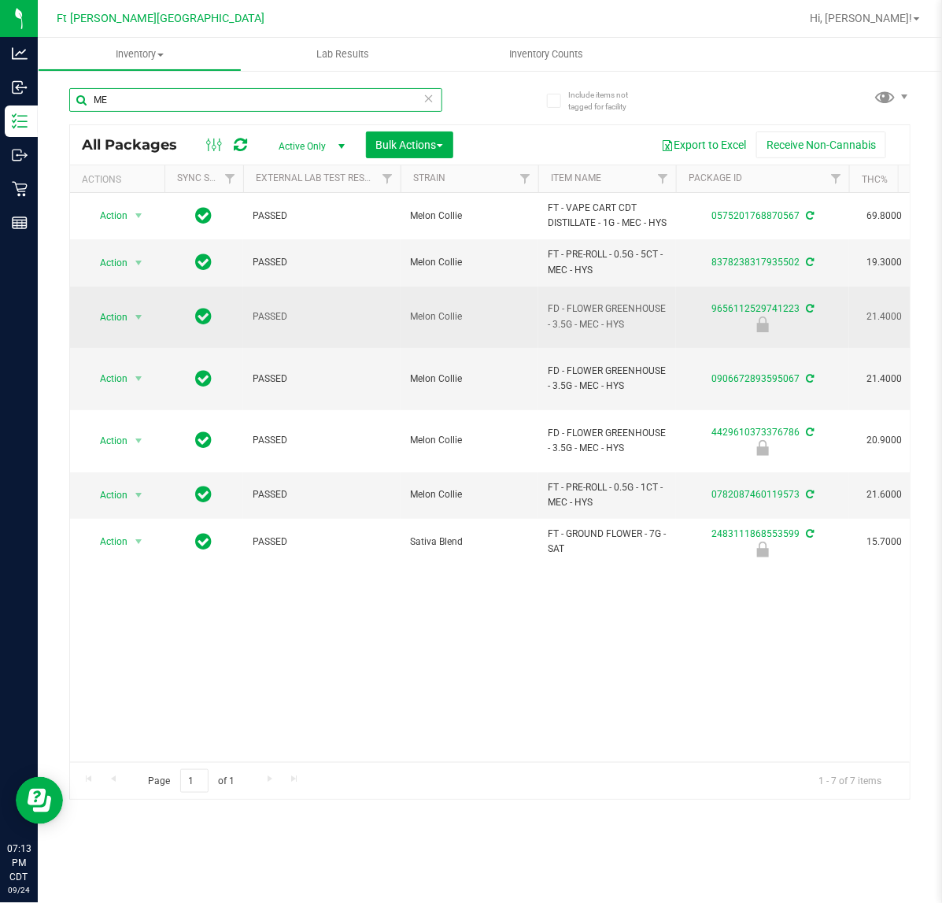
type input "M"
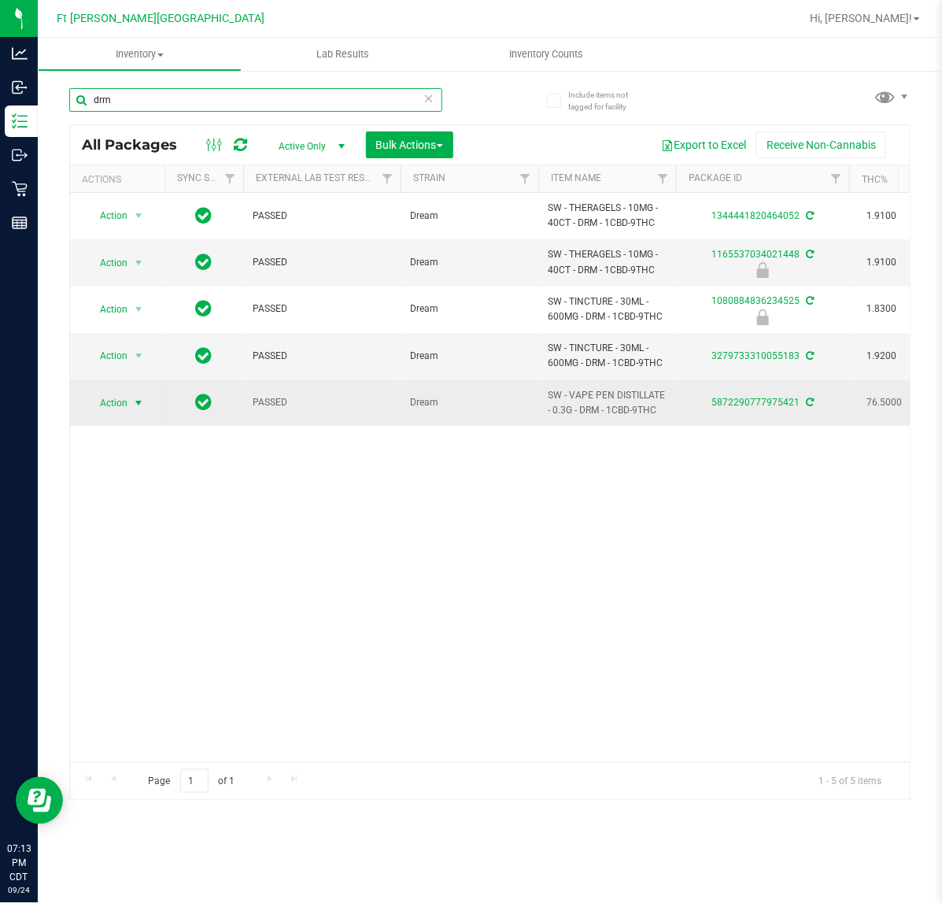
type input "drm"
click at [116, 414] on span "Action" at bounding box center [107, 403] width 43 height 22
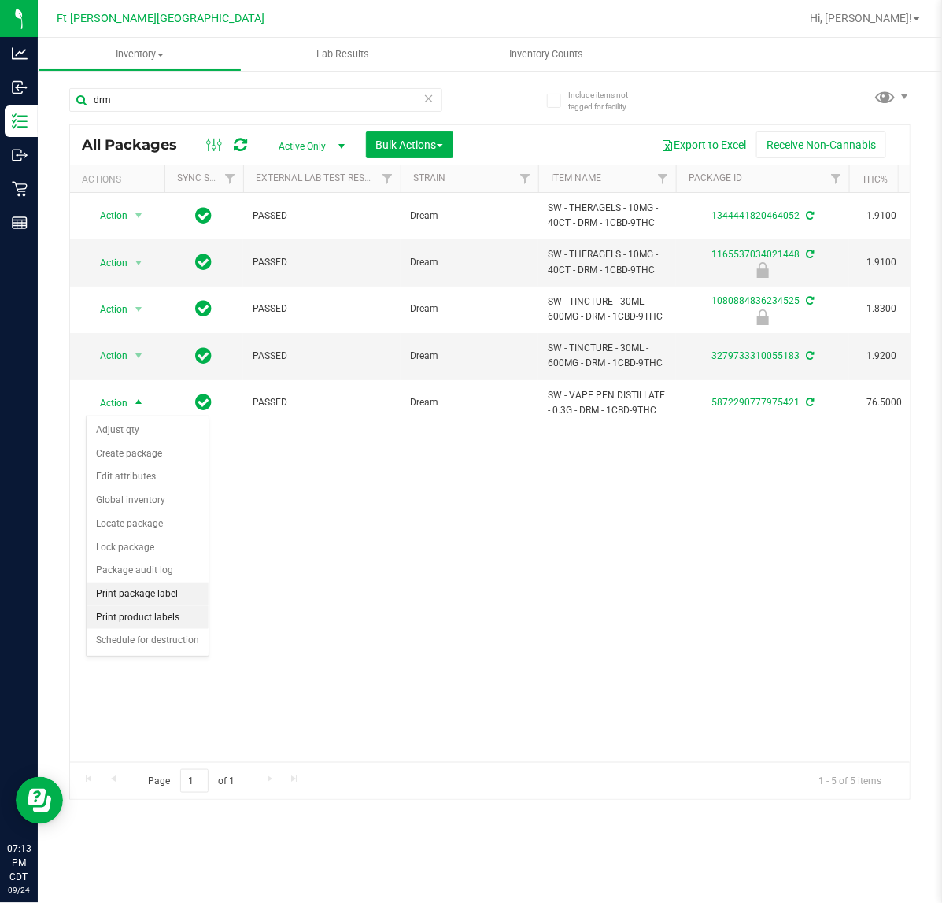
click at [142, 594] on li "Print package label" at bounding box center [148, 594] width 122 height 24
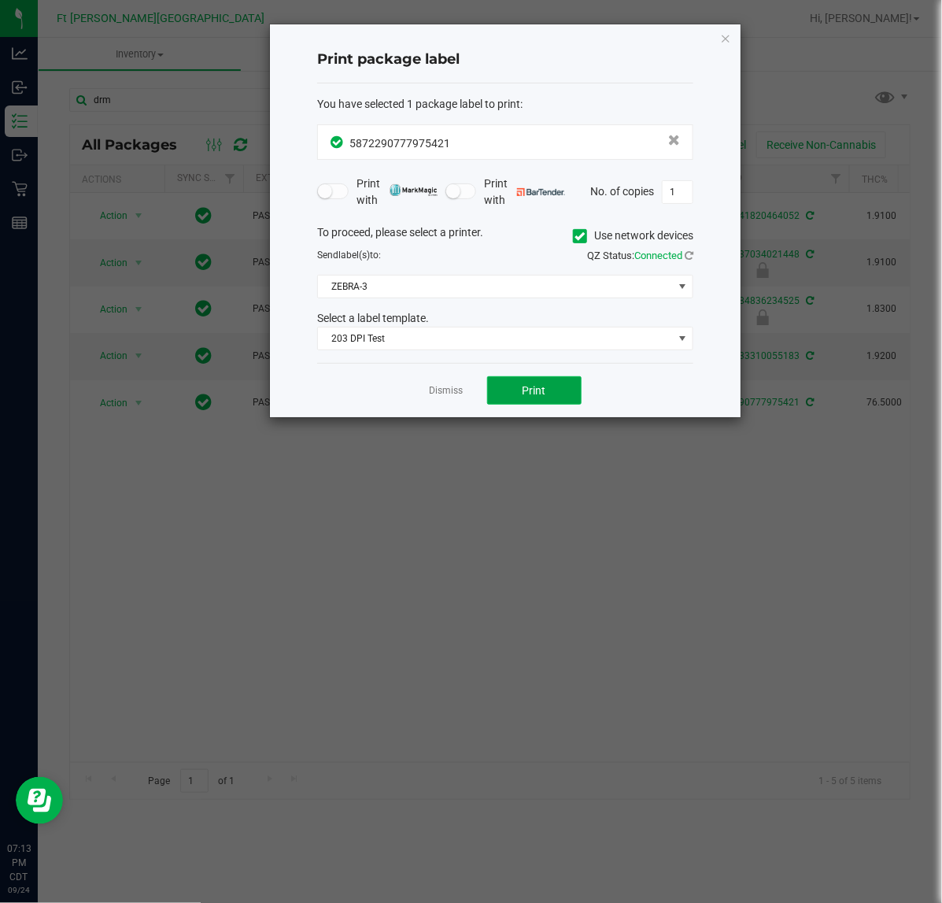
click at [516, 384] on button "Print" at bounding box center [534, 390] width 94 height 28
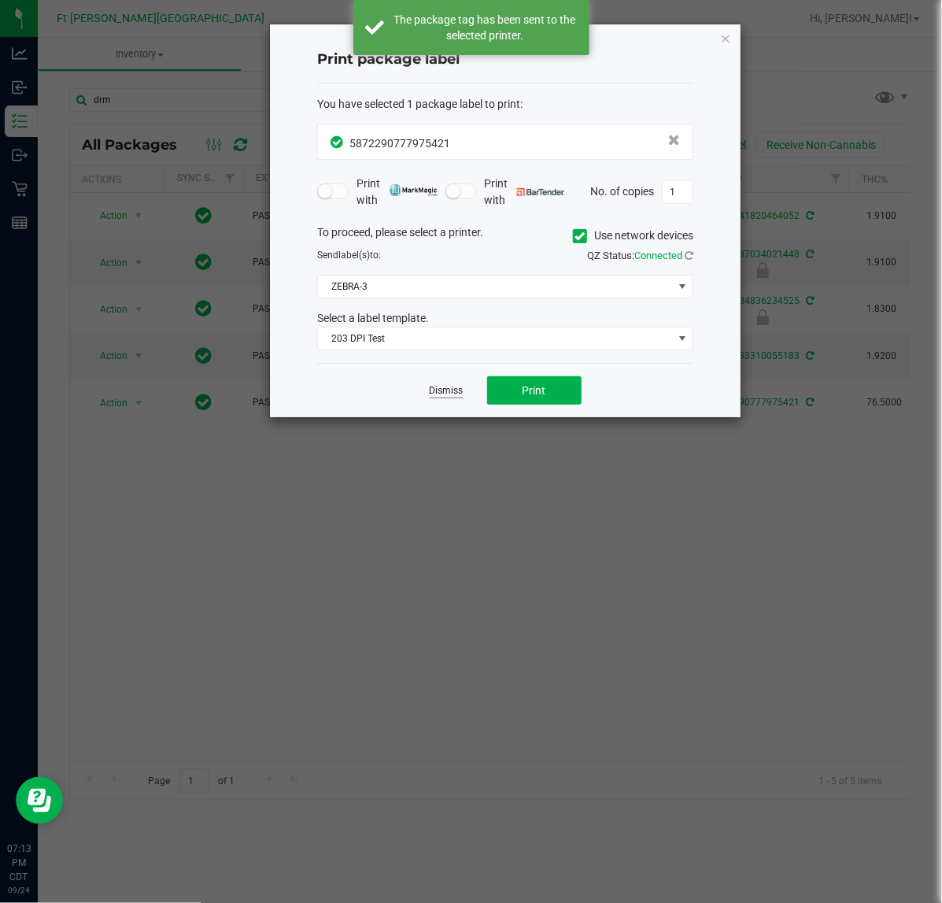
click at [449, 394] on link "Dismiss" at bounding box center [447, 390] width 34 height 13
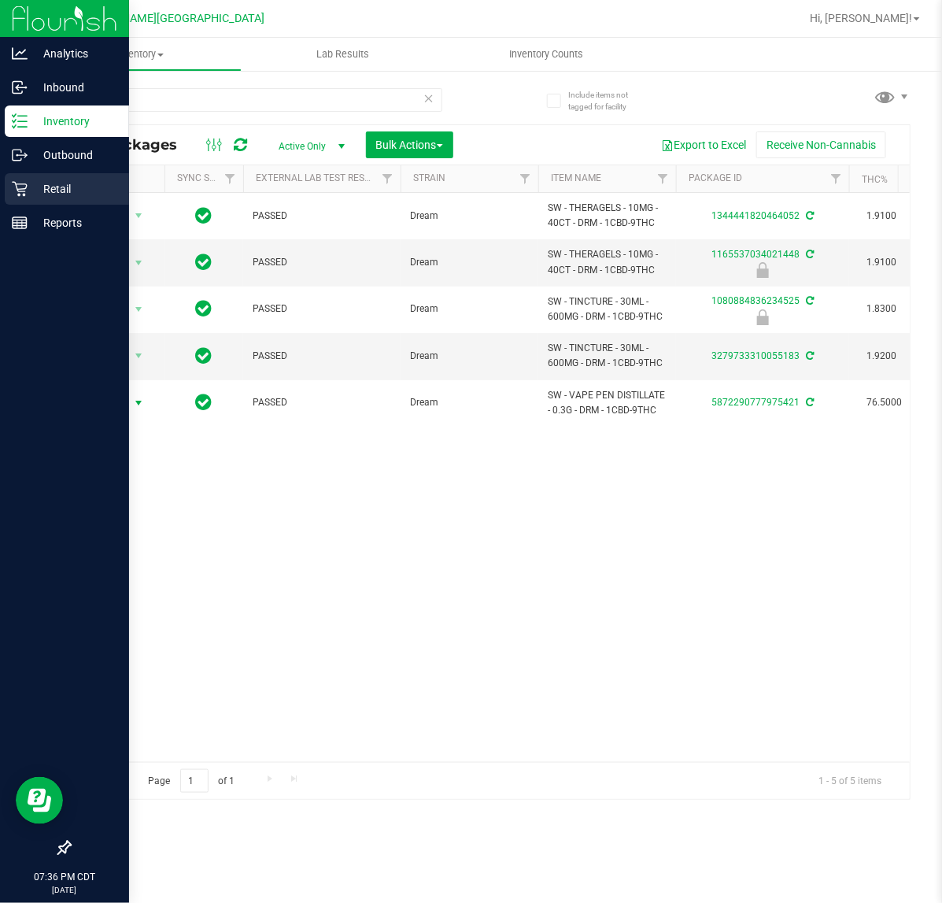
click at [22, 185] on icon at bounding box center [20, 189] width 16 height 16
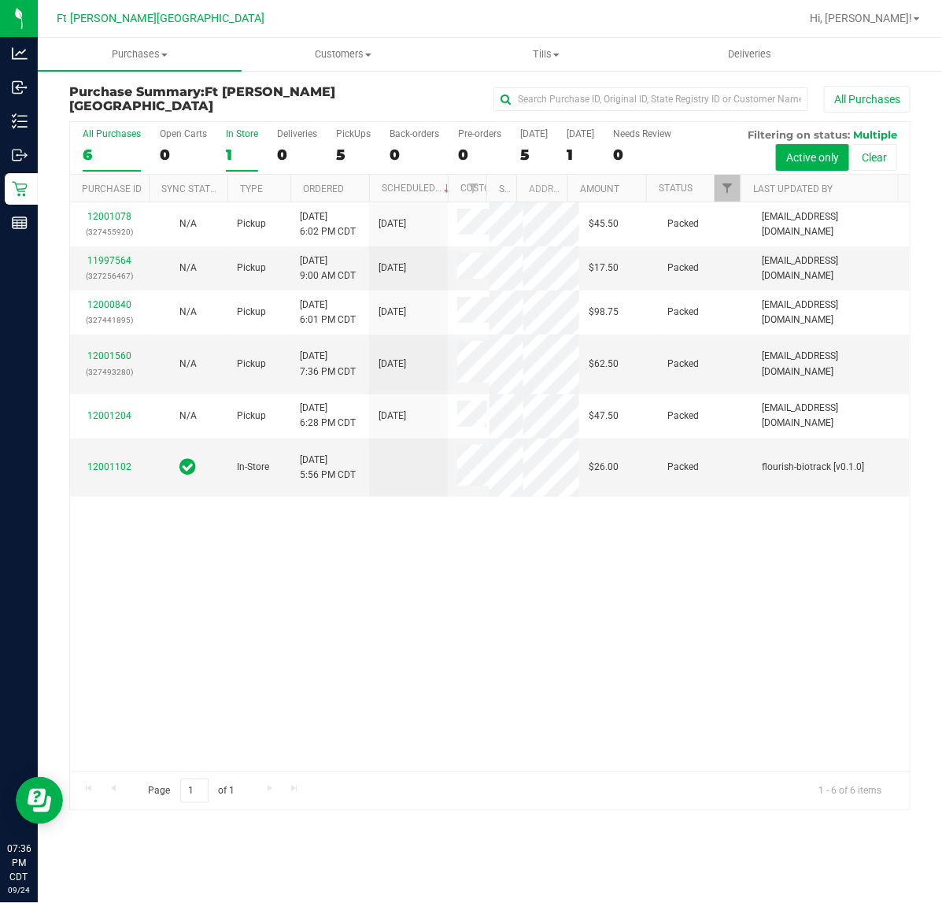
click at [245, 152] on div "1" at bounding box center [242, 155] width 32 height 18
click at [0, 0] on input "In Store 1" at bounding box center [0, 0] width 0 height 0
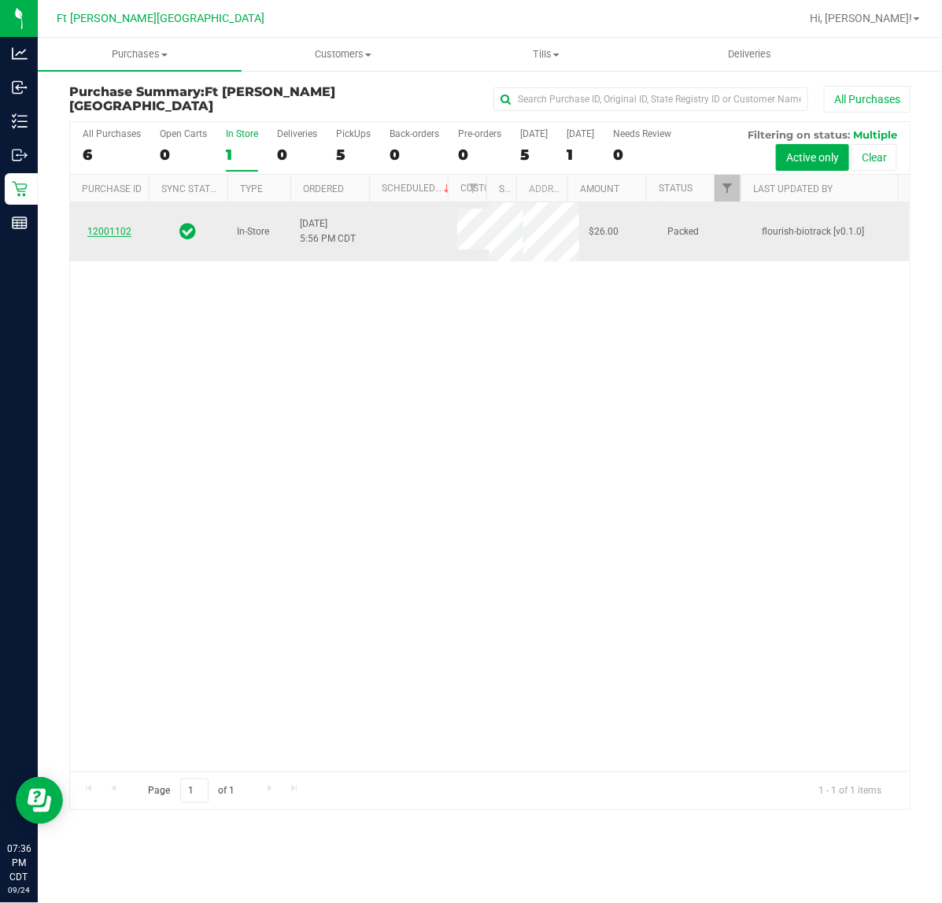
click at [113, 231] on link "12001102" at bounding box center [109, 231] width 44 height 11
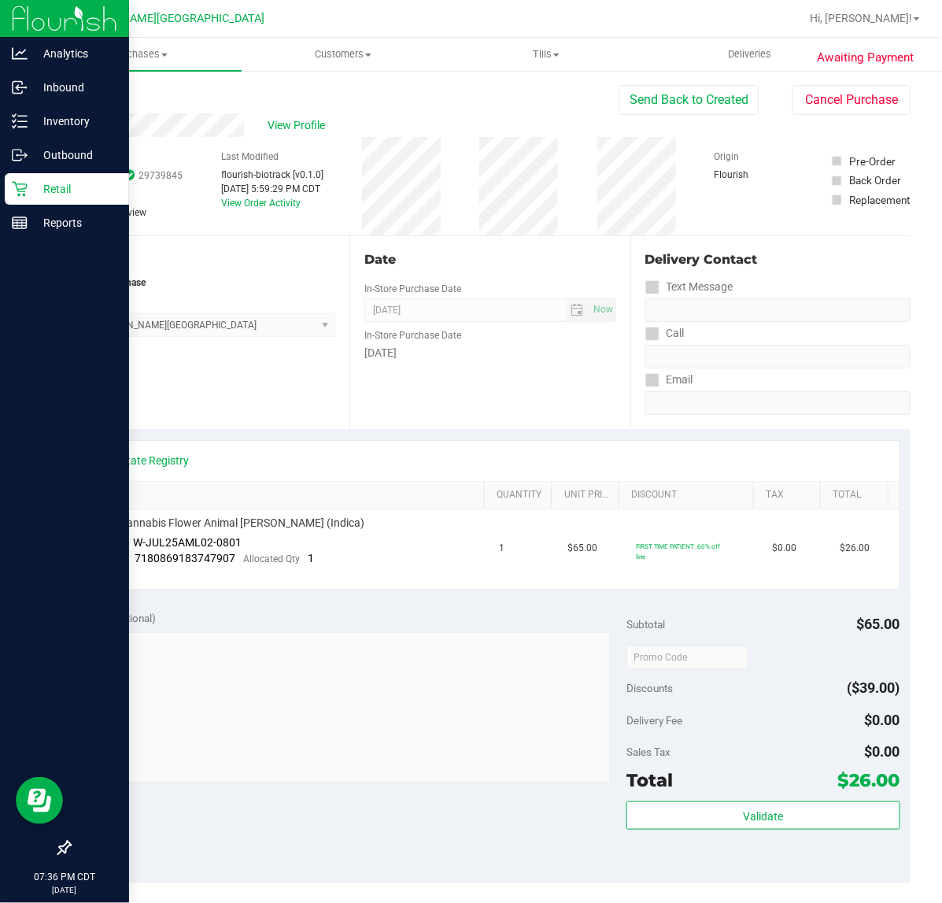
click at [32, 199] on div "Retail" at bounding box center [67, 188] width 124 height 31
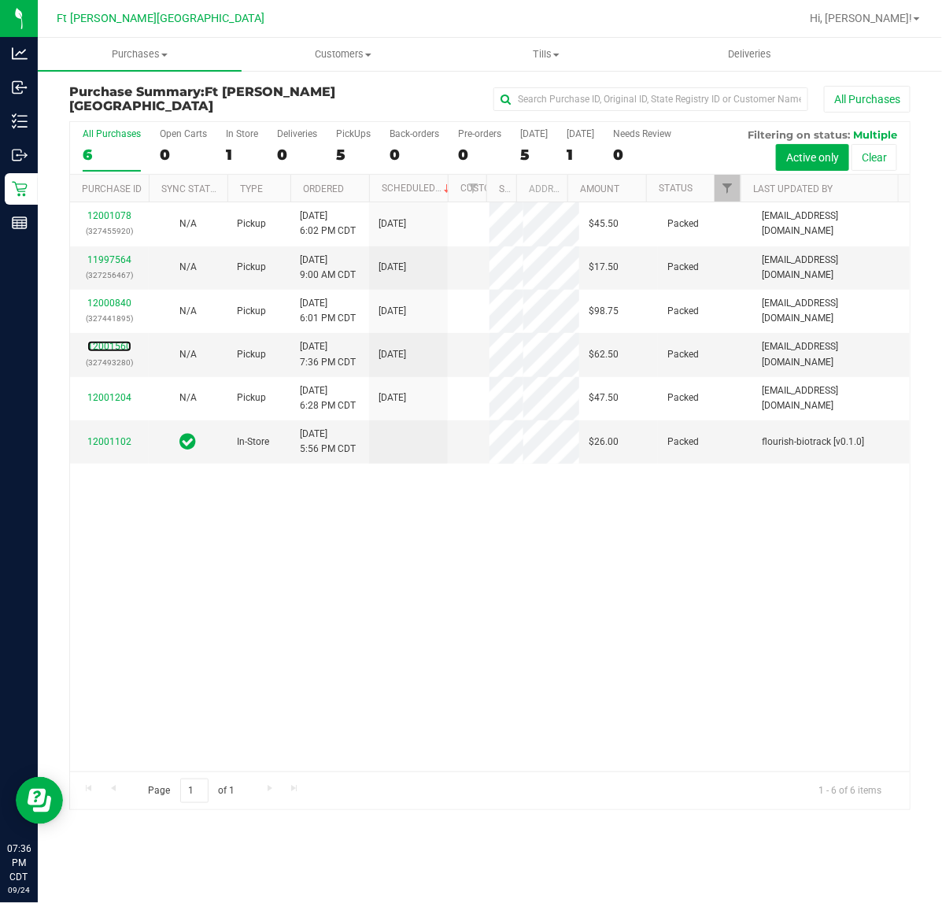
click at [110, 352] on link "12001560" at bounding box center [109, 346] width 44 height 11
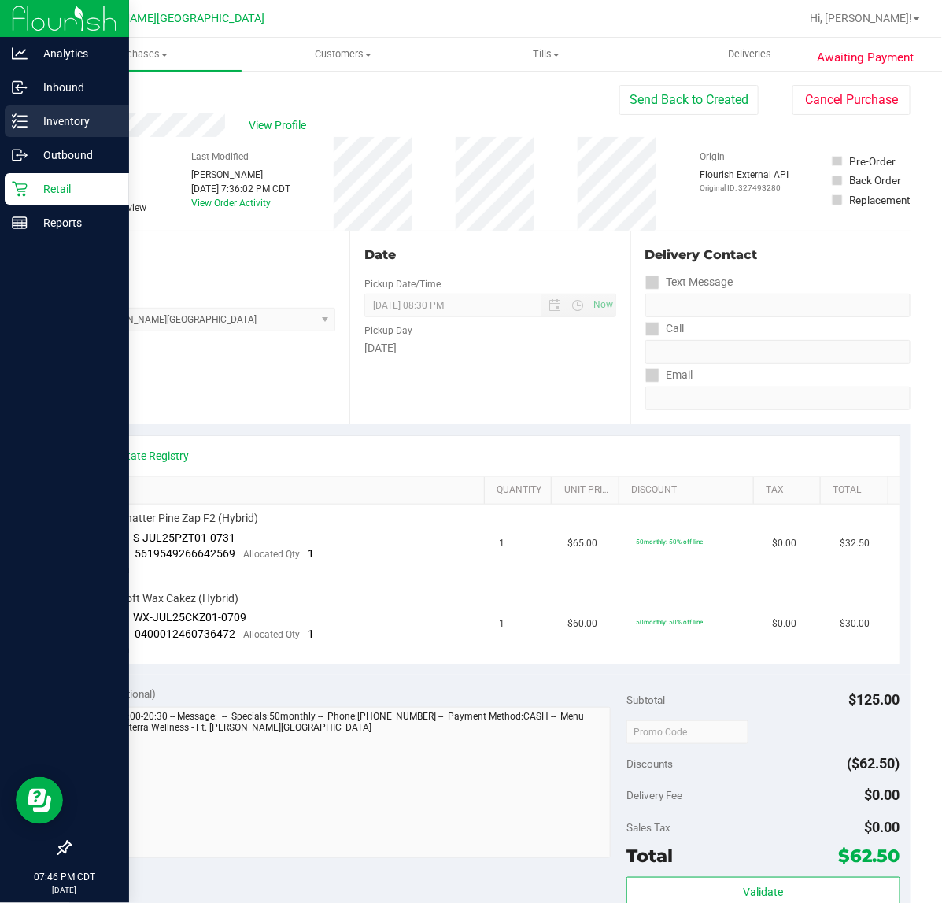
click at [5, 124] on div "Inventory" at bounding box center [67, 120] width 124 height 31
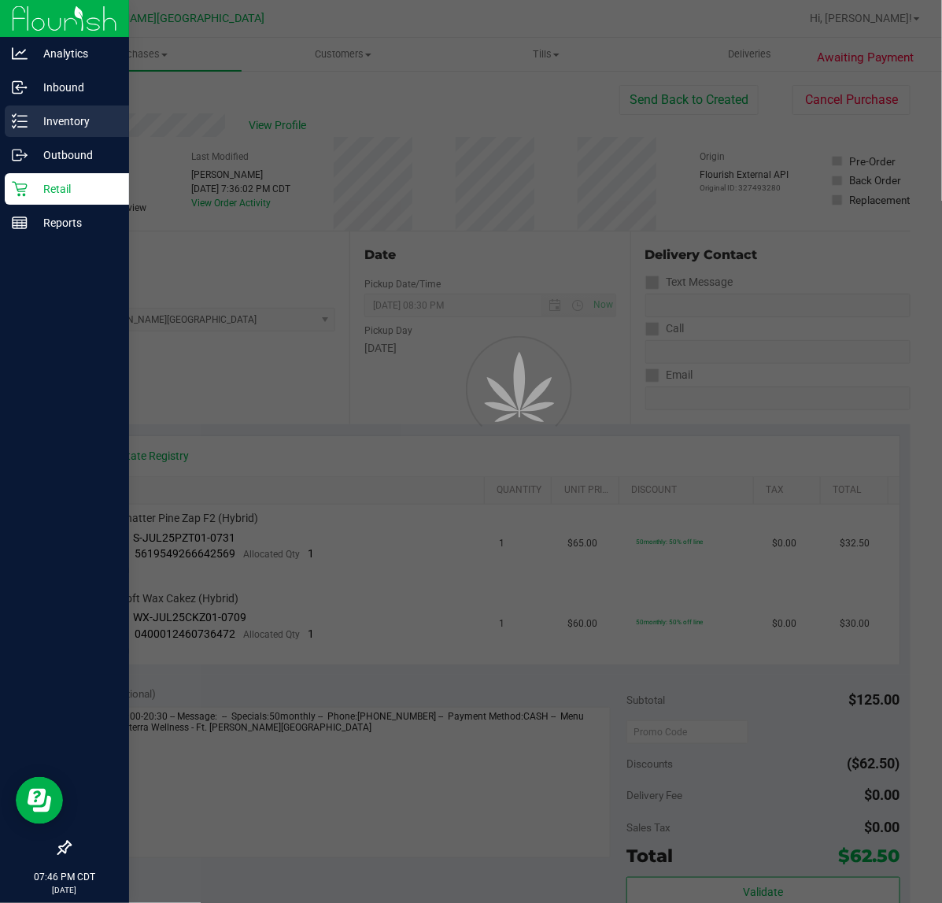
click at [5, 124] on div "Inventory" at bounding box center [67, 120] width 124 height 31
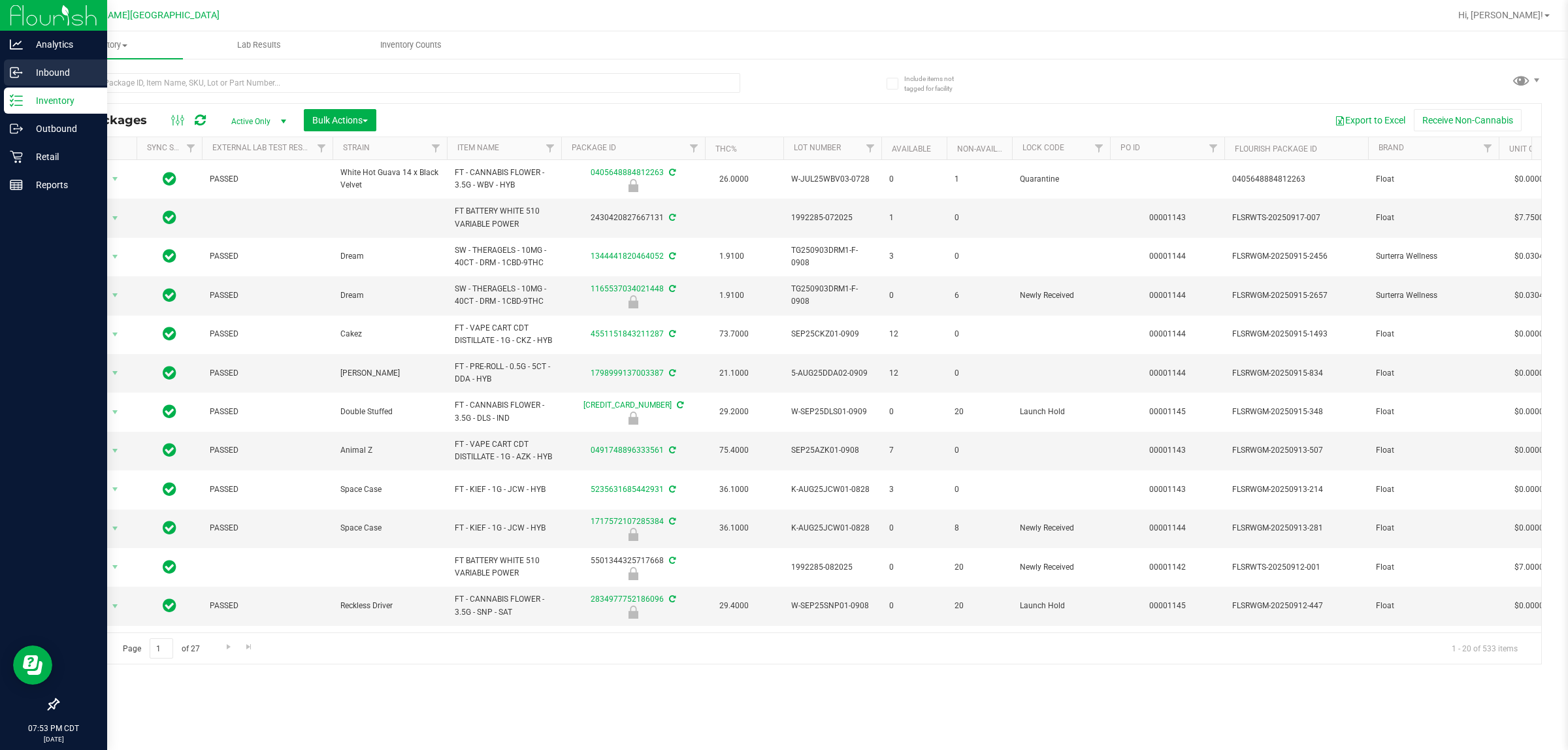
click at [23, 78] on p "Inbound" at bounding box center [62, 72] width 78 height 16
click at [31, 98] on p "Inventory" at bounding box center [62, 100] width 78 height 16
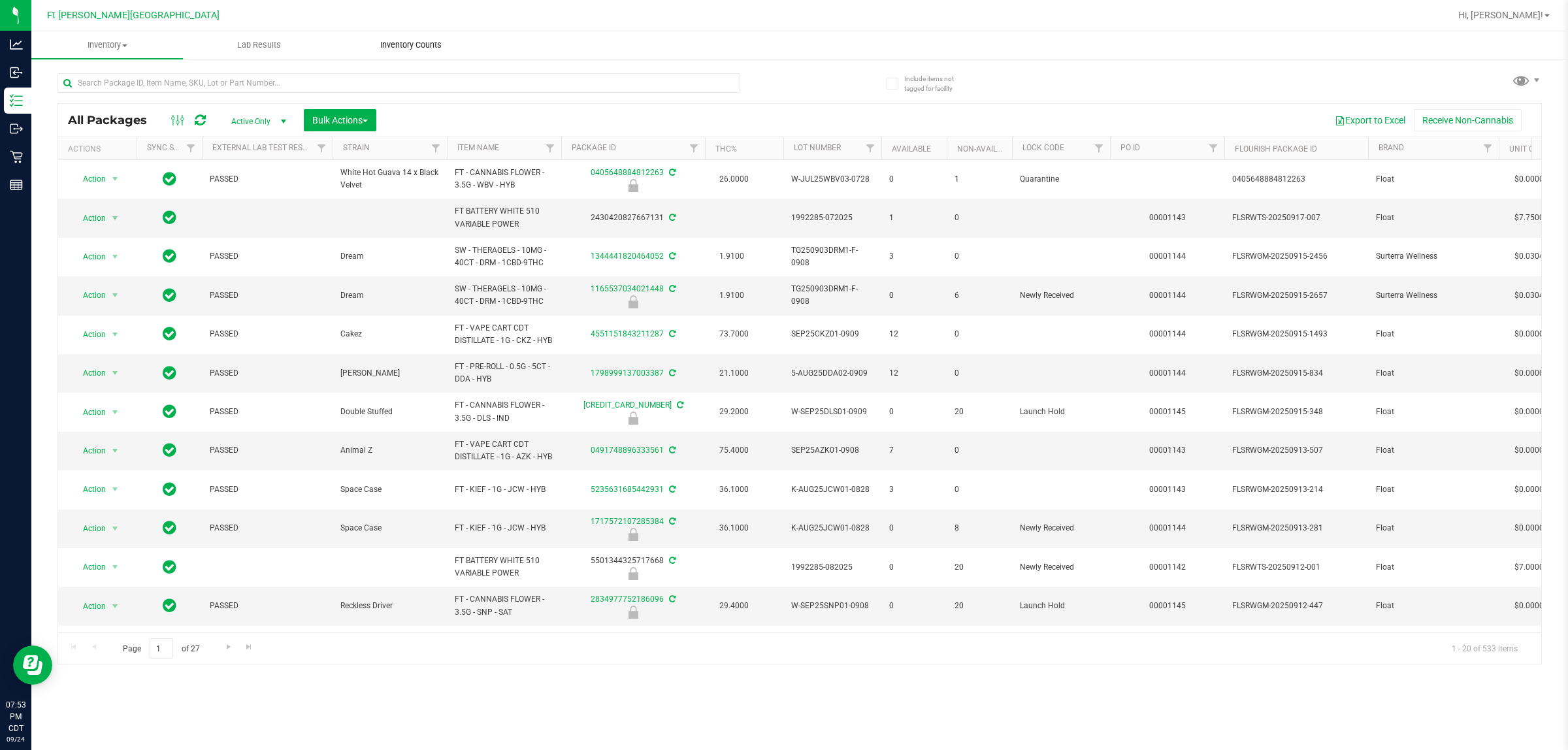
click at [422, 45] on span "Inventory Counts" at bounding box center [411, 45] width 96 height 12
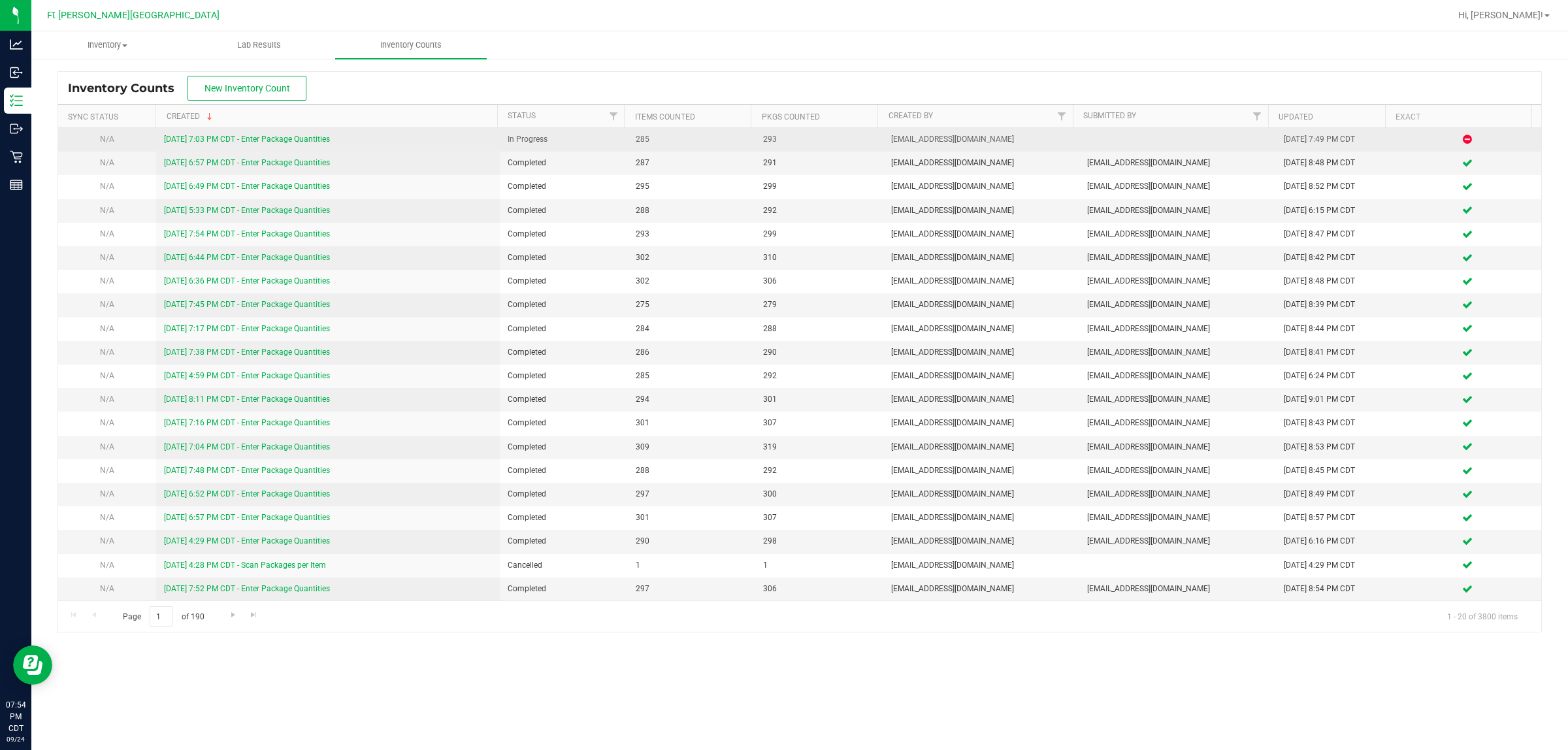
click at [188, 139] on link "[DATE] 7:03 PM CDT - Enter Package Quantities" at bounding box center [247, 139] width 166 height 9
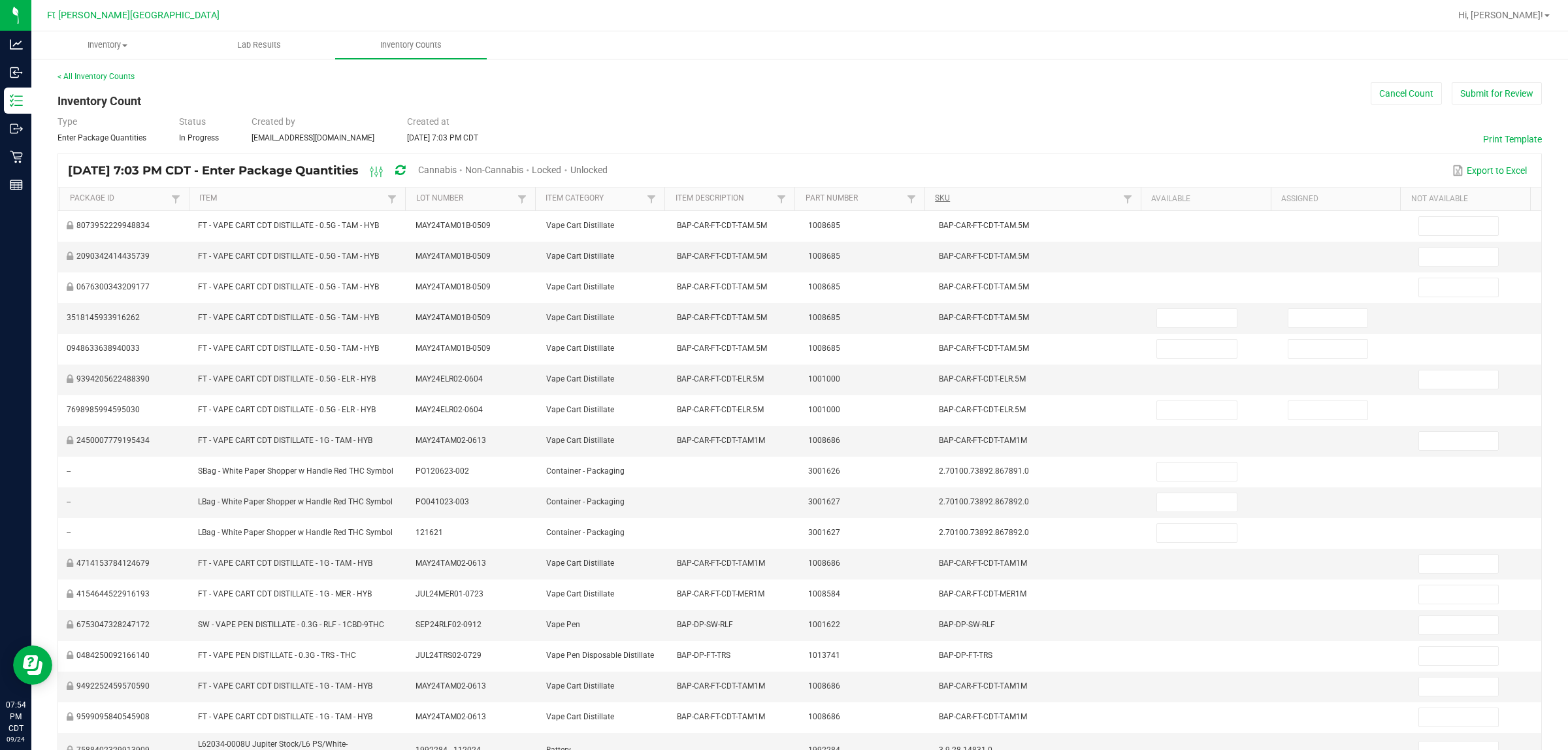
type input "12"
type input "0"
type input "1"
type input "0"
type input "8"
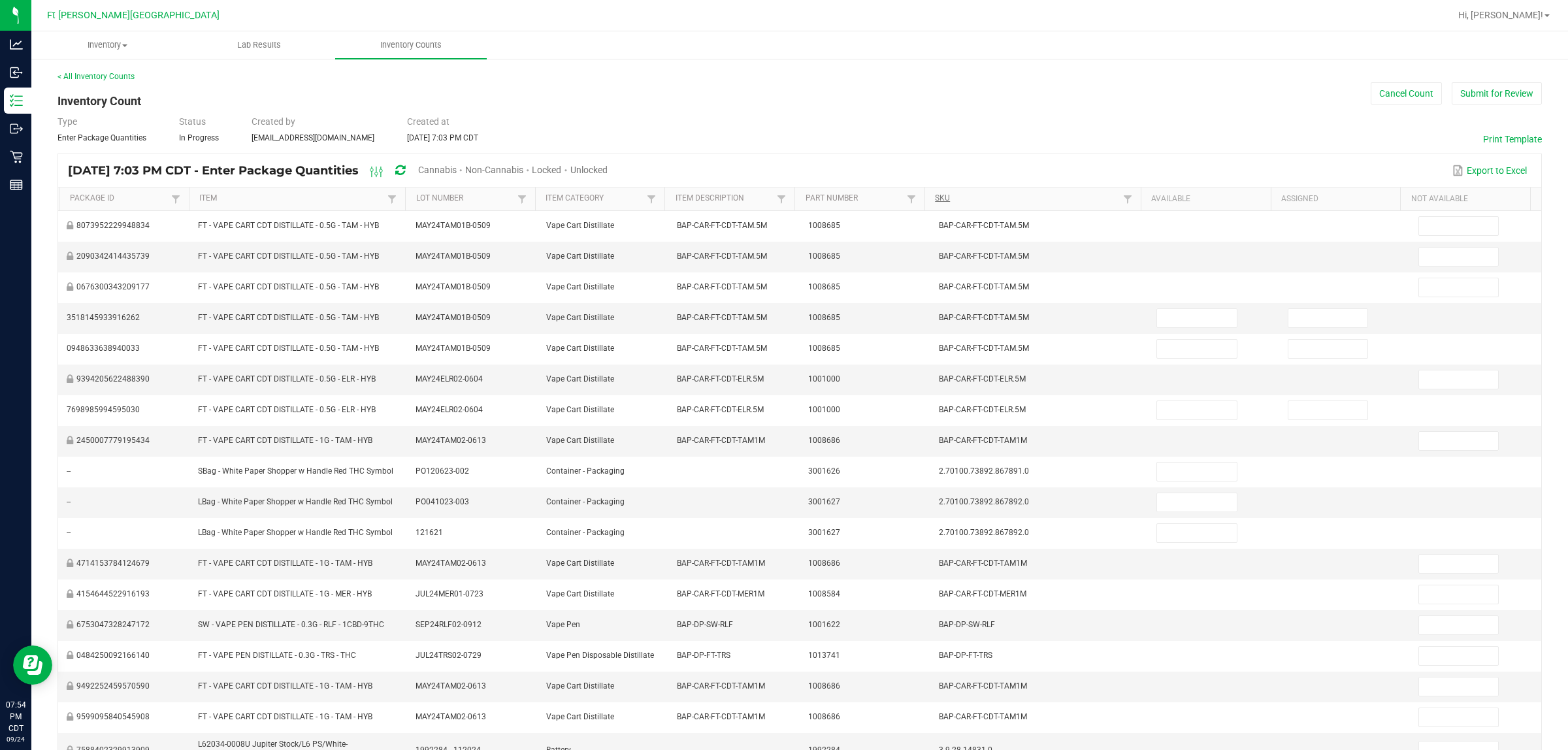
type input "0"
type input "11"
type input "0"
type input "2"
type input "0"
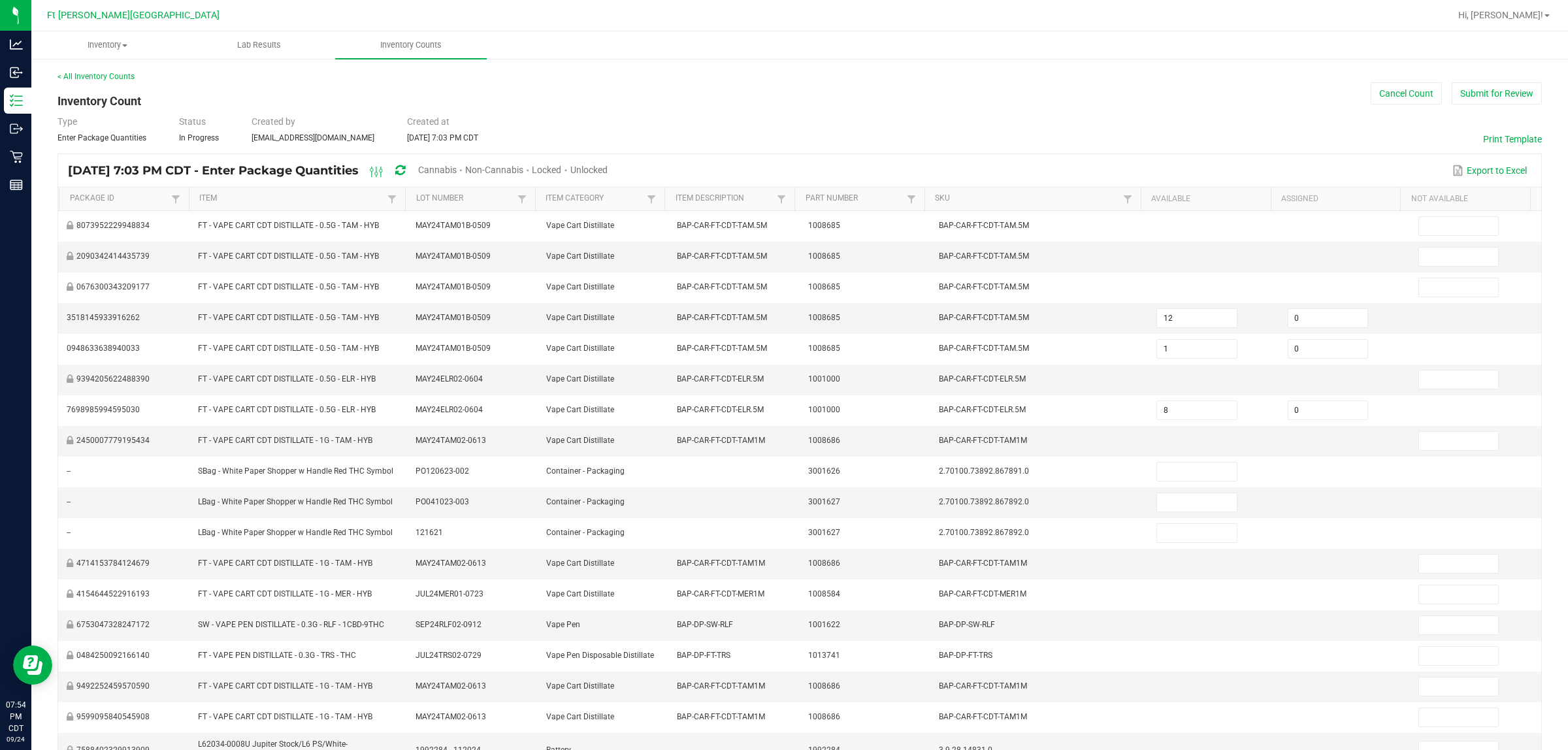
click at [608, 167] on span "Unlocked" at bounding box center [589, 169] width 37 height 11
type input "11"
type input "2"
type input "1"
type input "4"
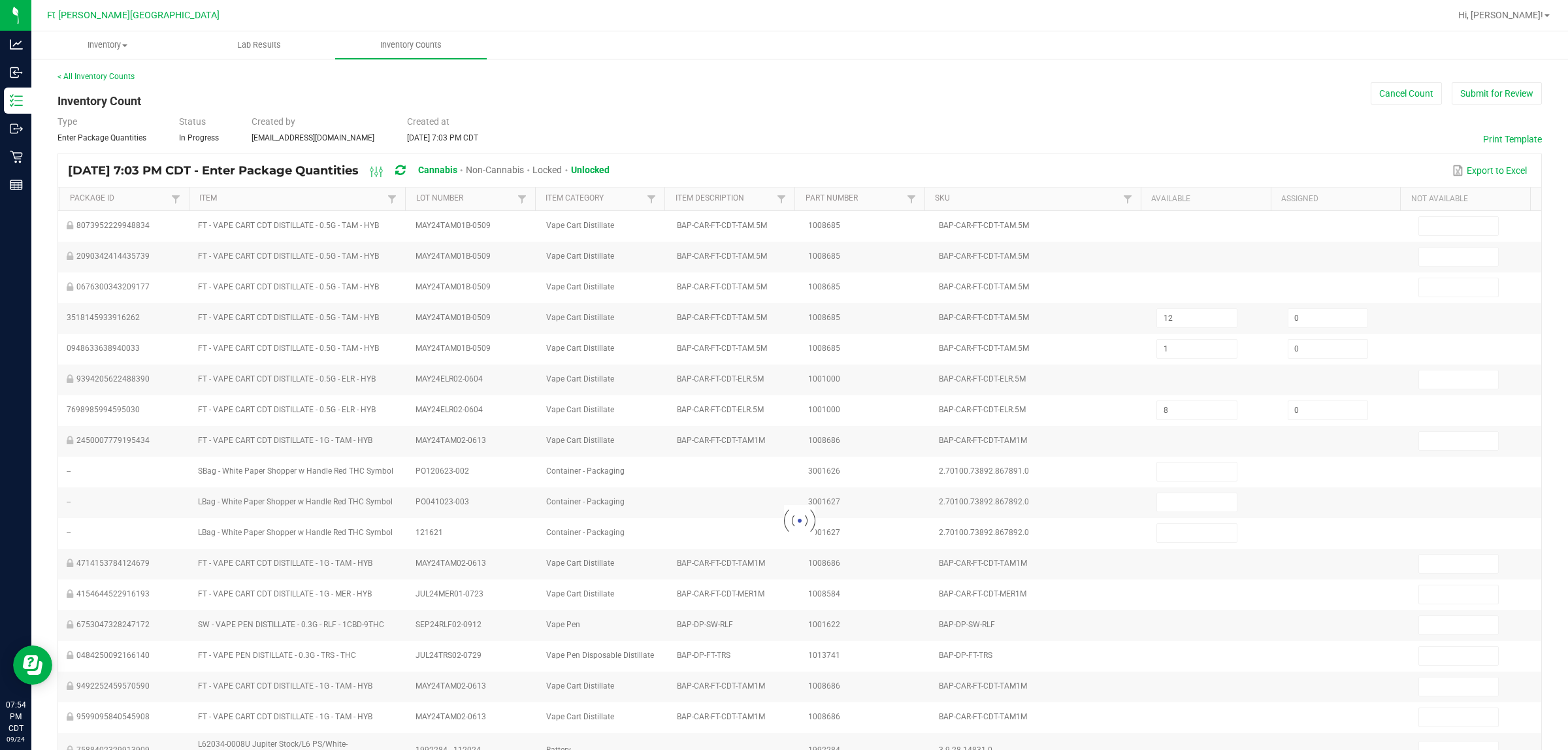
type input "4"
type input "1"
type input "23"
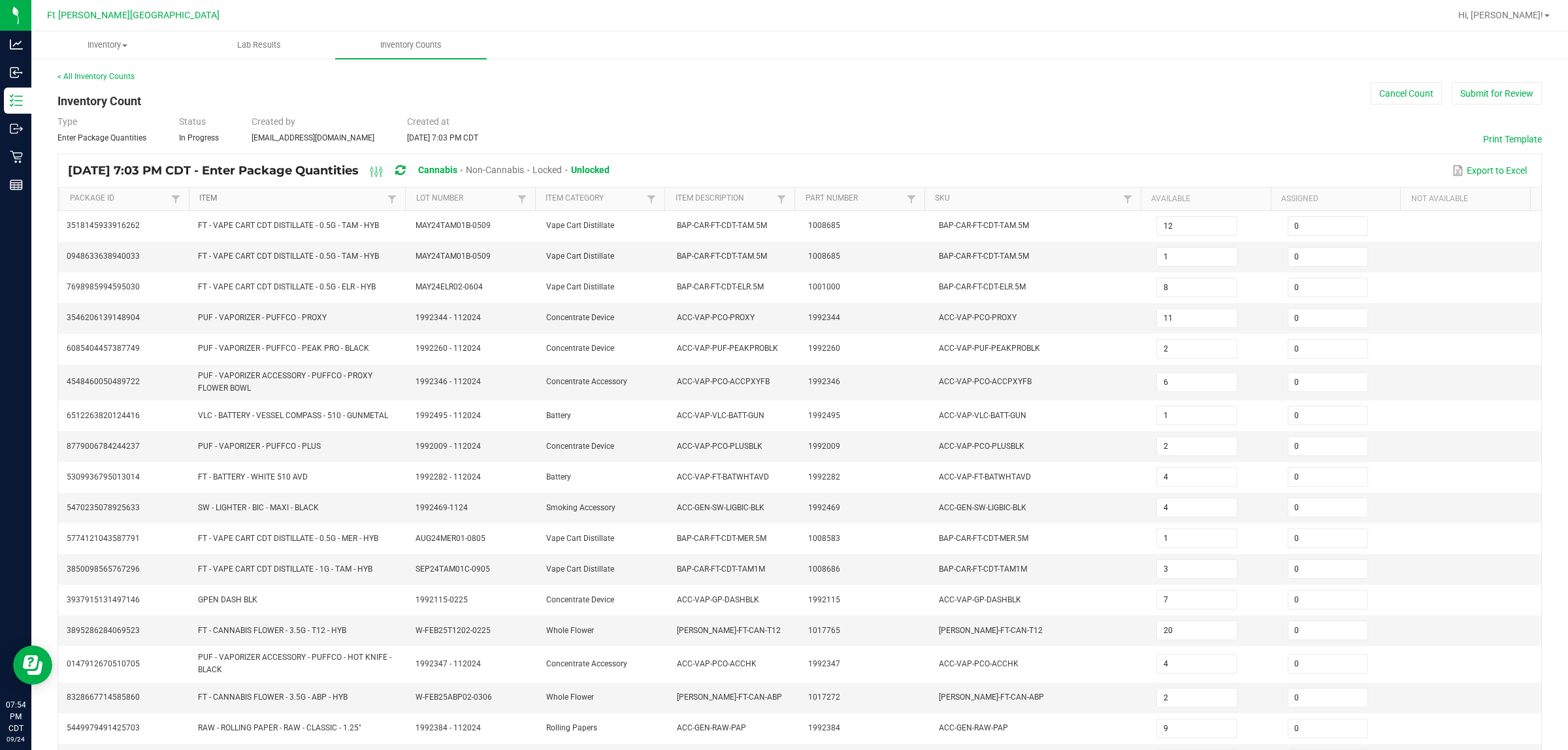
click at [213, 196] on link "Item" at bounding box center [291, 198] width 185 height 11
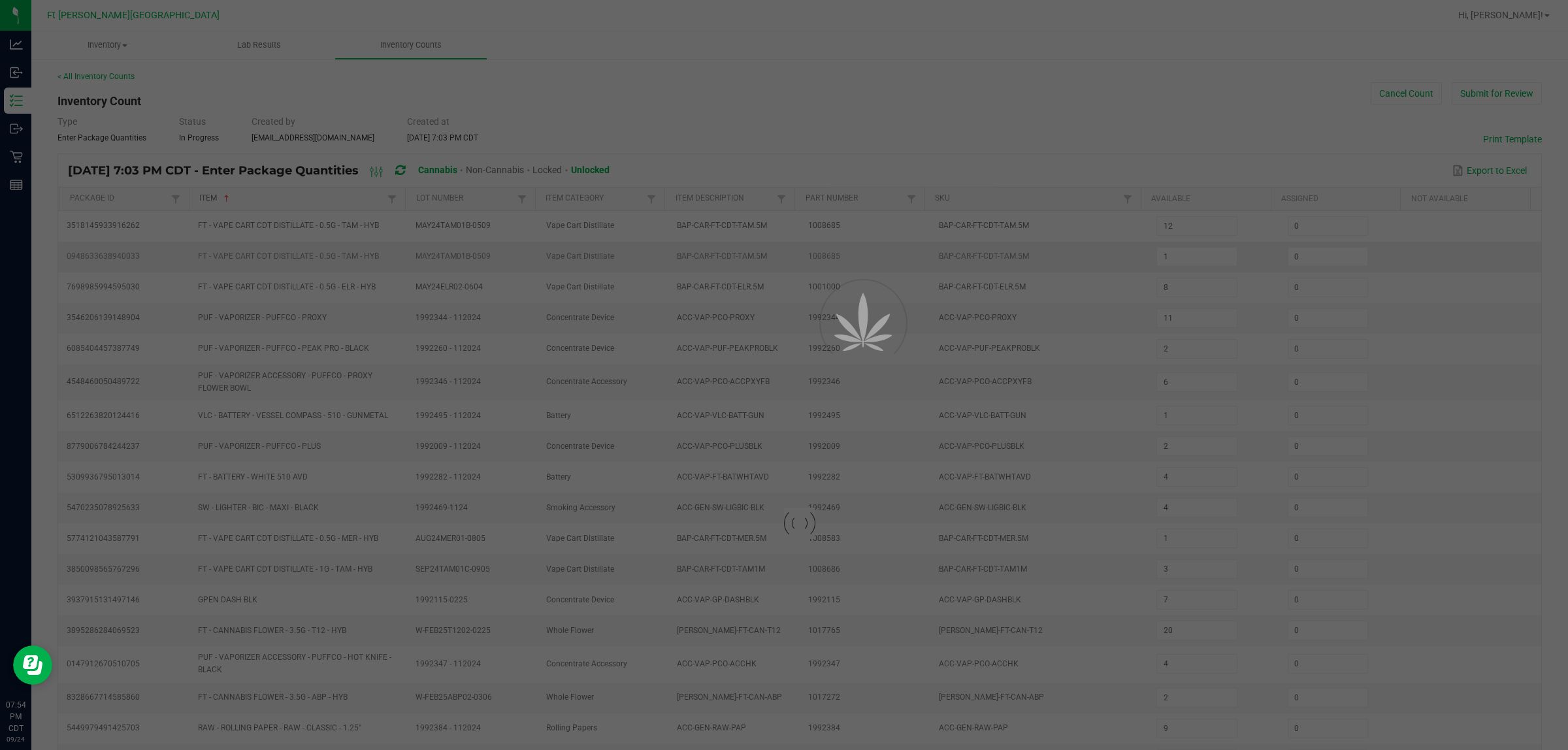
type input "9"
type input "20"
type input "2"
type input "7"
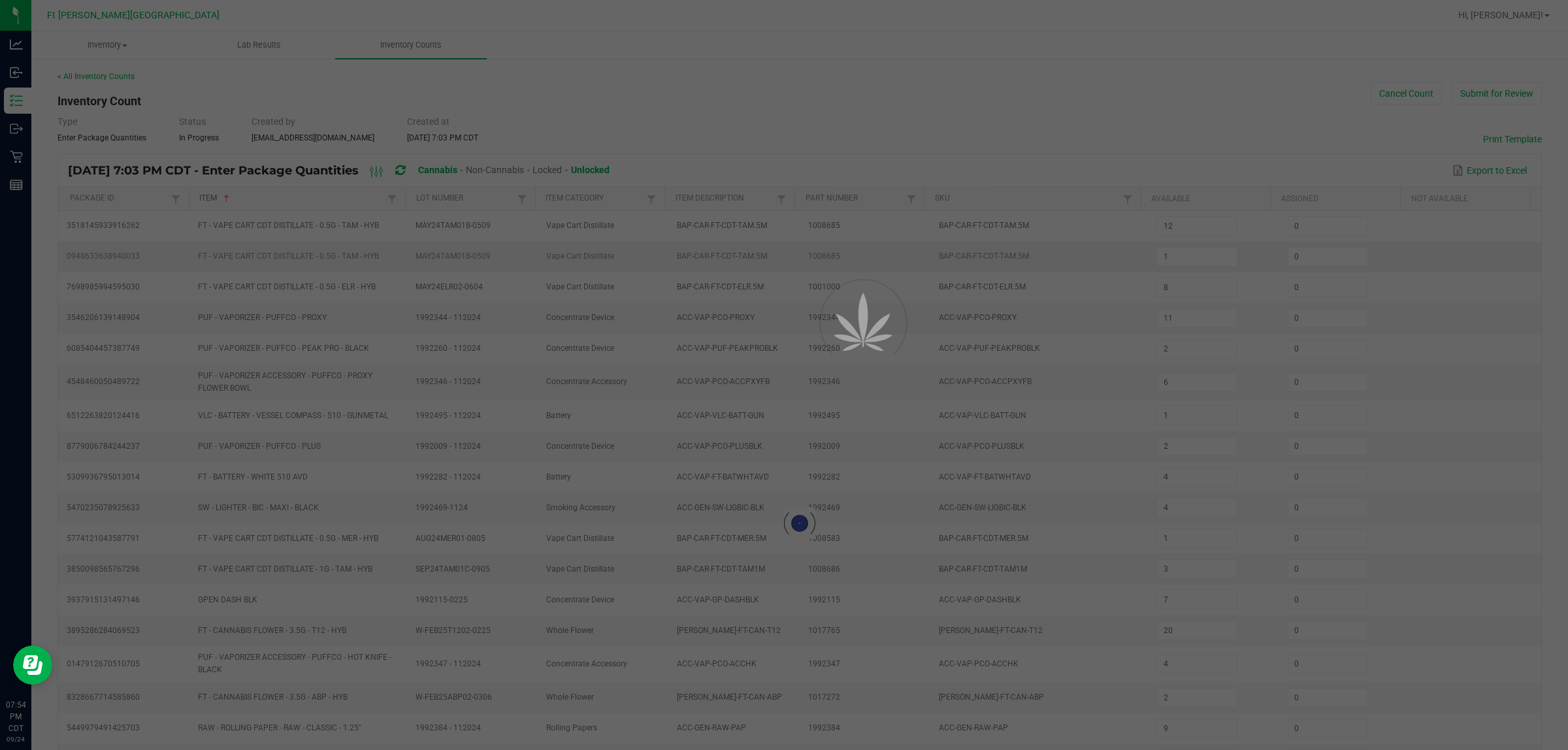
type input "1"
type input "4"
type input "3"
type input "11"
type input "7"
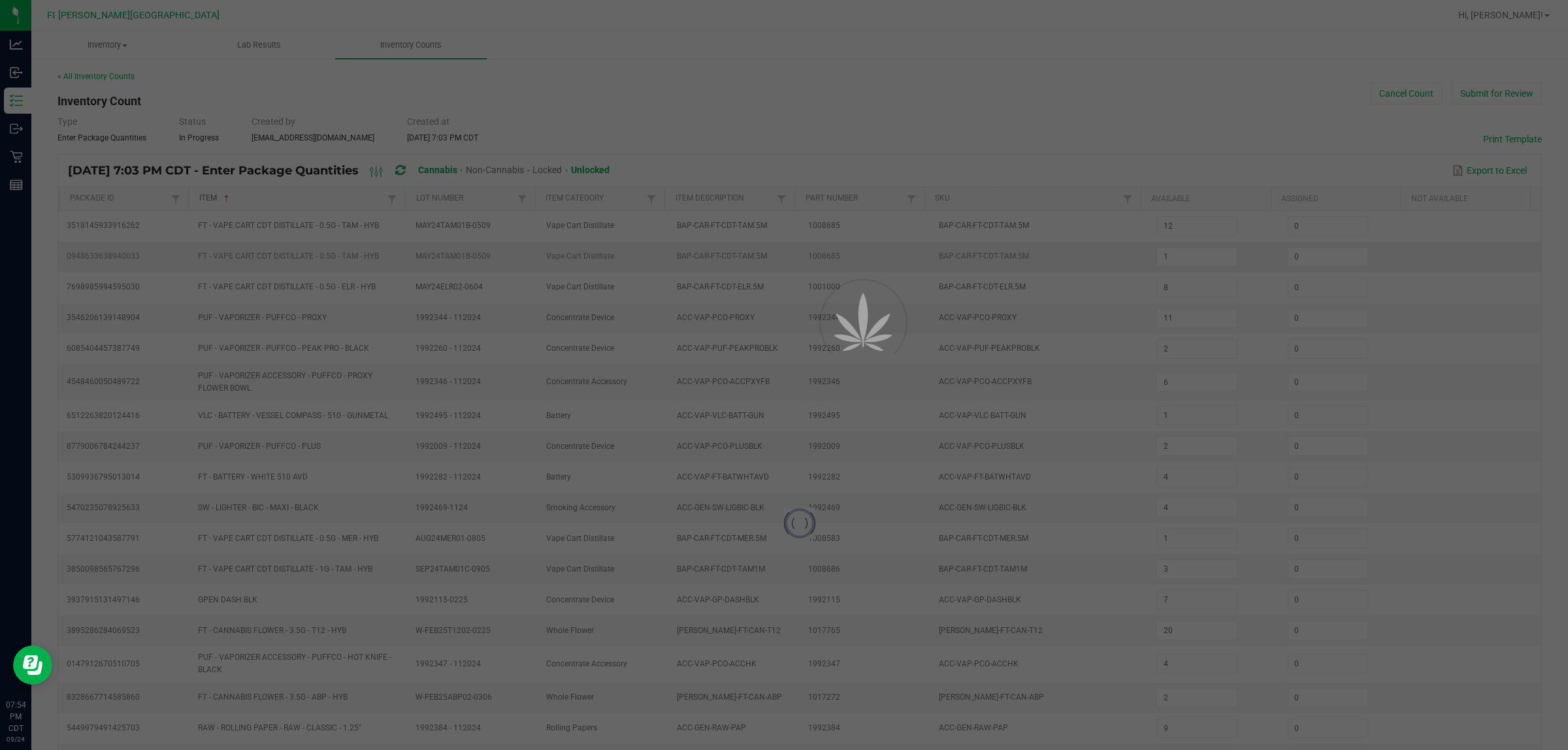
type input "11"
type input "13"
type input "20"
type input "1"
type input "14"
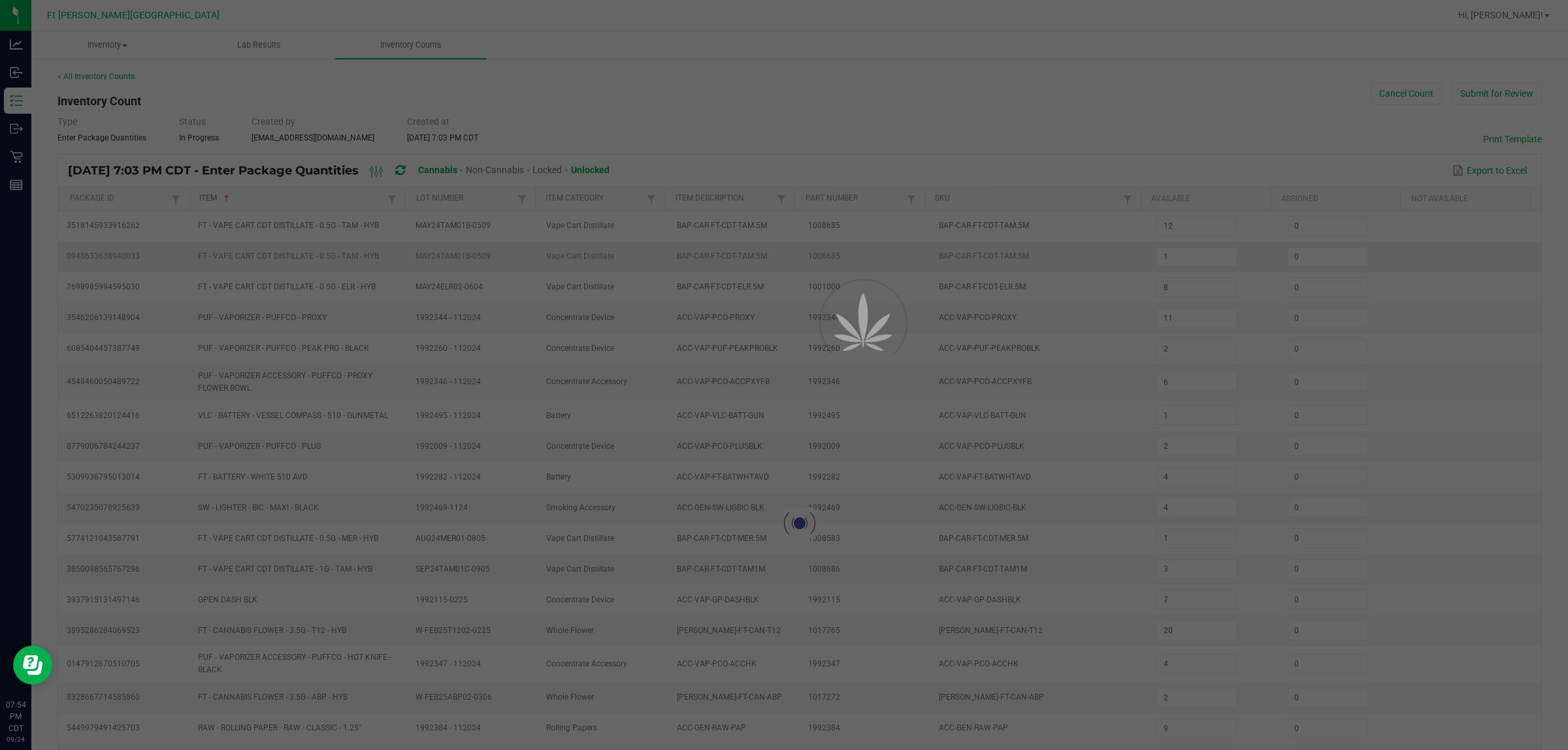
type input "18"
type input "7"
type input "3"
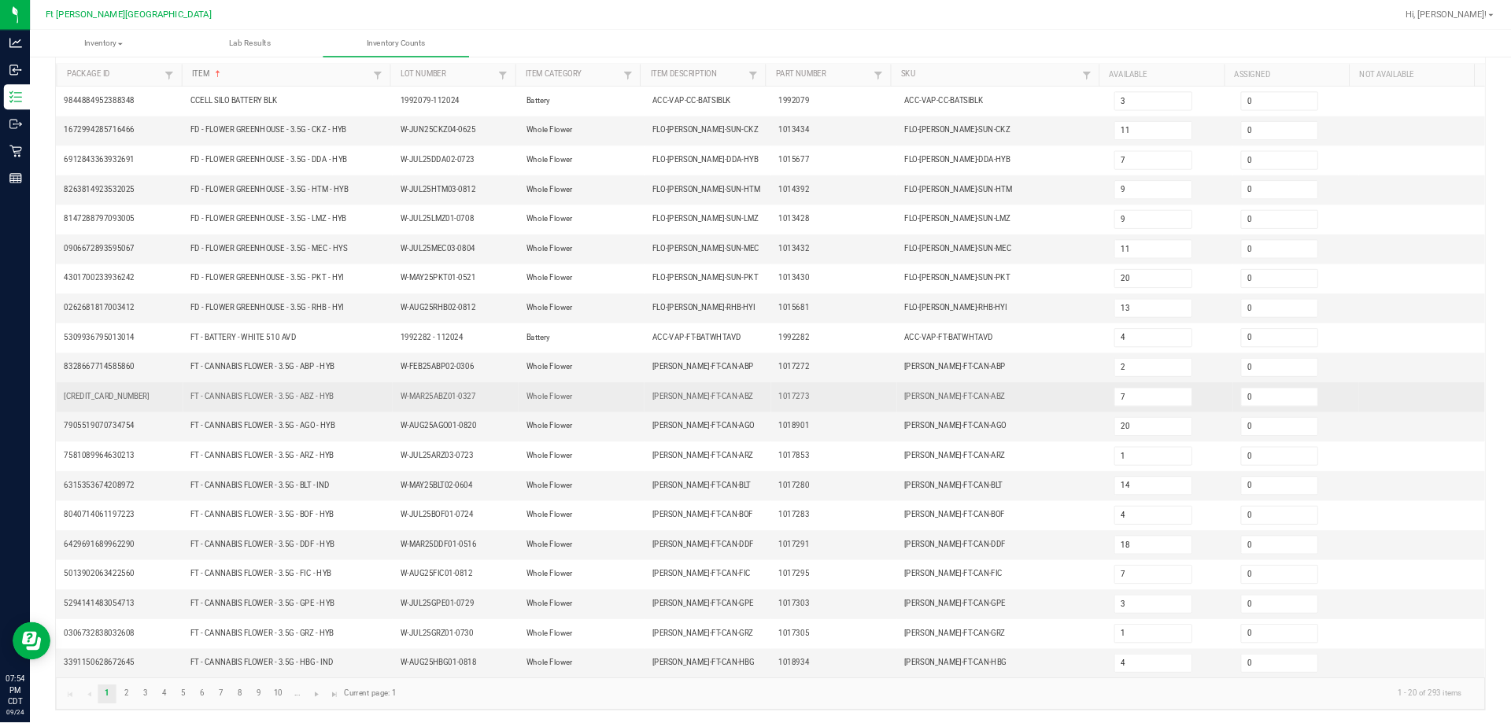
scroll to position [158, 0]
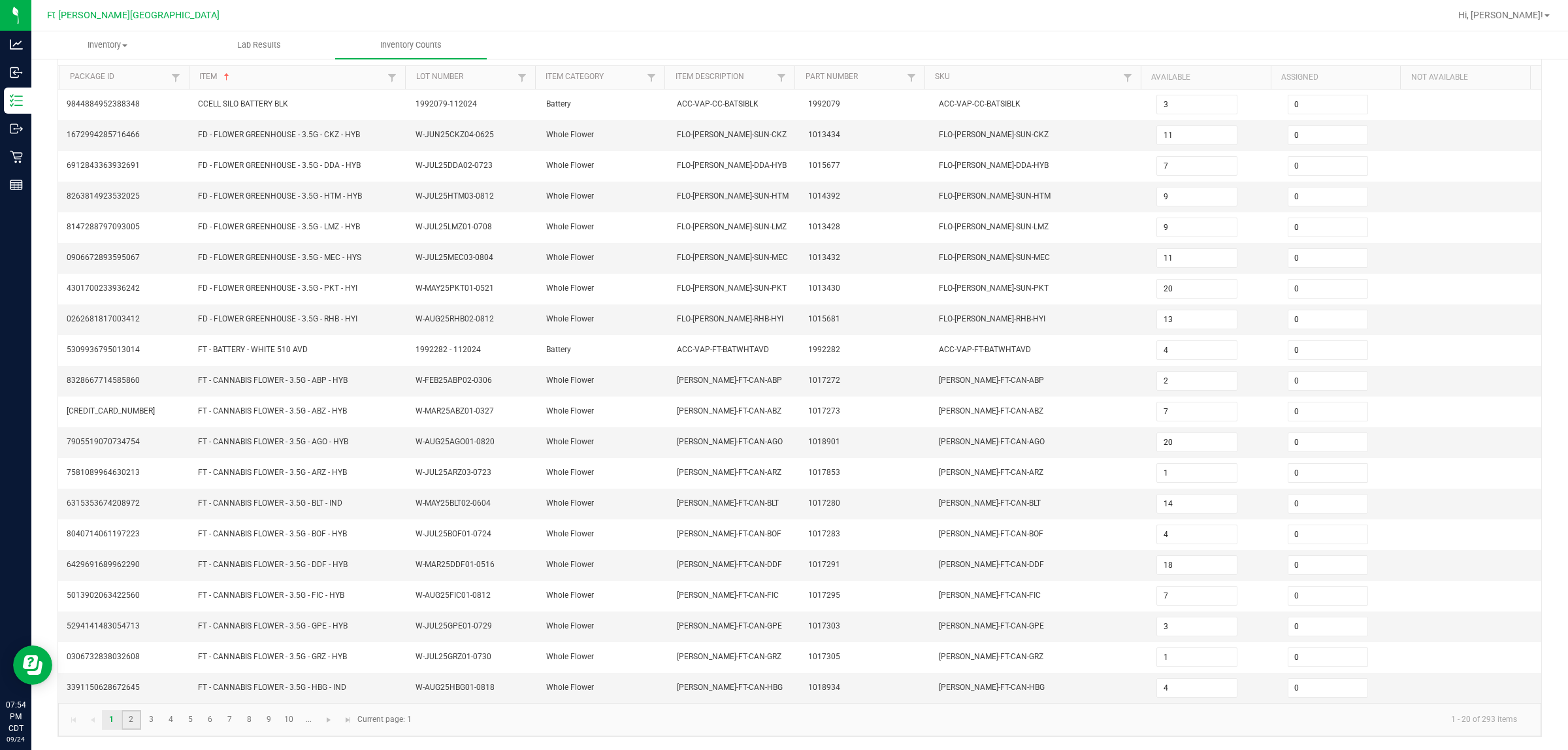
click at [129, 717] on link "2" at bounding box center [130, 720] width 19 height 20
type input "5"
type input "16"
type input "2"
type input "20"
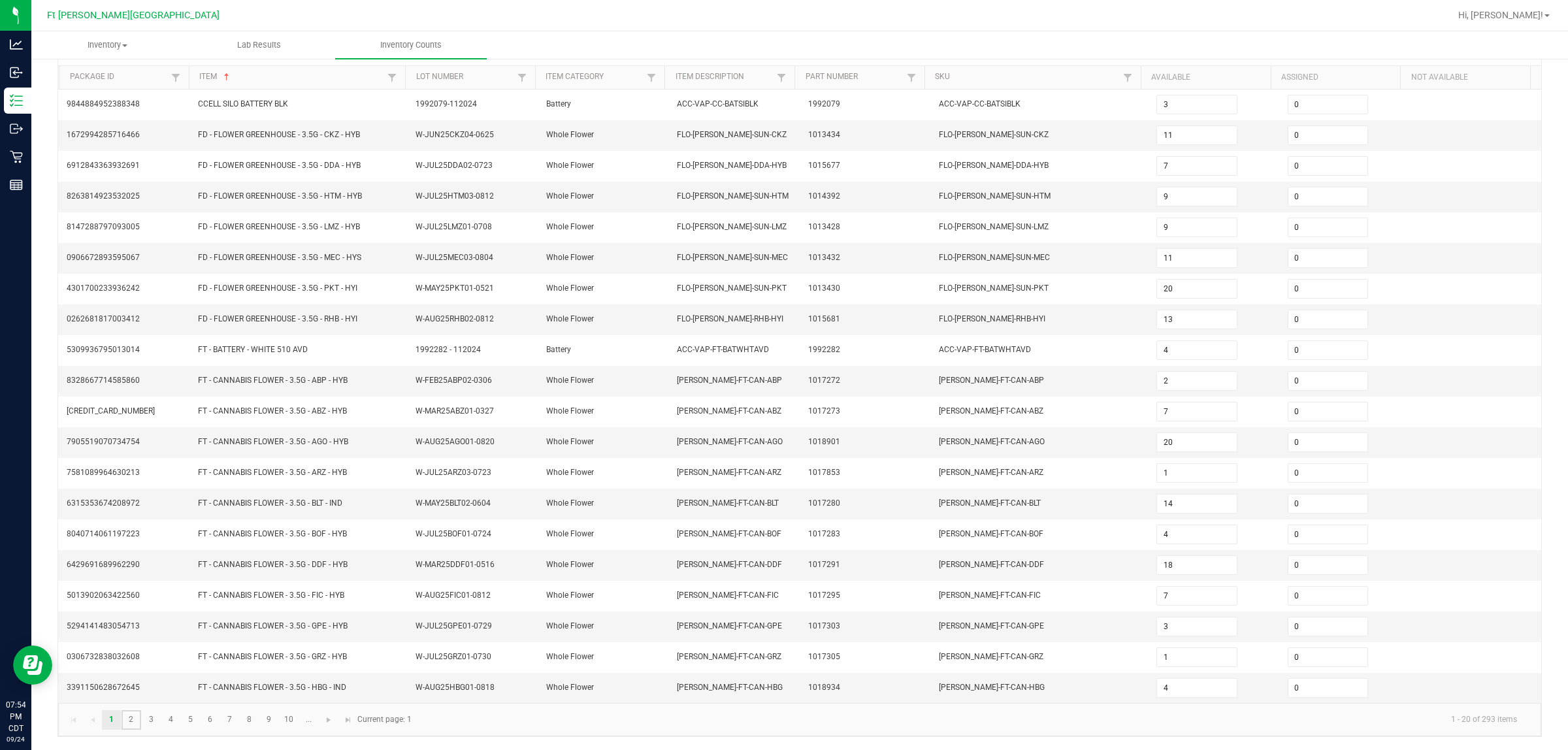
type input "1"
type input "2"
type input "4"
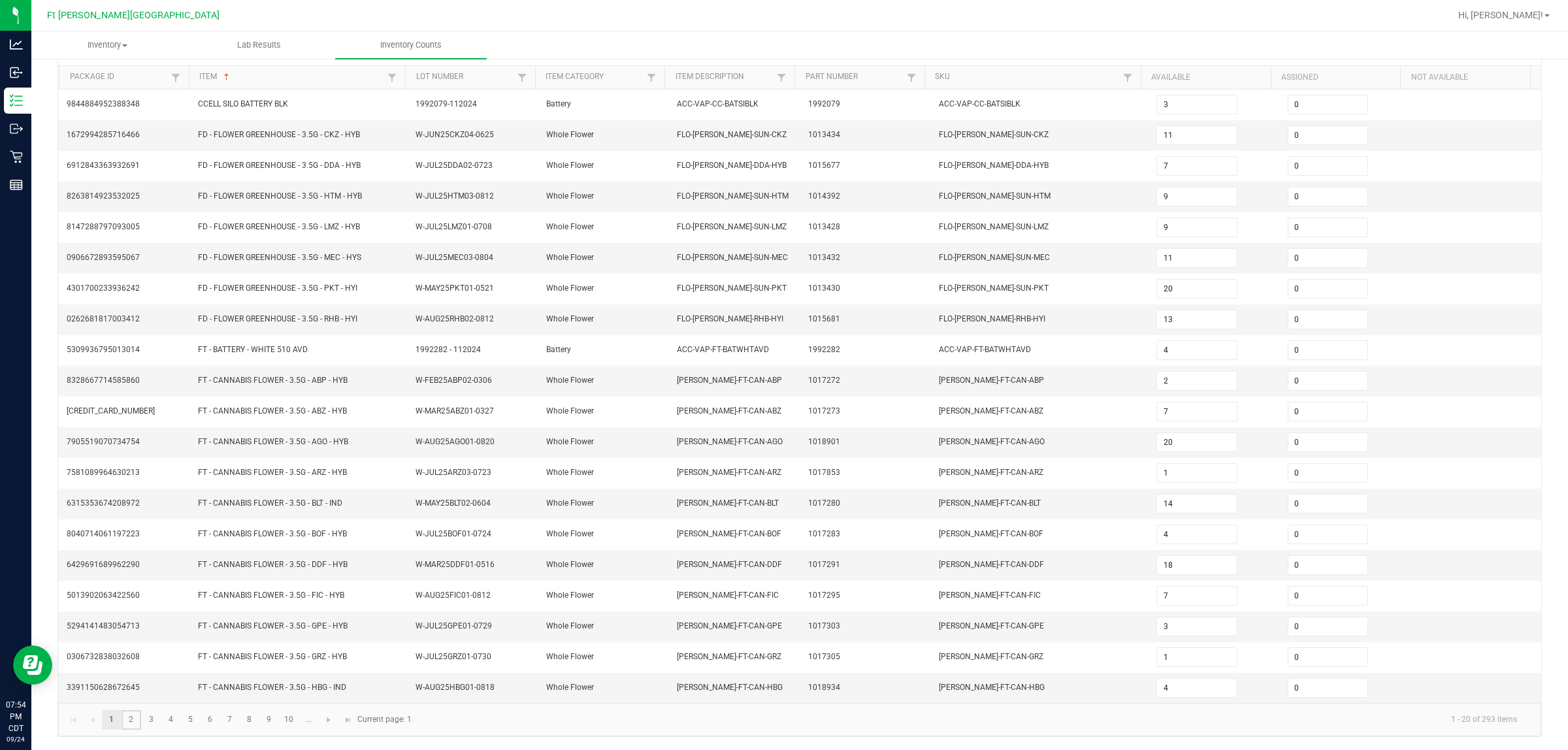
type input "15"
type input "5"
type input "1"
type input "15"
type input "17"
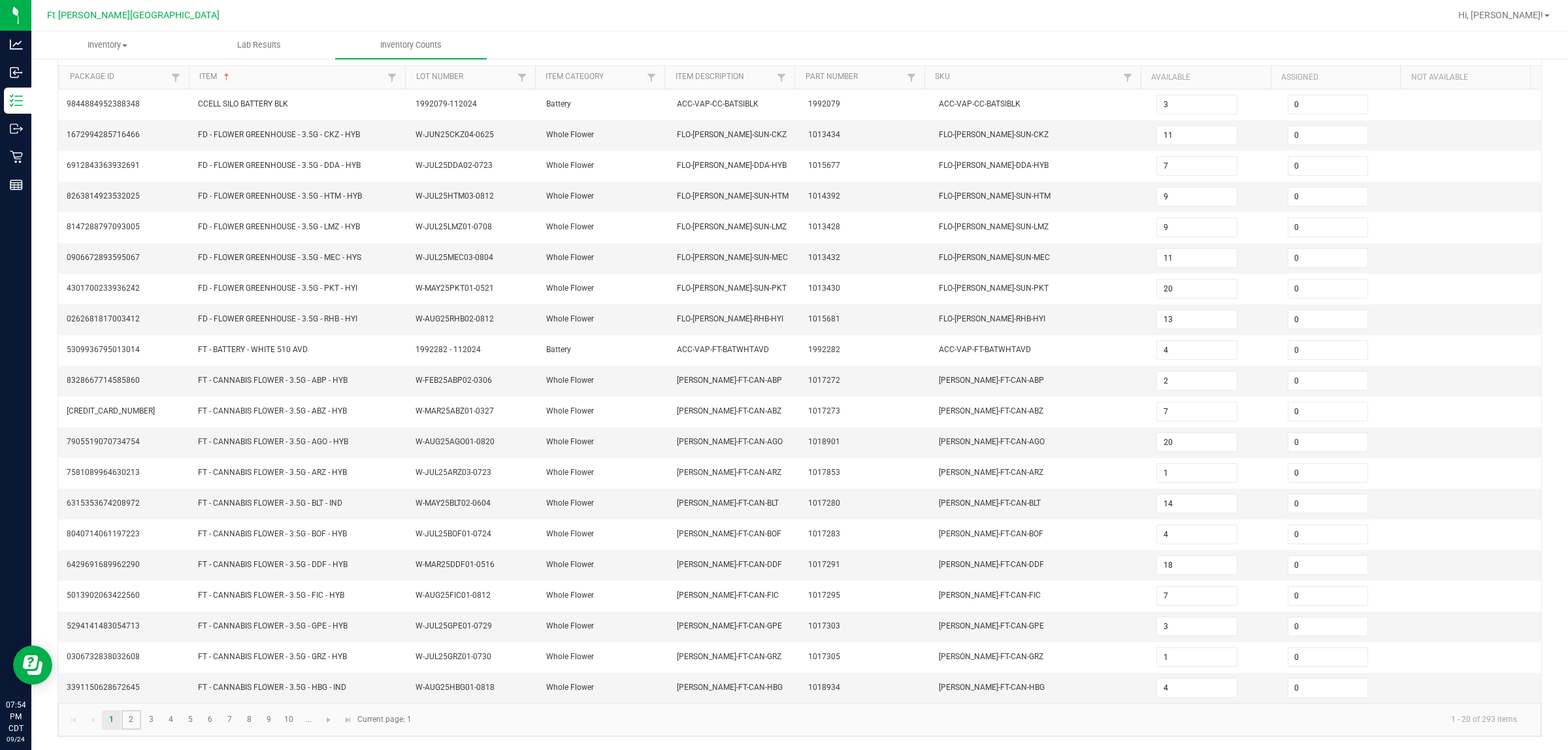
type input "9"
type input "11"
type input "16"
type input "11"
type input "16"
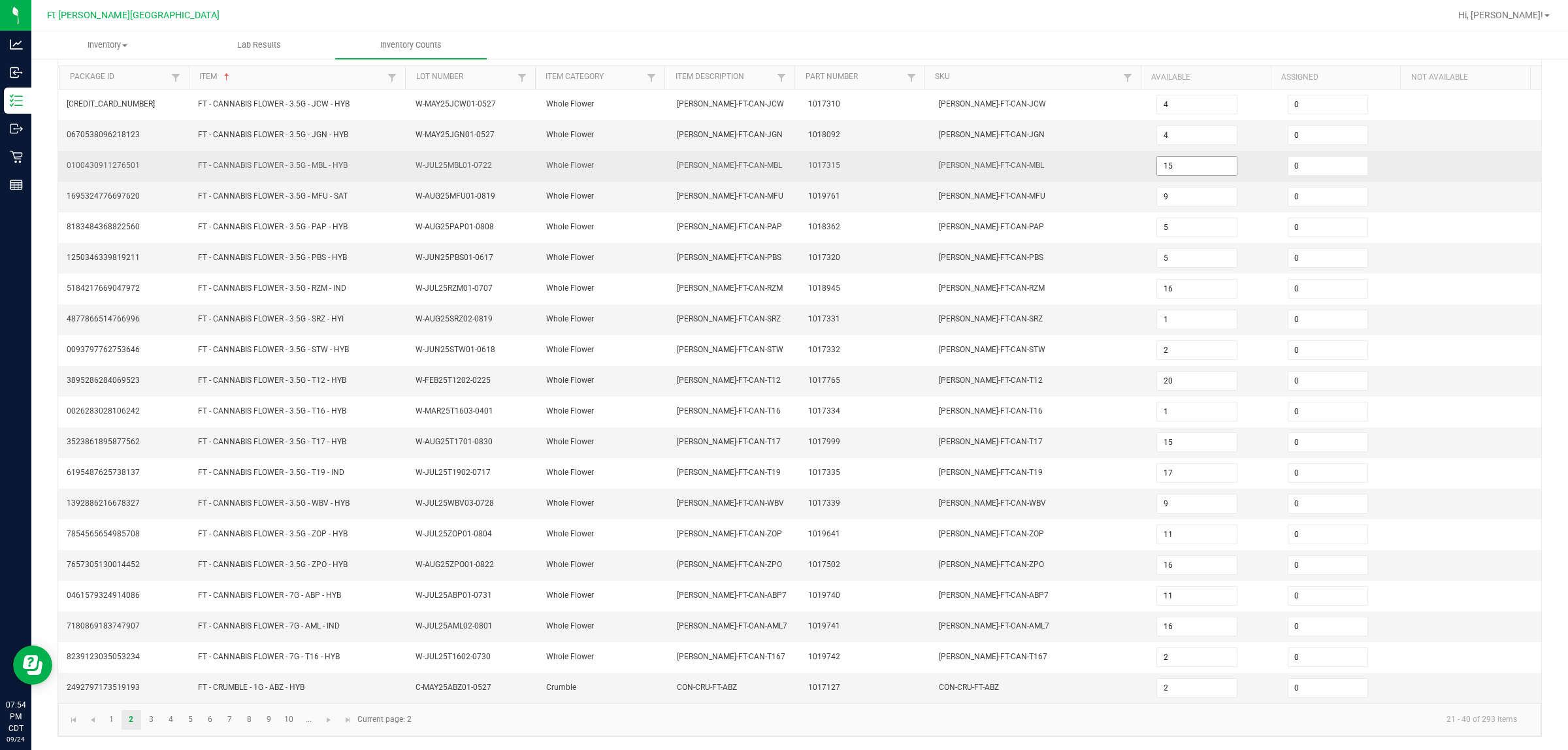
click at [781, 158] on input "15" at bounding box center [1196, 166] width 79 height 18
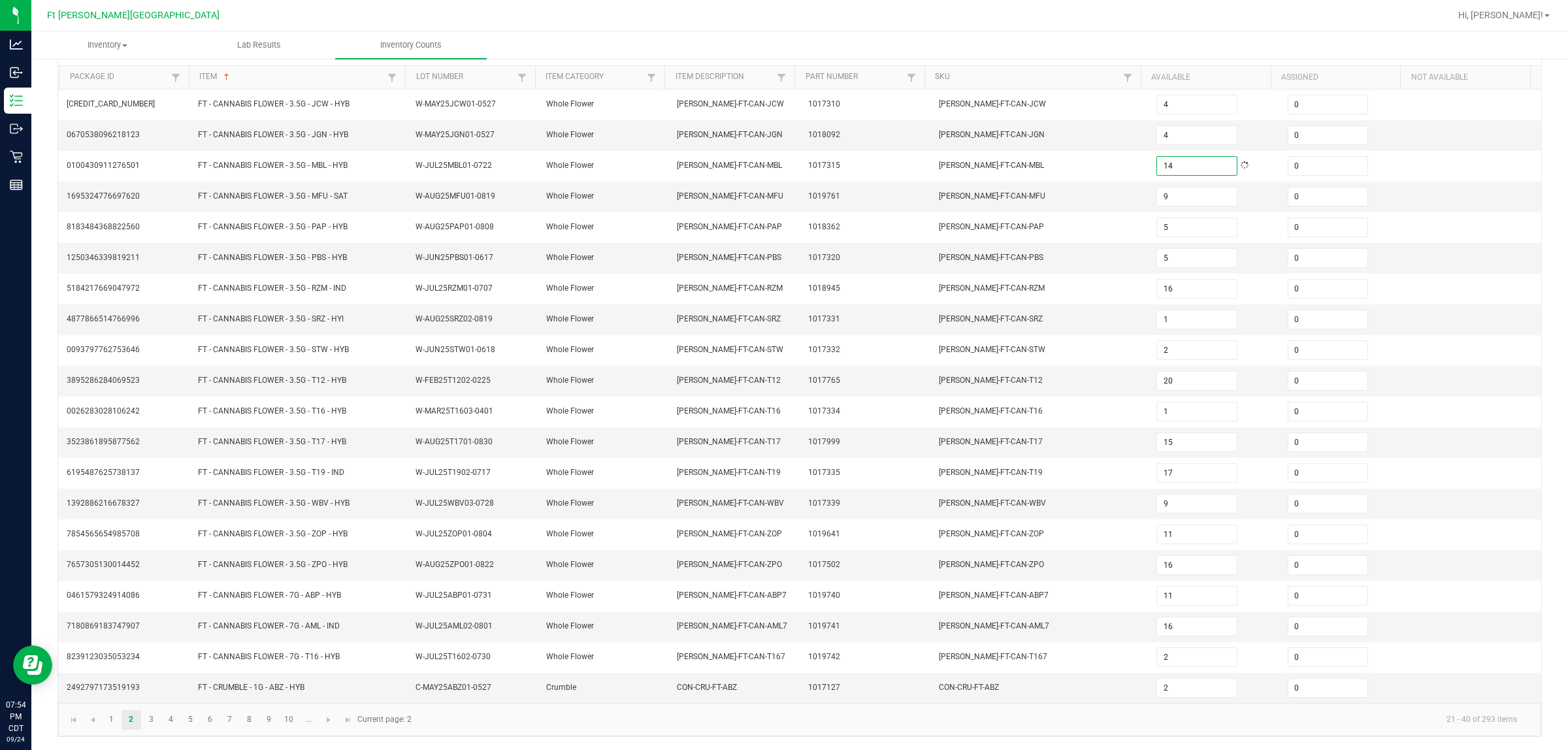
type input "14"
click at [781, 27] on div at bounding box center [842, 15] width 1216 height 26
